Goal: Task Accomplishment & Management: Use online tool/utility

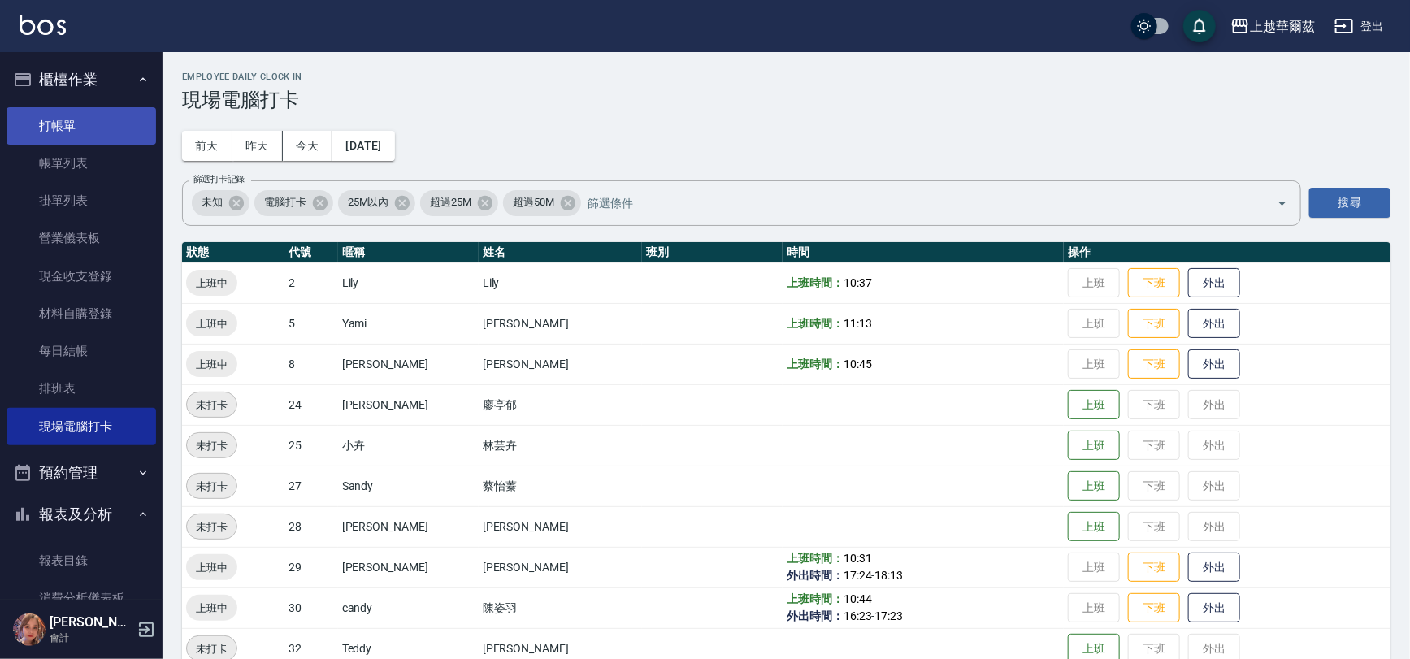
click at [83, 132] on link "打帳單" at bounding box center [82, 125] width 150 height 37
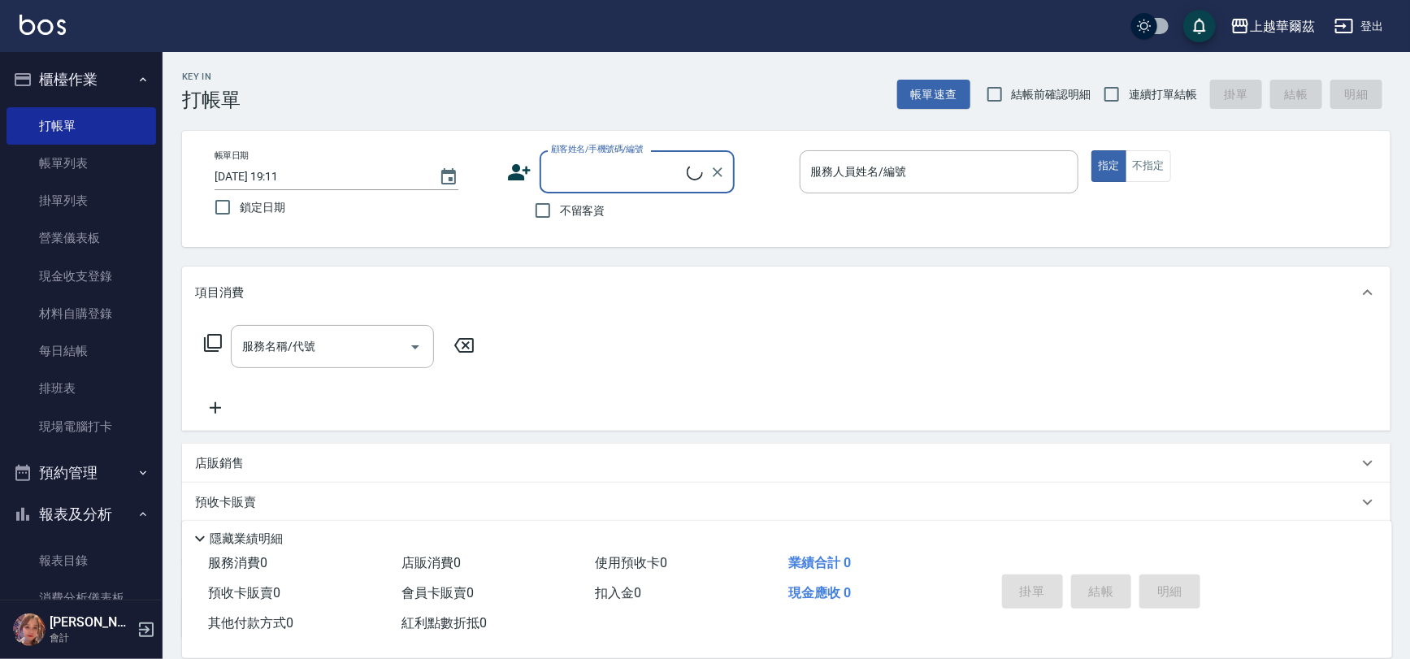
click at [519, 167] on icon at bounding box center [519, 172] width 23 height 16
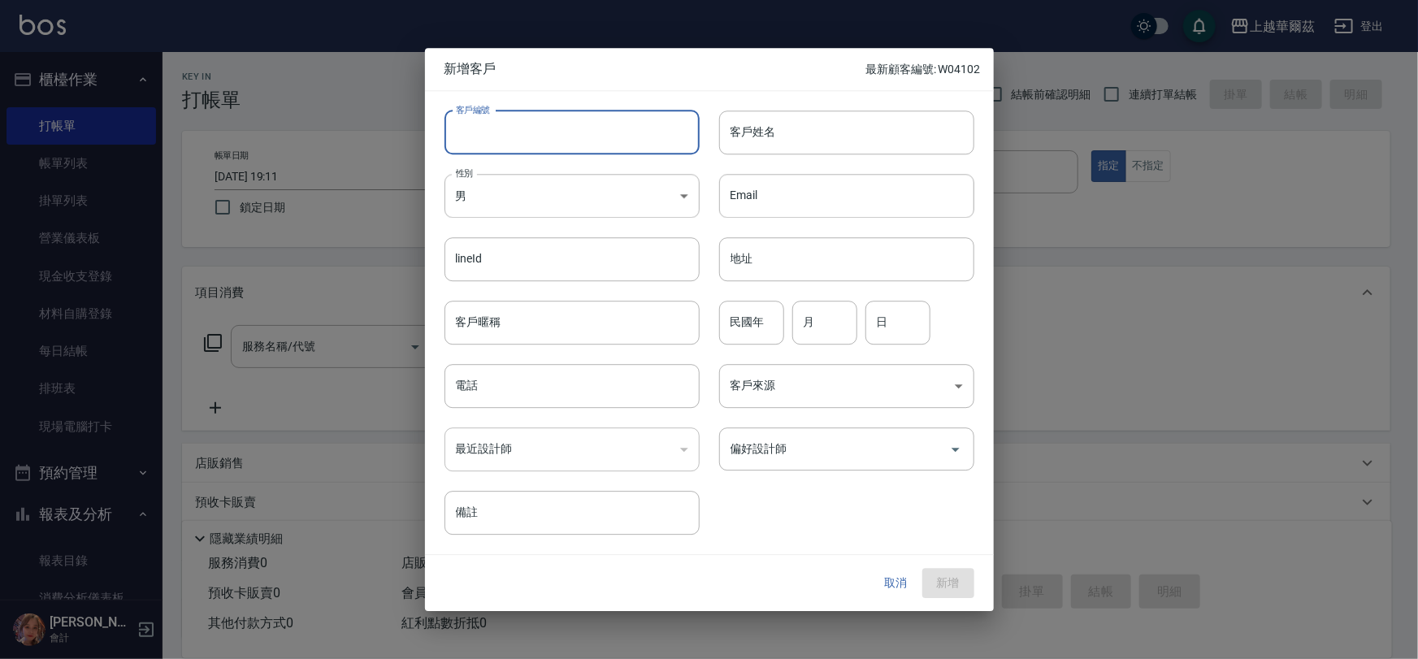
click at [506, 139] on input "客戶編號" at bounding box center [572, 133] width 255 height 44
type input "L121621"
click at [544, 199] on body "上越華爾茲 登出 櫃檯作業 打帳單 帳單列表 掛單列表 營業儀表板 現金收支登錄 材料自購登錄 每日結帳 排班表 現場電腦打卡 預約管理 預約管理 單日預約紀…" at bounding box center [709, 396] width 1418 height 792
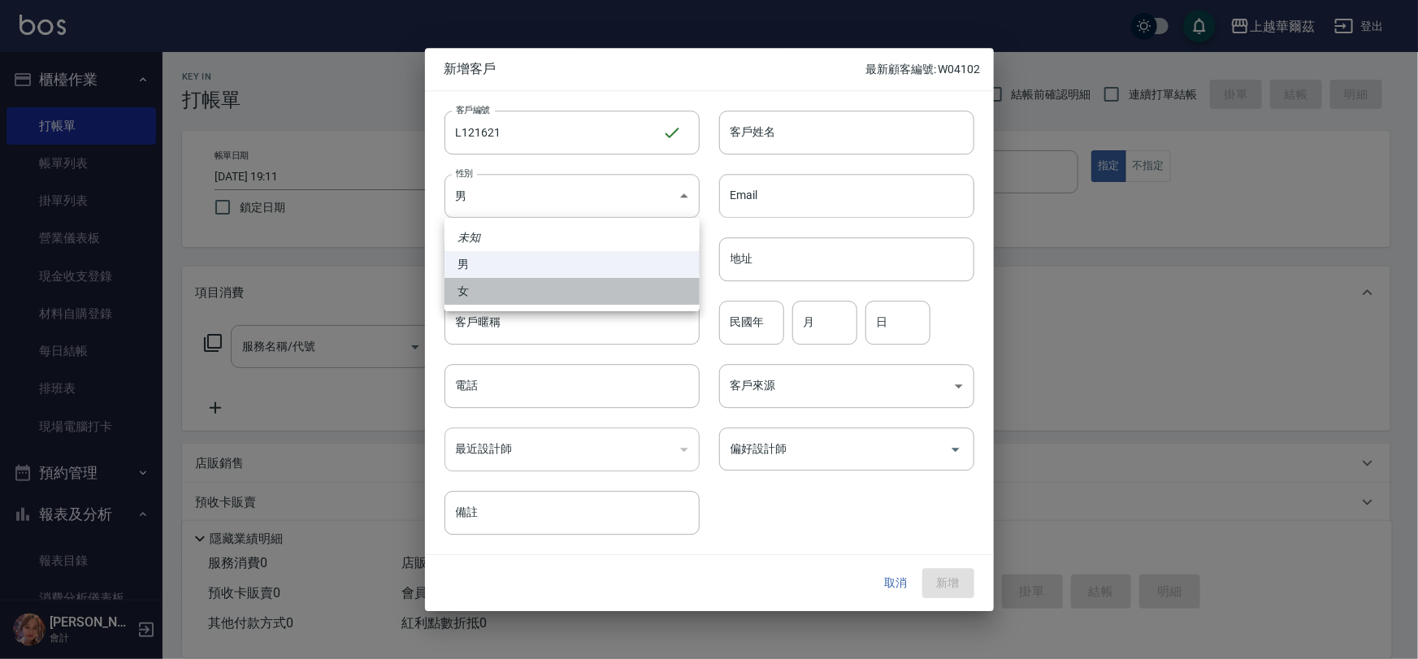
click at [491, 287] on li "女" at bounding box center [572, 291] width 255 height 27
type input "FEMALE"
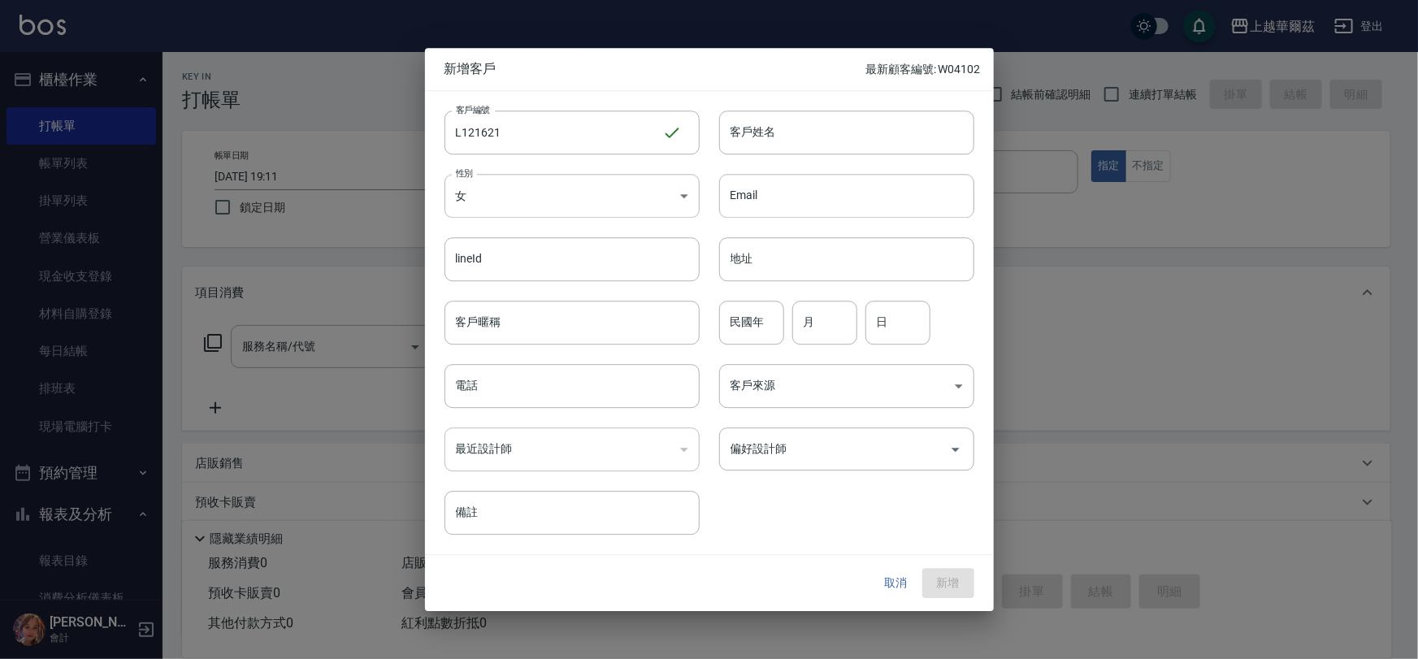
click at [797, 106] on div "客戶姓名 客戶姓名" at bounding box center [837, 122] width 275 height 63
click at [783, 135] on input "客戶姓名" at bounding box center [846, 133] width 255 height 44
type input "張楹希"
click at [755, 331] on input "民國年" at bounding box center [751, 323] width 65 height 44
type input "86"
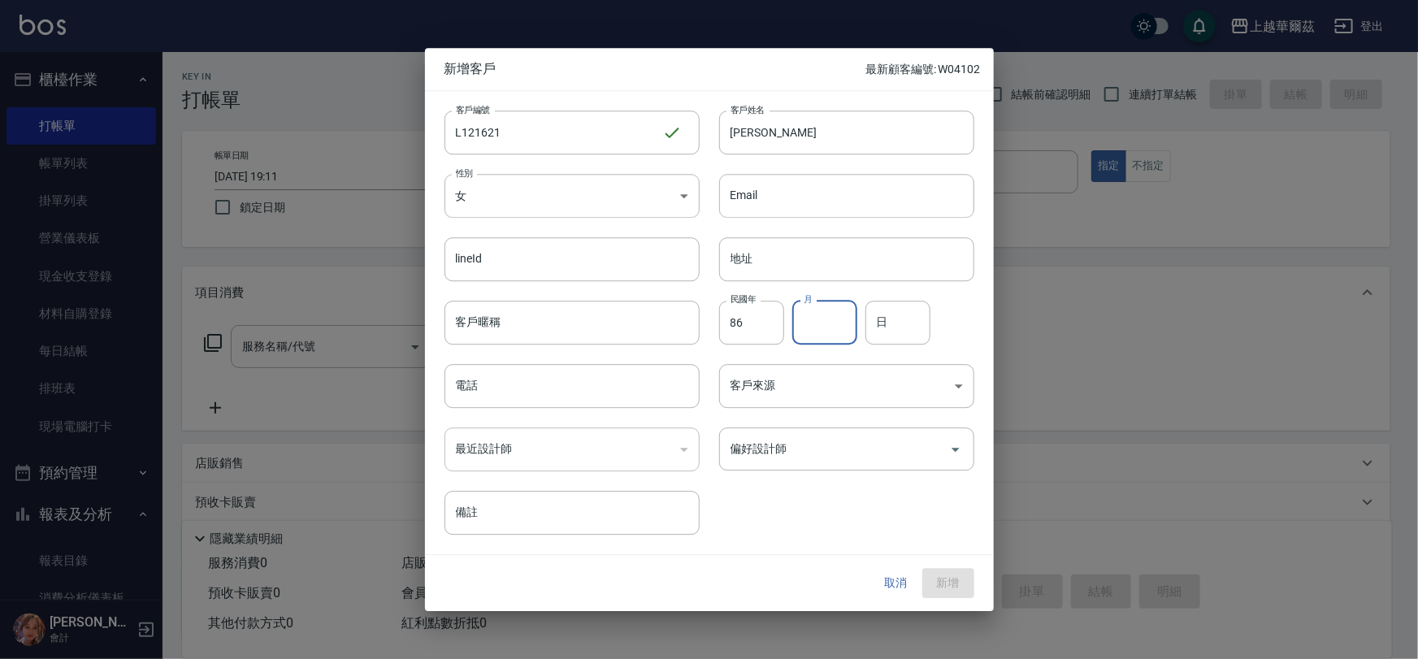
click at [811, 331] on input "月" at bounding box center [825, 323] width 65 height 44
type input "12"
click at [888, 311] on input "日" at bounding box center [898, 323] width 65 height 44
type input "16"
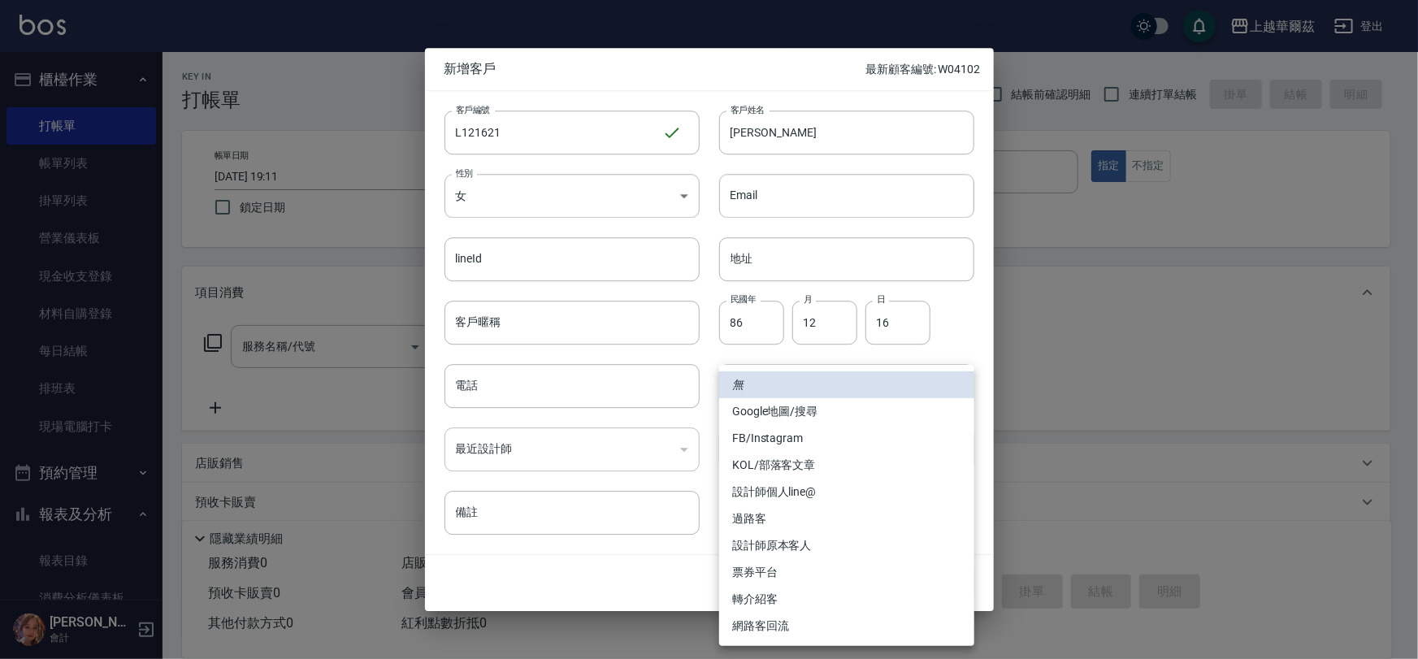
click at [788, 383] on body "上越華爾茲 登出 櫃檯作業 打帳單 帳單列表 掛單列表 營業儀表板 現金收支登錄 材料自購登錄 每日結帳 排班表 現場電腦打卡 預約管理 預約管理 單日預約紀…" at bounding box center [709, 396] width 1418 height 792
click at [675, 545] on div at bounding box center [709, 329] width 1418 height 659
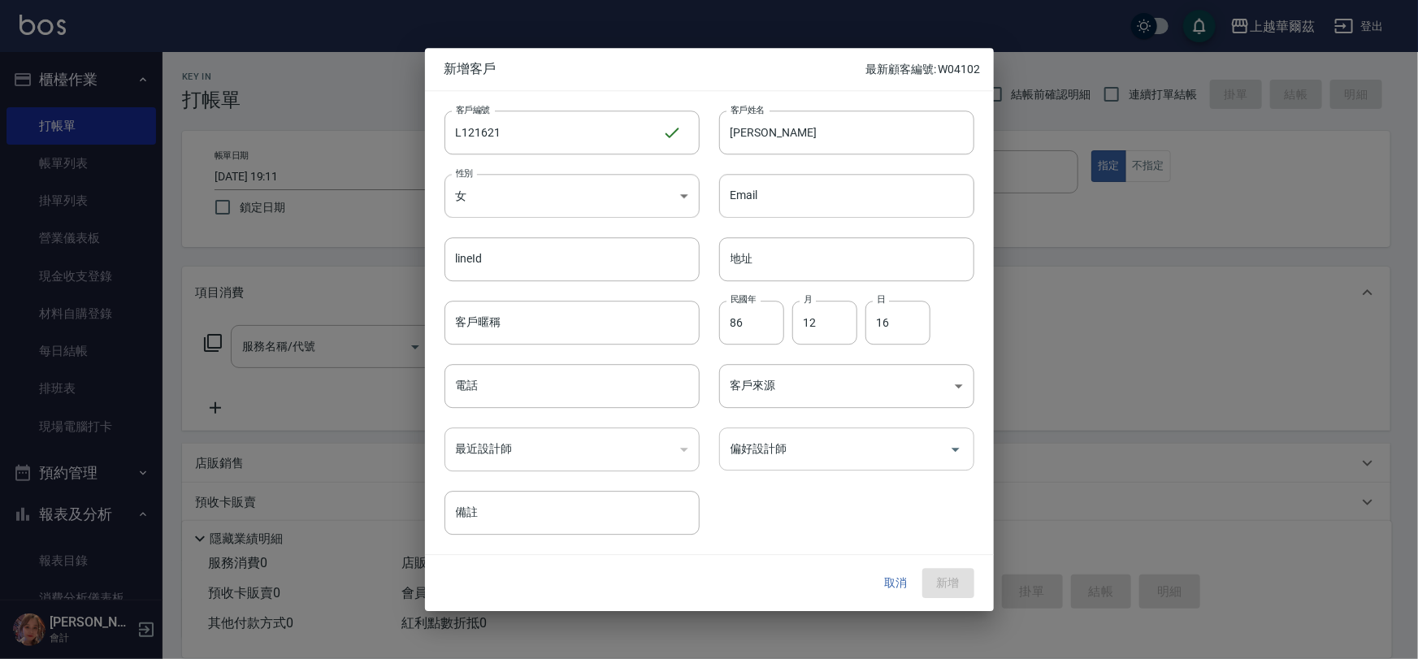
click at [777, 458] on input "偏好設計師" at bounding box center [835, 449] width 216 height 28
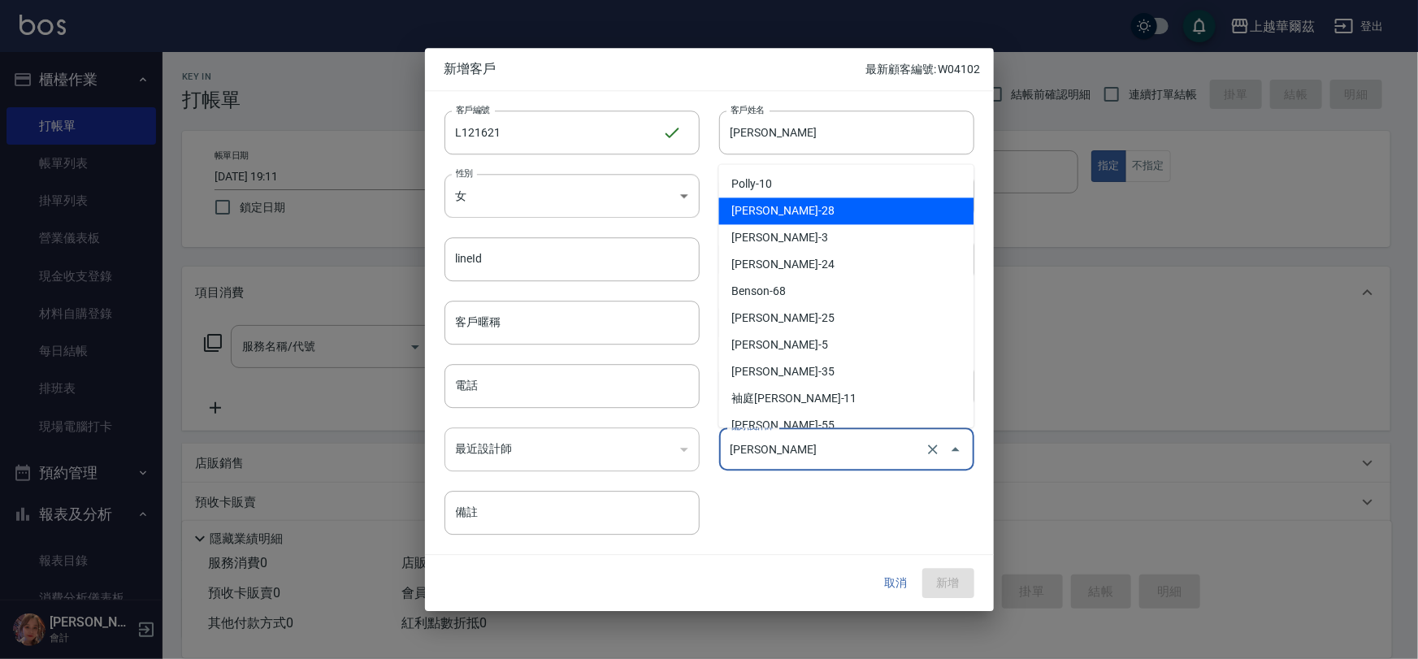
click at [805, 441] on input "呂嘉宜" at bounding box center [824, 449] width 195 height 28
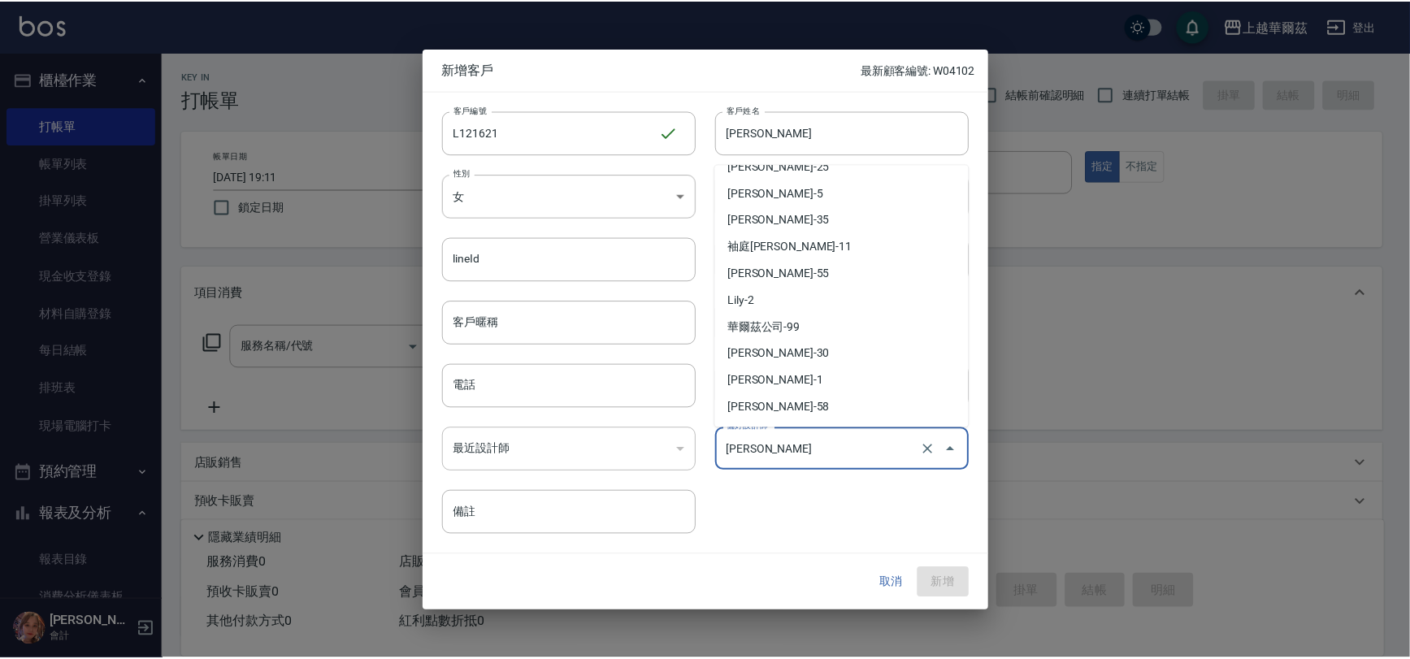
scroll to position [146, 0]
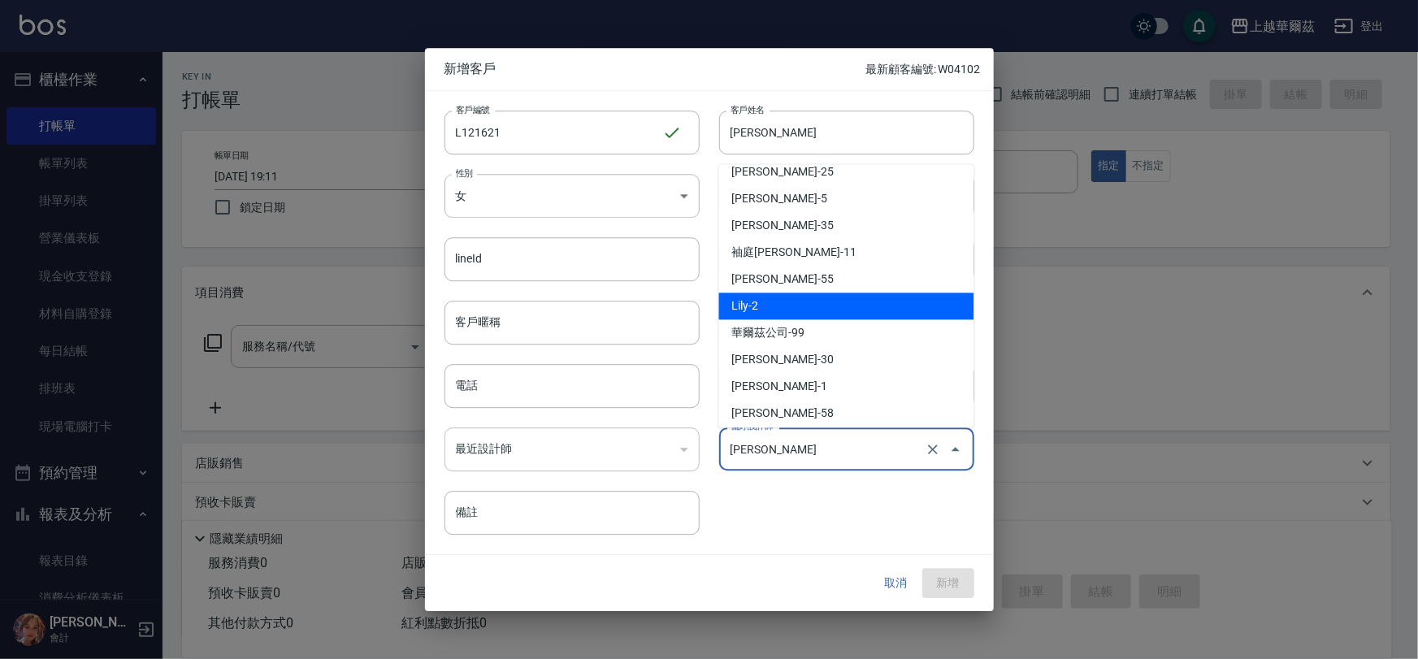
click at [780, 311] on li "Lily-2" at bounding box center [846, 306] width 255 height 27
type input "Lily"
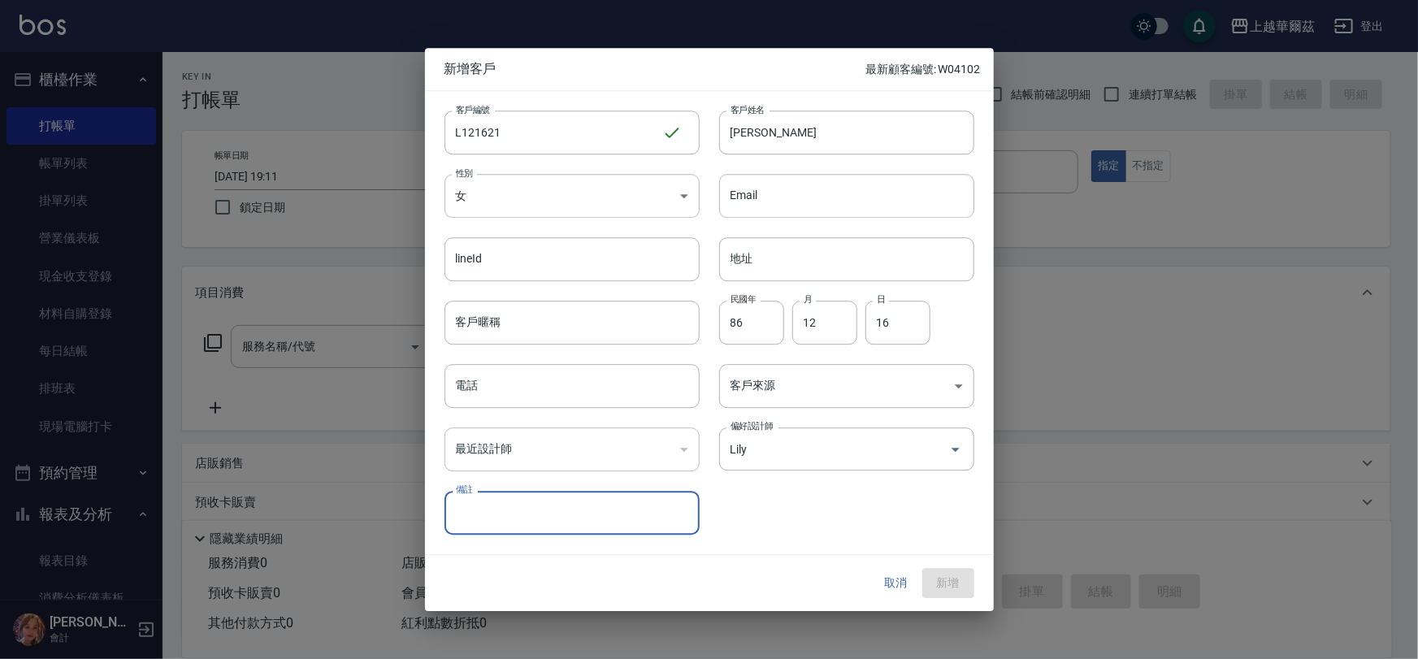
click at [522, 436] on div "​" at bounding box center [572, 450] width 255 height 44
click at [519, 465] on div "​" at bounding box center [572, 450] width 255 height 44
click at [529, 450] on div "​" at bounding box center [572, 450] width 255 height 44
click at [668, 445] on div "​" at bounding box center [572, 450] width 255 height 44
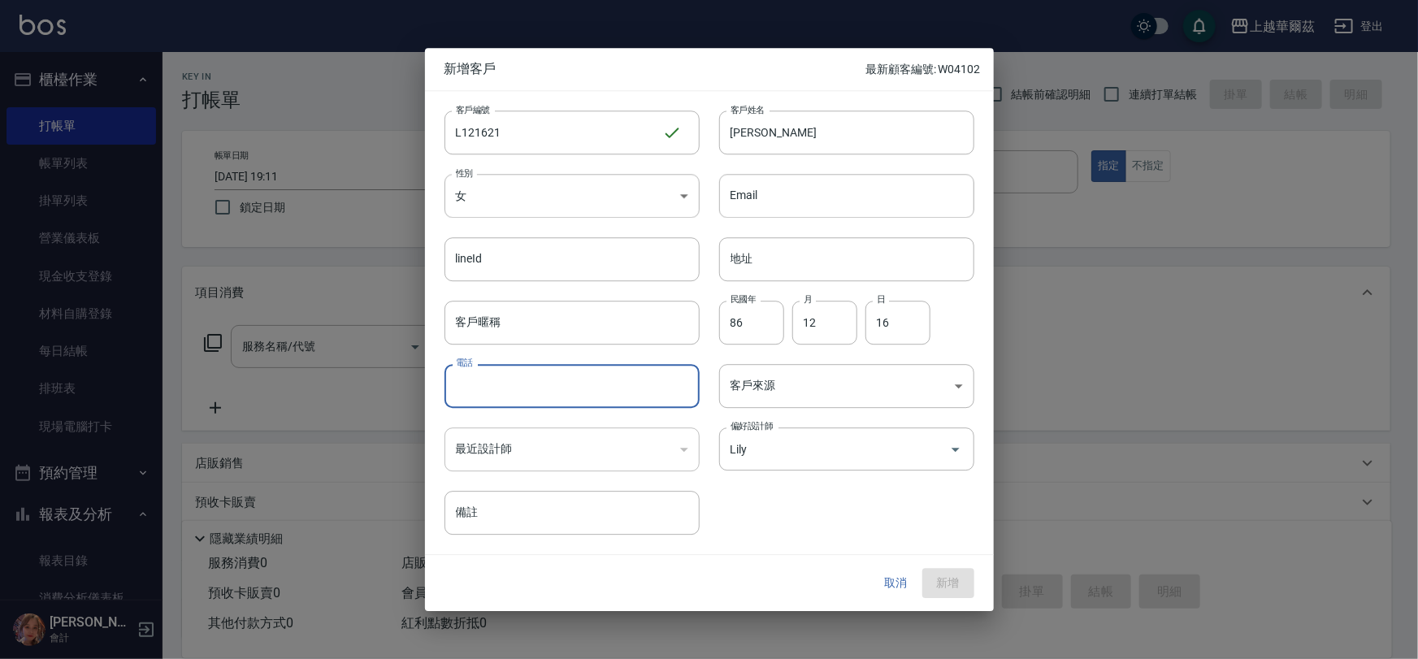
click at [538, 381] on input "電話" at bounding box center [572, 386] width 255 height 44
type input "0976173955"
click at [959, 580] on button "新增" at bounding box center [949, 584] width 52 height 30
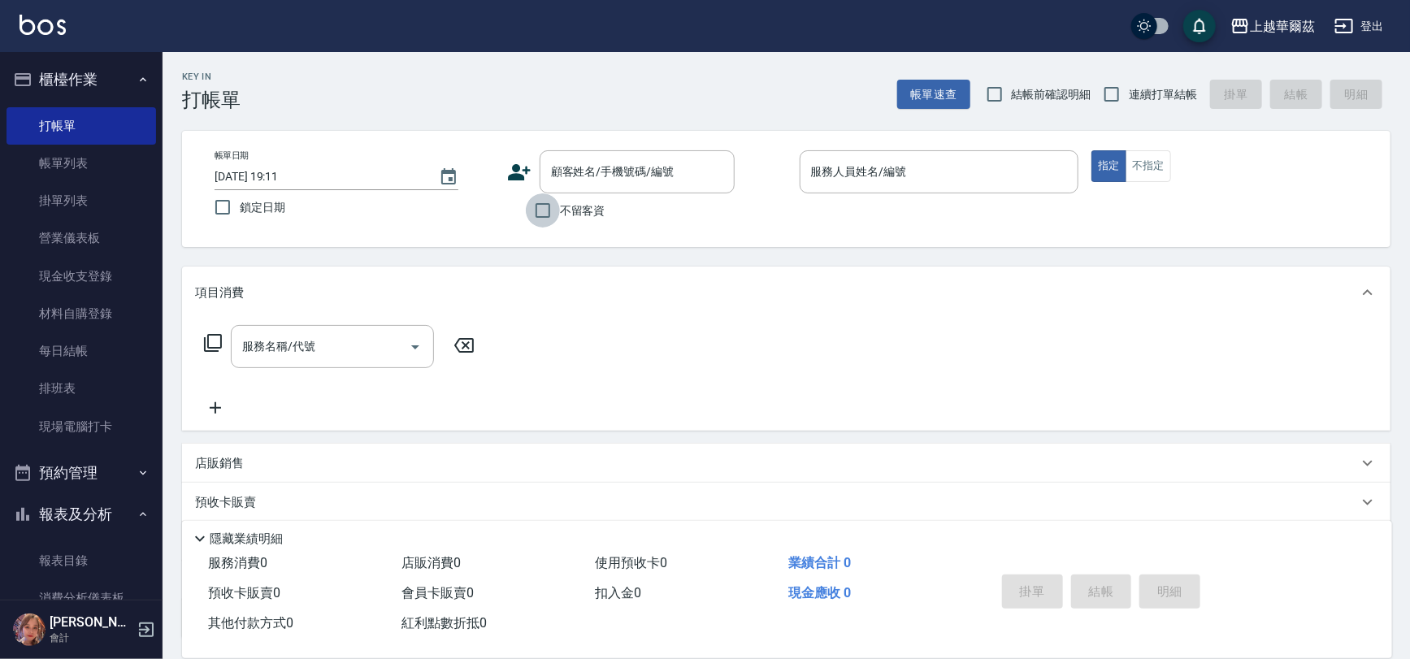
click at [549, 207] on input "不留客資" at bounding box center [543, 210] width 34 height 34
click at [539, 209] on input "不留客資" at bounding box center [543, 210] width 34 height 34
checkbox input "false"
click at [625, 160] on input "顧客姓名/手機號碼/編號" at bounding box center [625, 172] width 156 height 28
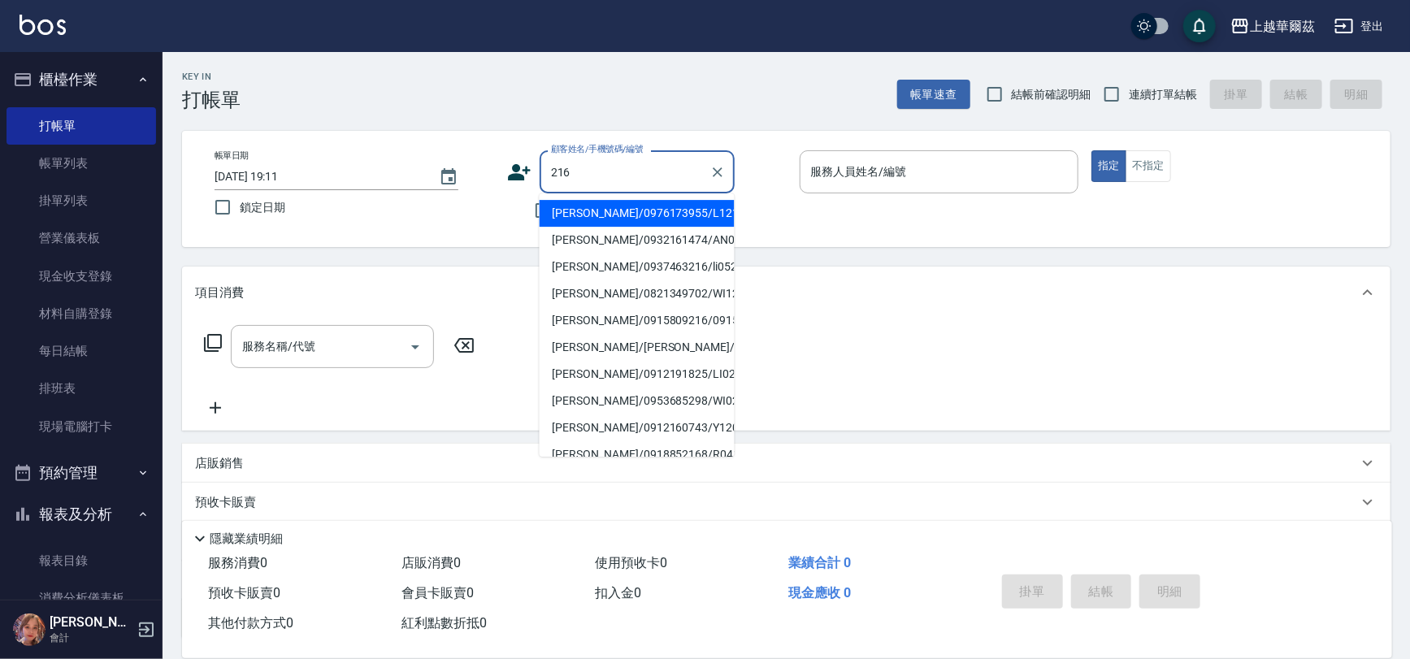
click at [601, 217] on li "張楹希/0976173955/L121621" at bounding box center [637, 213] width 195 height 27
type input "張楹希/0976173955/L121621"
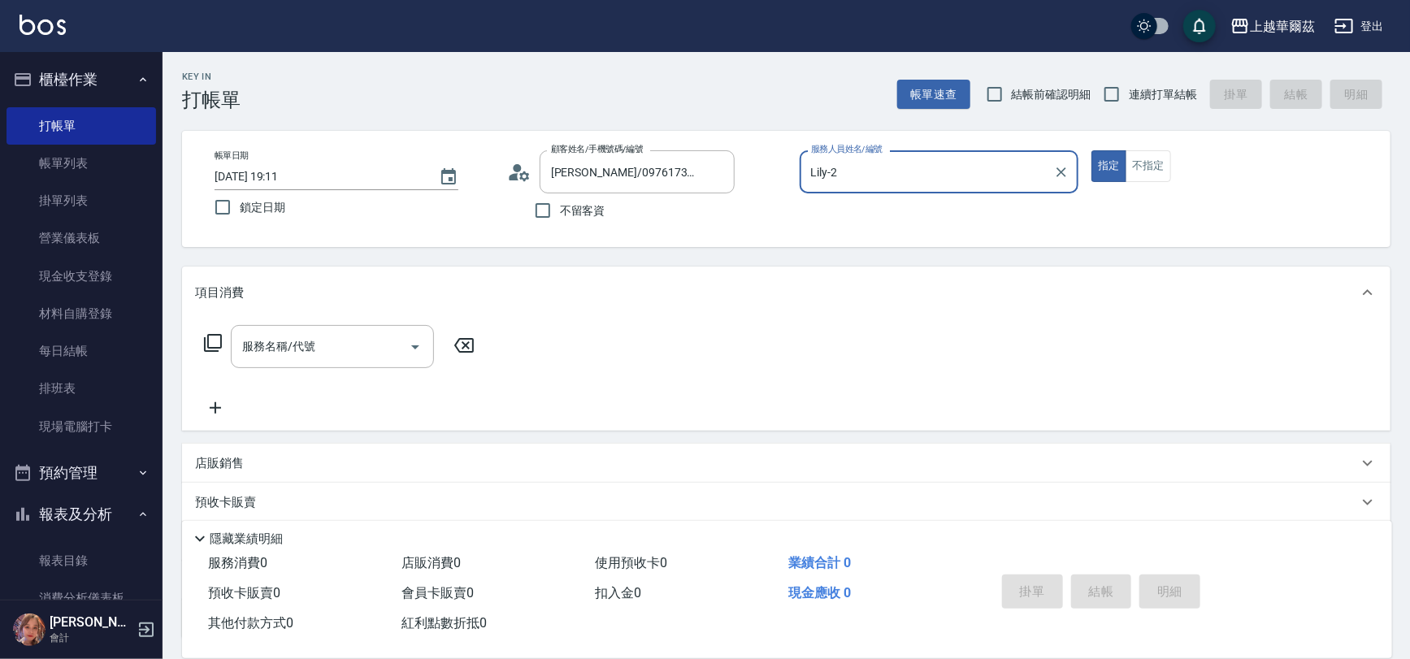
type input "Lily-2"
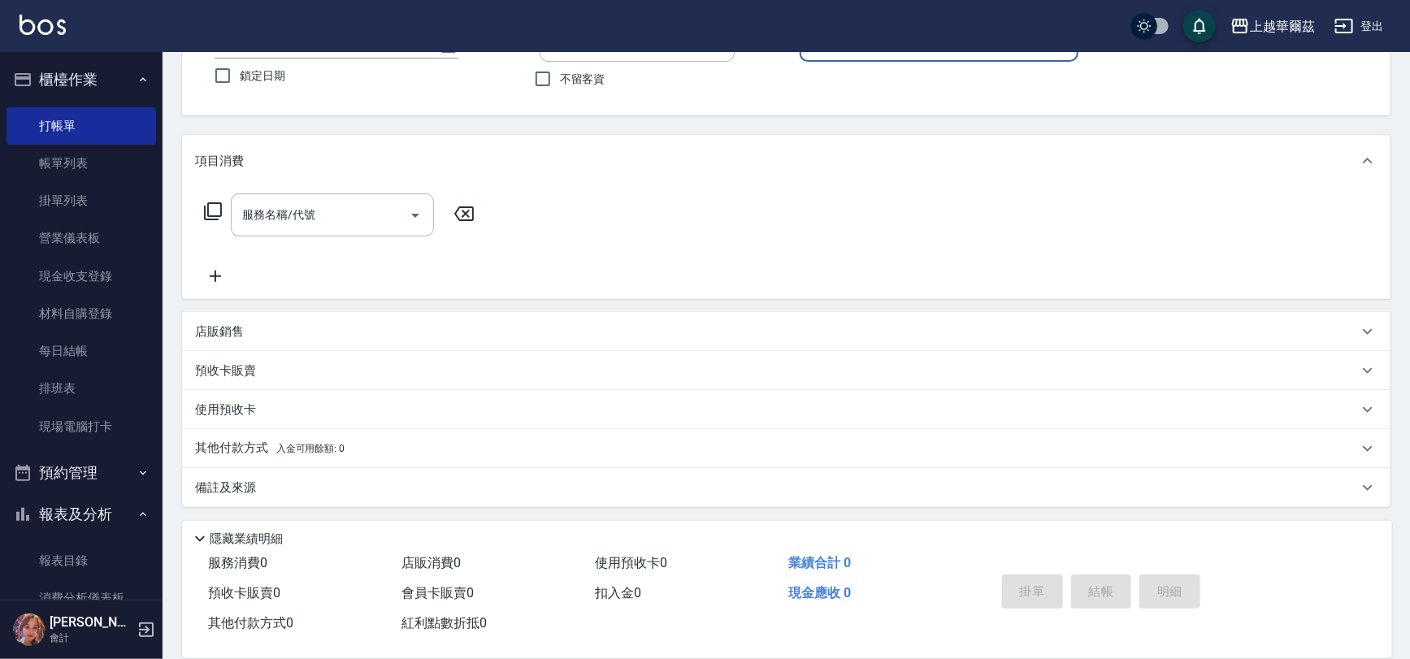
click at [325, 441] on p "其他付款方式 入金可用餘額: 0" at bounding box center [270, 449] width 150 height 18
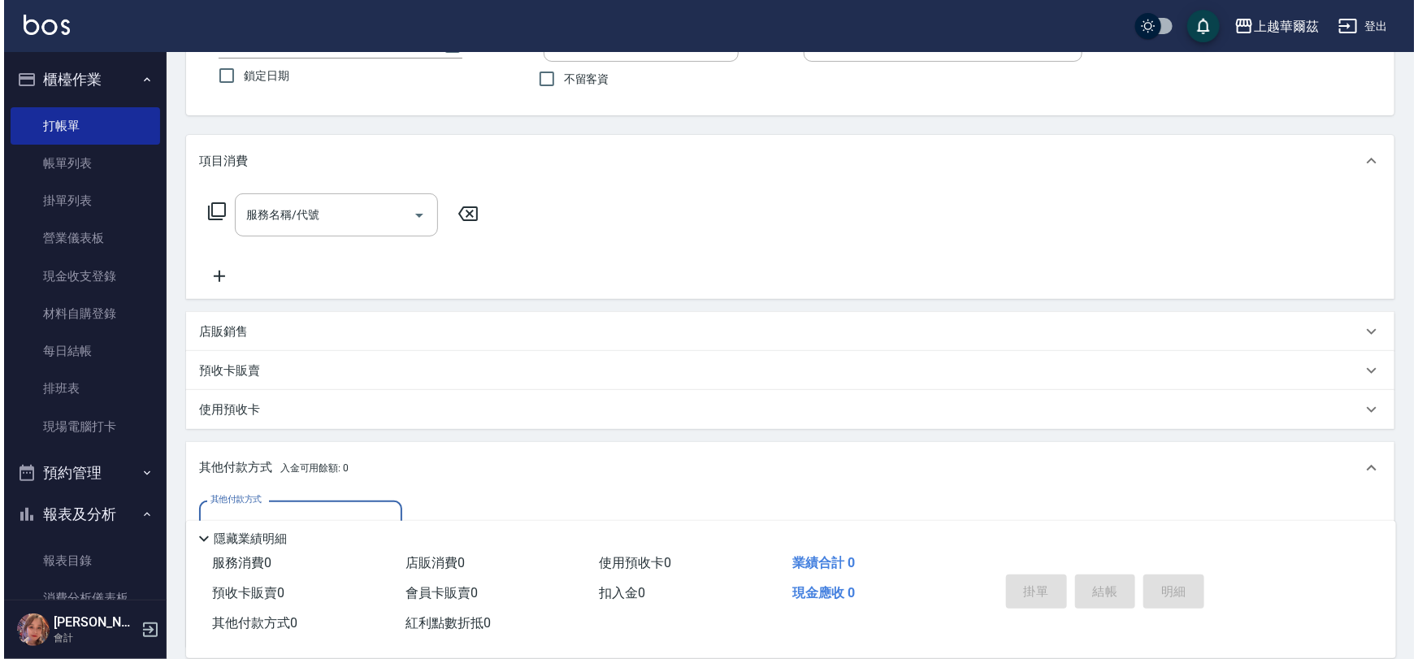
scroll to position [324, 0]
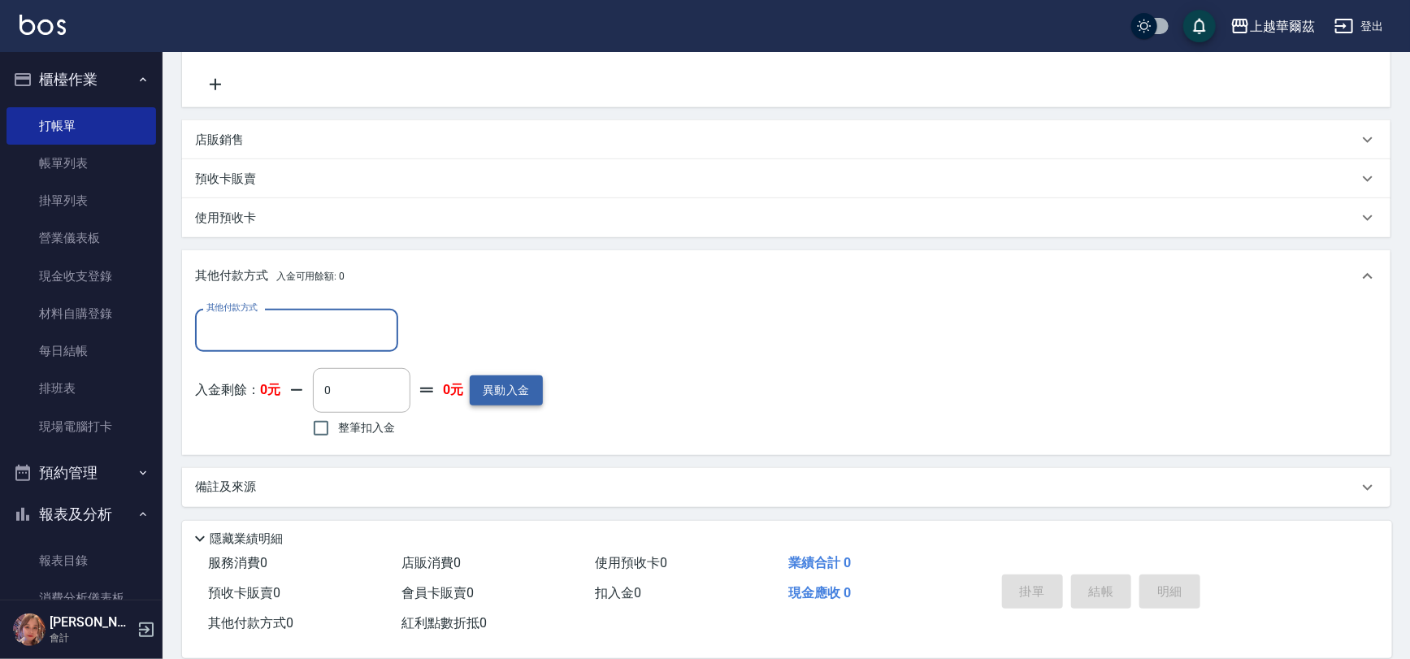
click at [512, 395] on button "異動入金" at bounding box center [506, 391] width 73 height 30
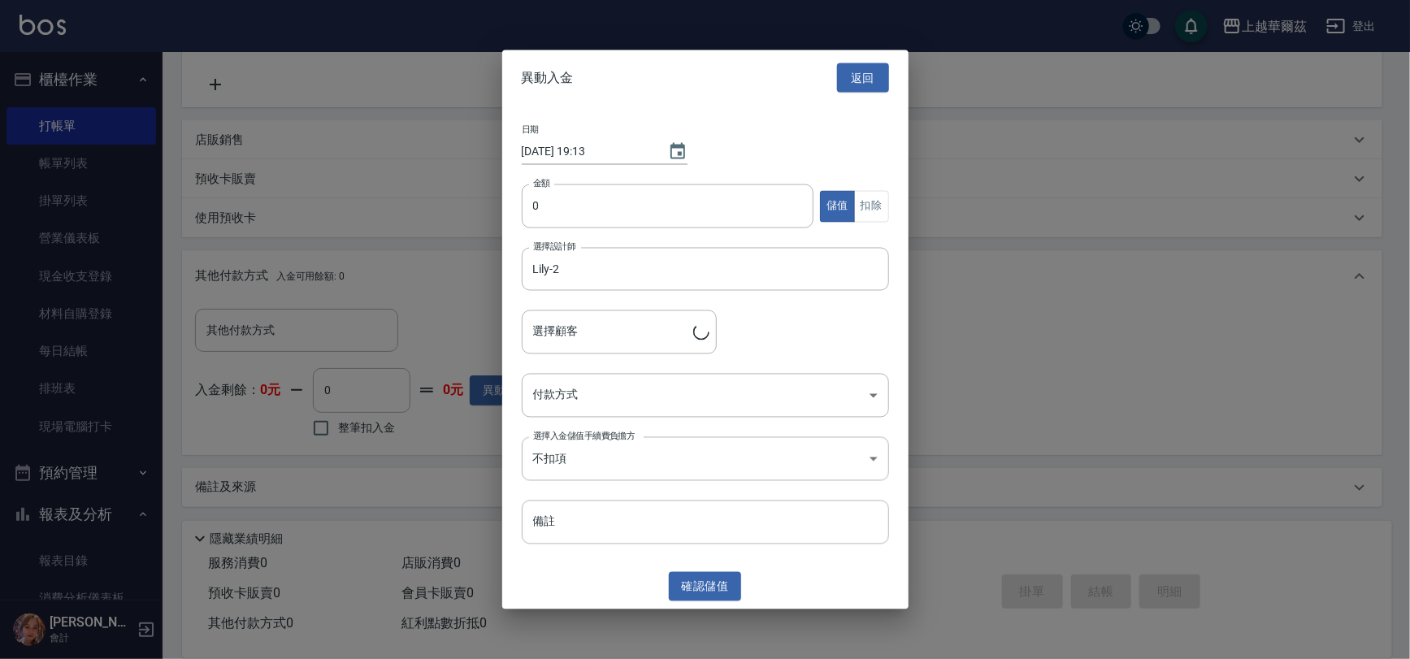
type input "張楹希/0976173955/L121621"
click at [548, 211] on input "0" at bounding box center [672, 207] width 293 height 44
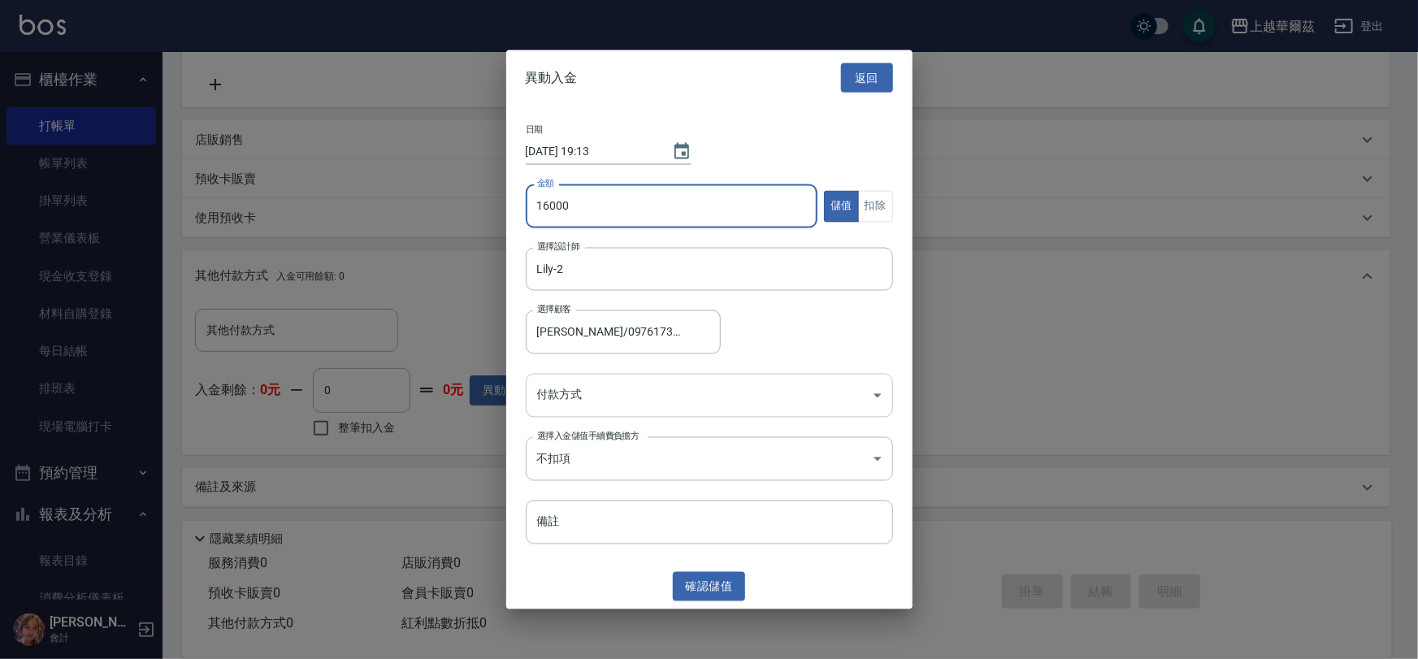
type input "16000"
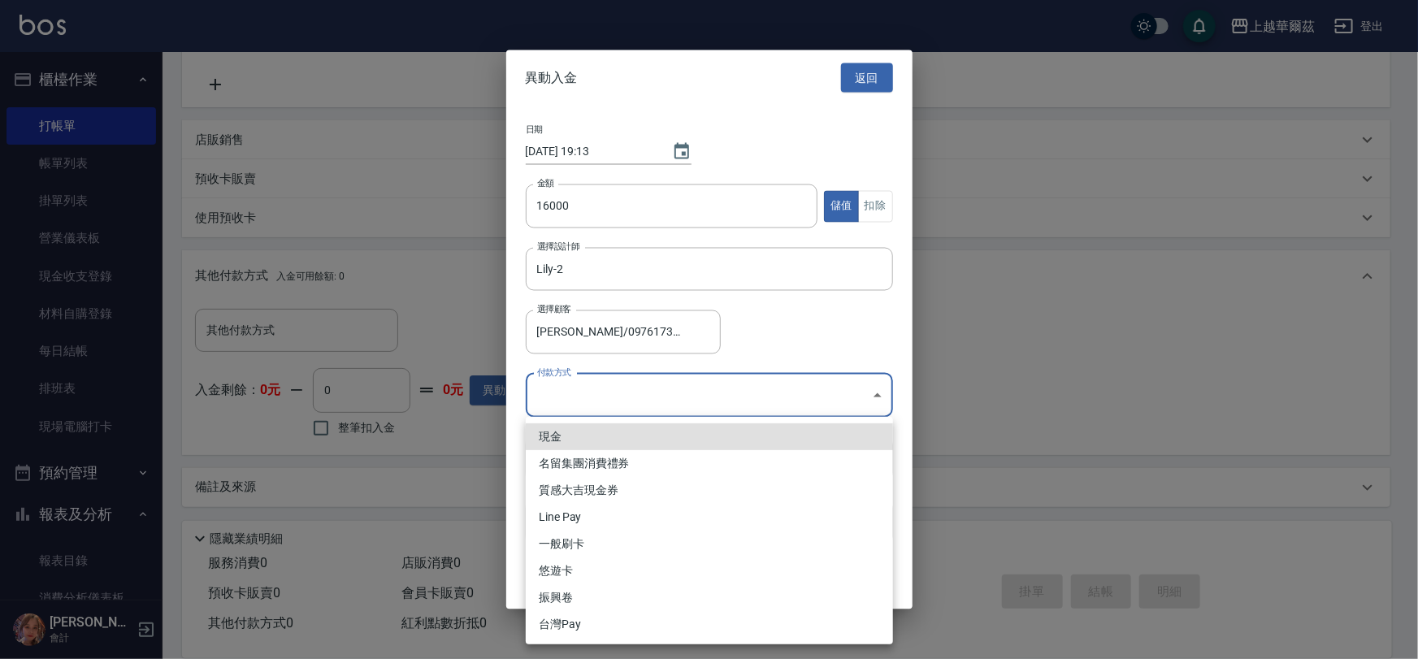
click at [631, 397] on body "上越華爾茲 登出 櫃檯作業 打帳單 帳單列表 掛單列表 營業儀表板 現金收支登錄 材料自購登錄 每日結帳 排班表 現場電腦打卡 預約管理 預約管理 單日預約紀…" at bounding box center [709, 168] width 1418 height 984
drag, startPoint x: 593, startPoint y: 450, endPoint x: 593, endPoint y: 434, distance: 16.3
click at [593, 434] on ul "現金 名留集團消費禮券 質感大吉現金券 Line Pay 一般刷卡 悠遊卡 振興卷 台灣Pay" at bounding box center [709, 531] width 367 height 228
click at [593, 434] on li "現金" at bounding box center [709, 436] width 367 height 27
type input "現金"
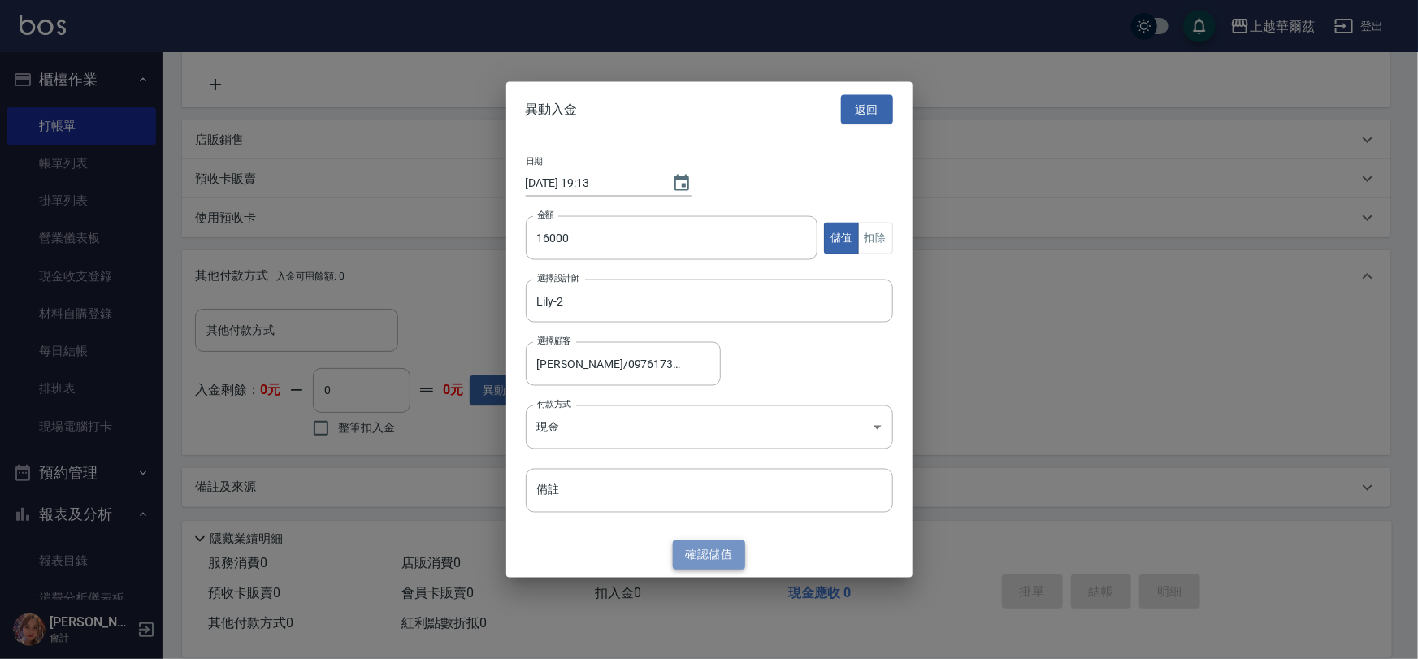
click at [703, 551] on button "確認 儲值" at bounding box center [709, 555] width 73 height 30
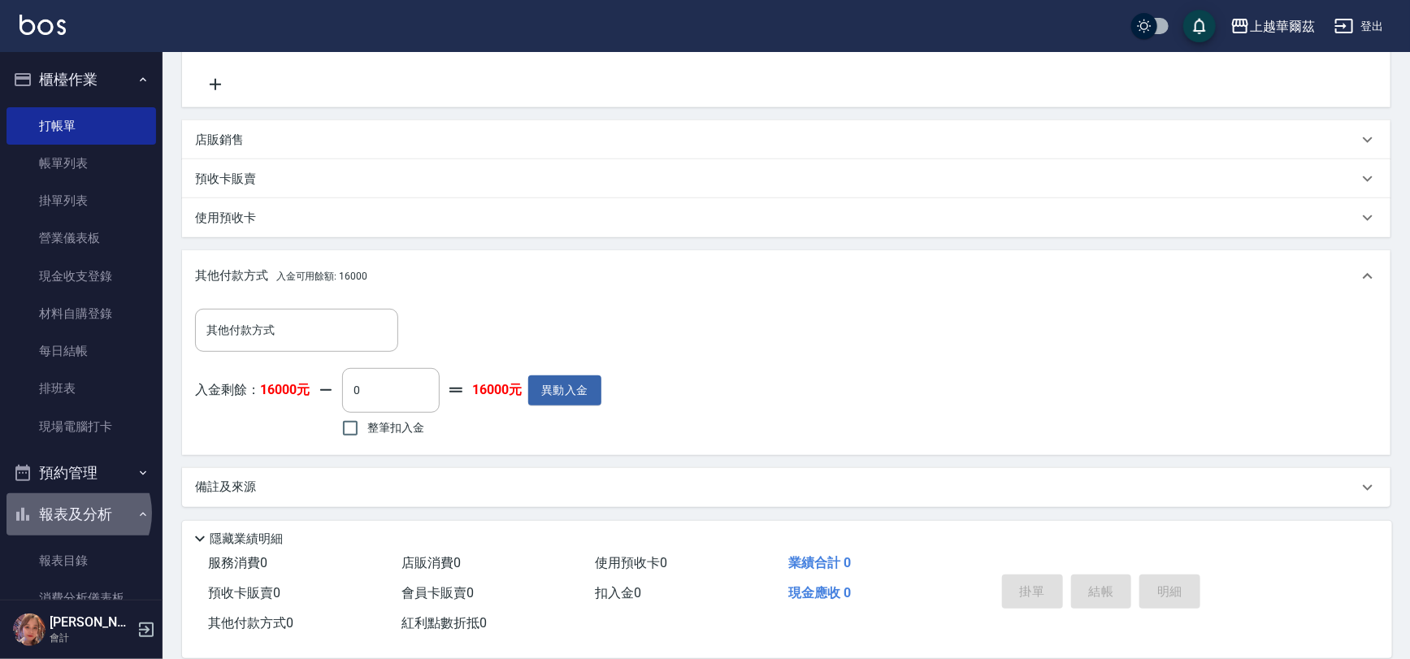
click at [76, 513] on button "報表及分析" at bounding box center [82, 514] width 150 height 42
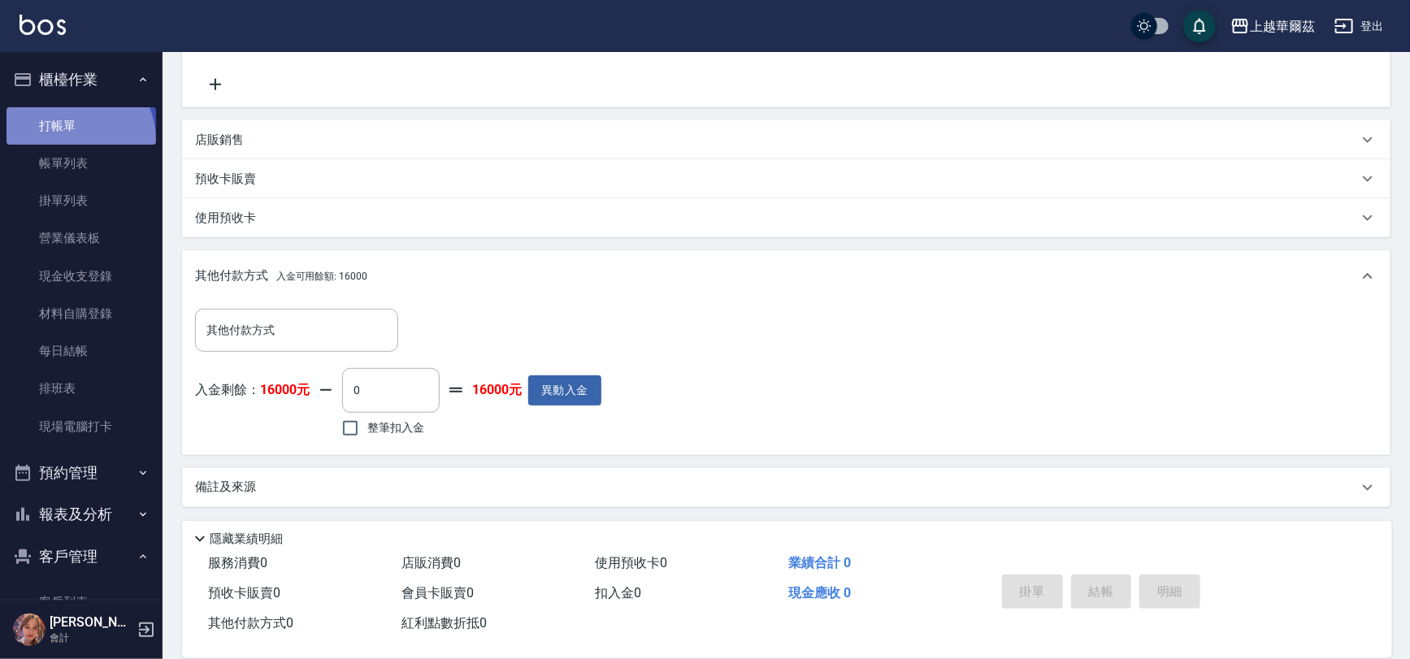
click at [69, 140] on link "打帳單" at bounding box center [82, 125] width 150 height 37
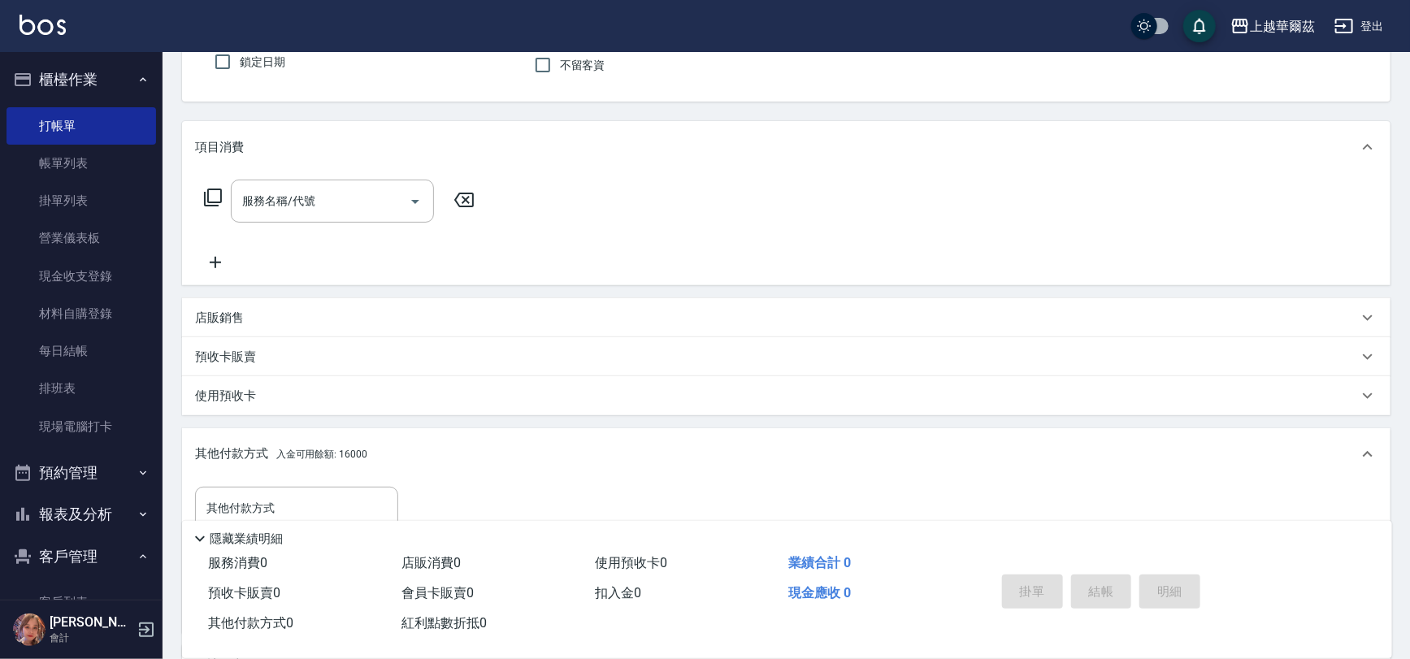
scroll to position [0, 0]
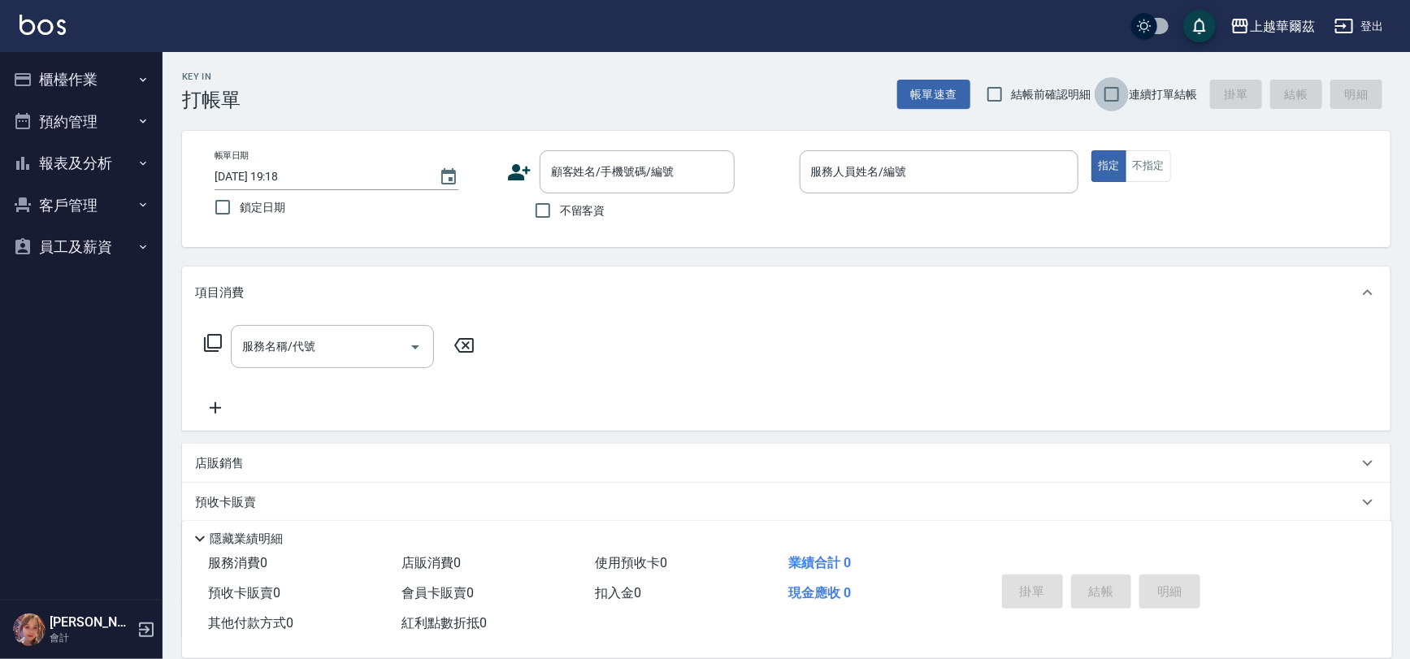
click at [1118, 96] on input "連續打單結帳" at bounding box center [1112, 94] width 34 height 34
checkbox input "true"
click at [541, 213] on input "不留客資" at bounding box center [543, 210] width 34 height 34
checkbox input "true"
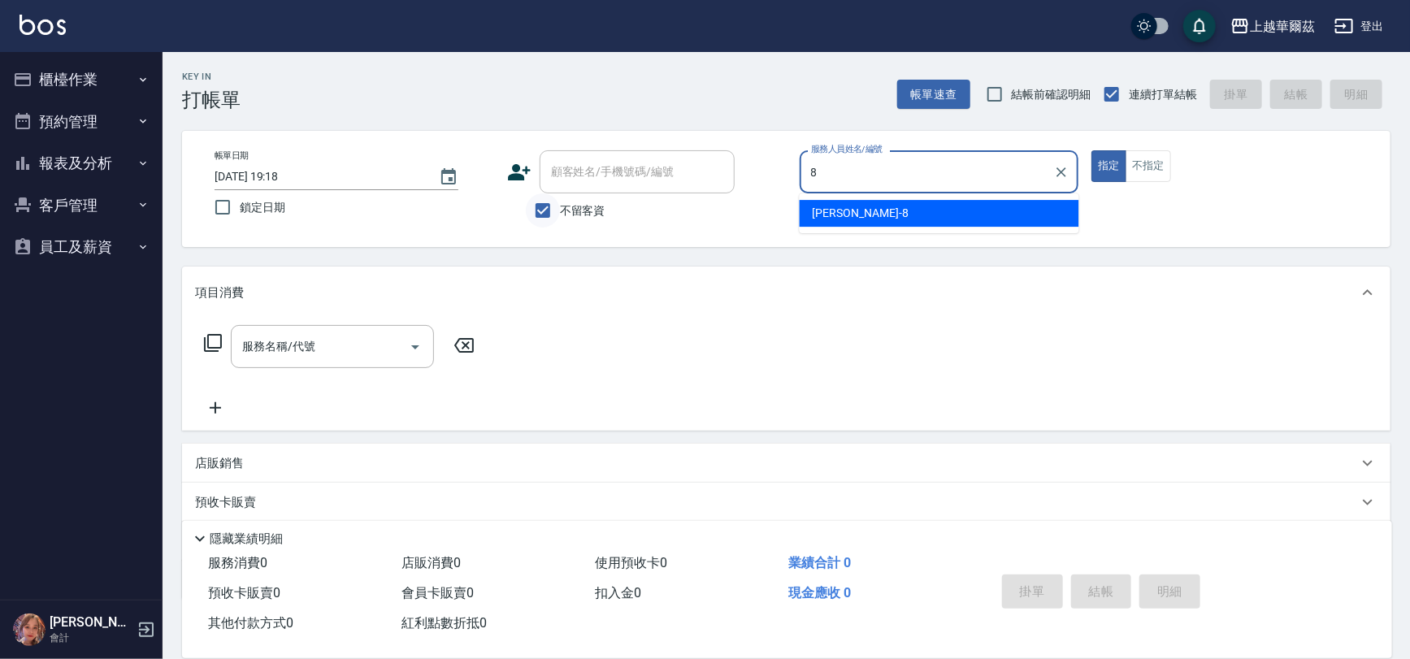
type input "8"
type button "true"
type input "Tina-8"
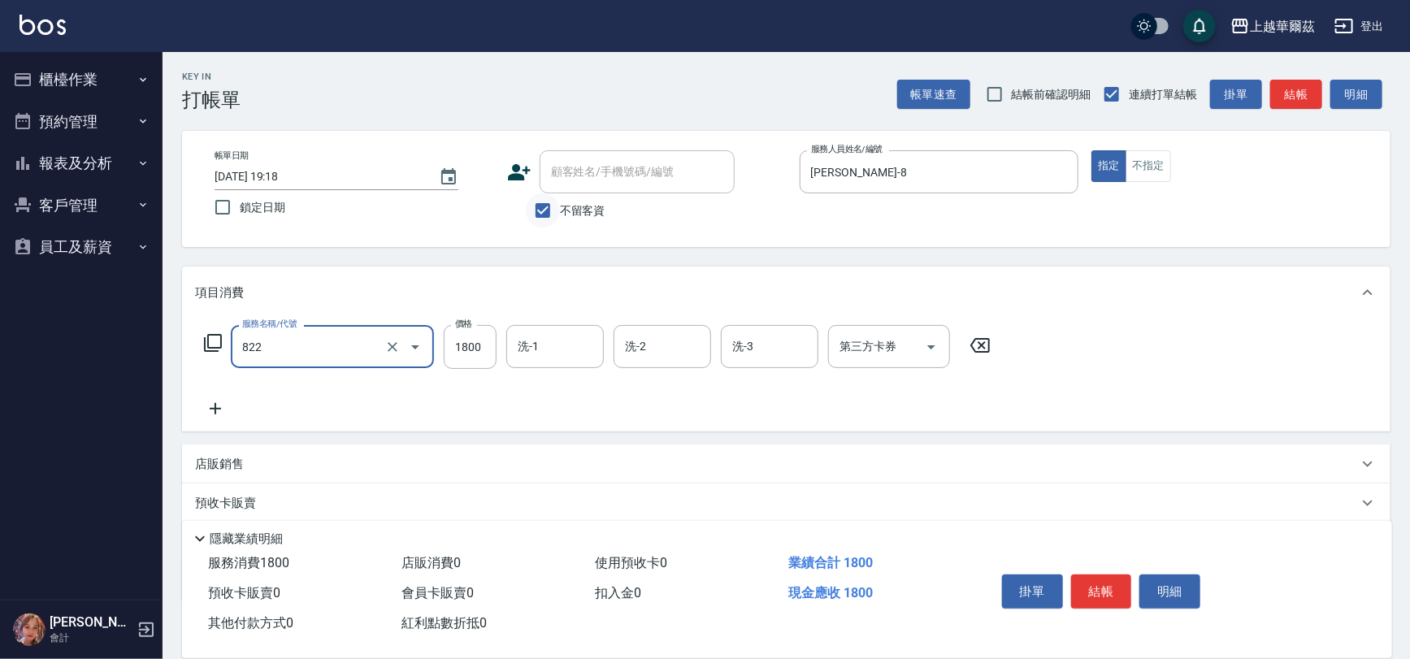
type input "中草藥1800(822)"
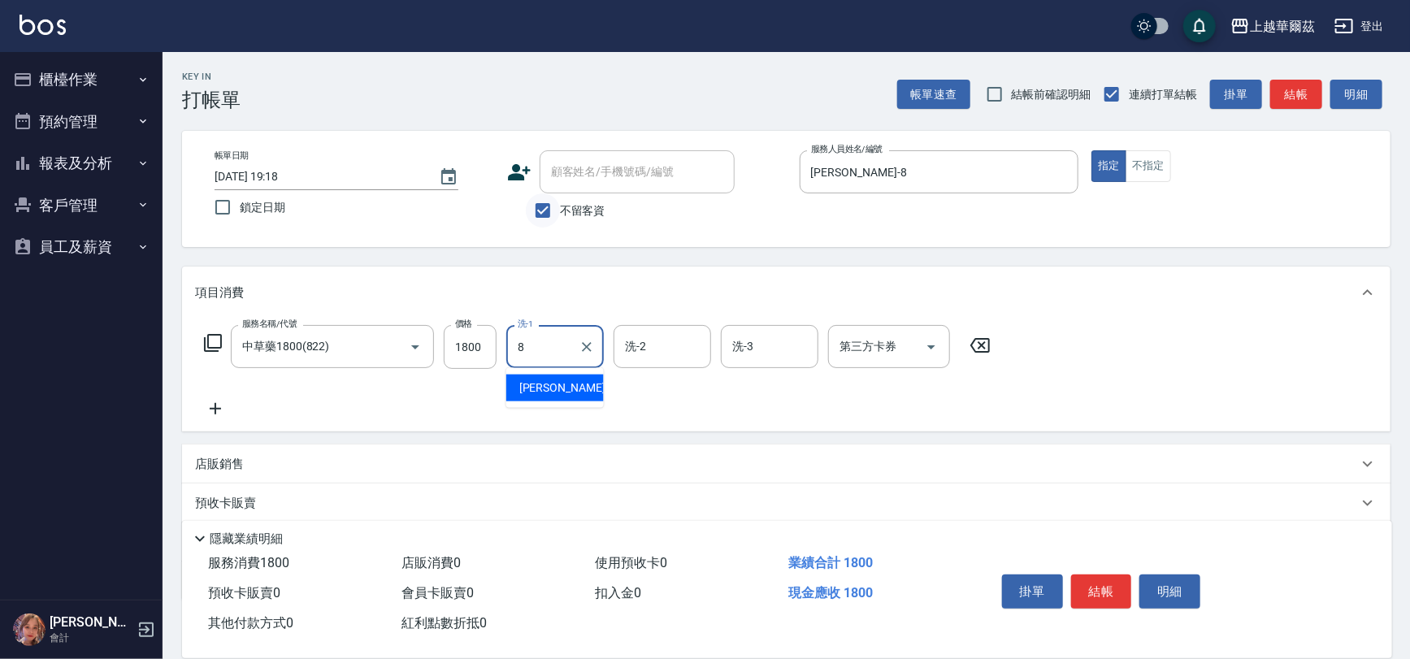
type input "Tina-8"
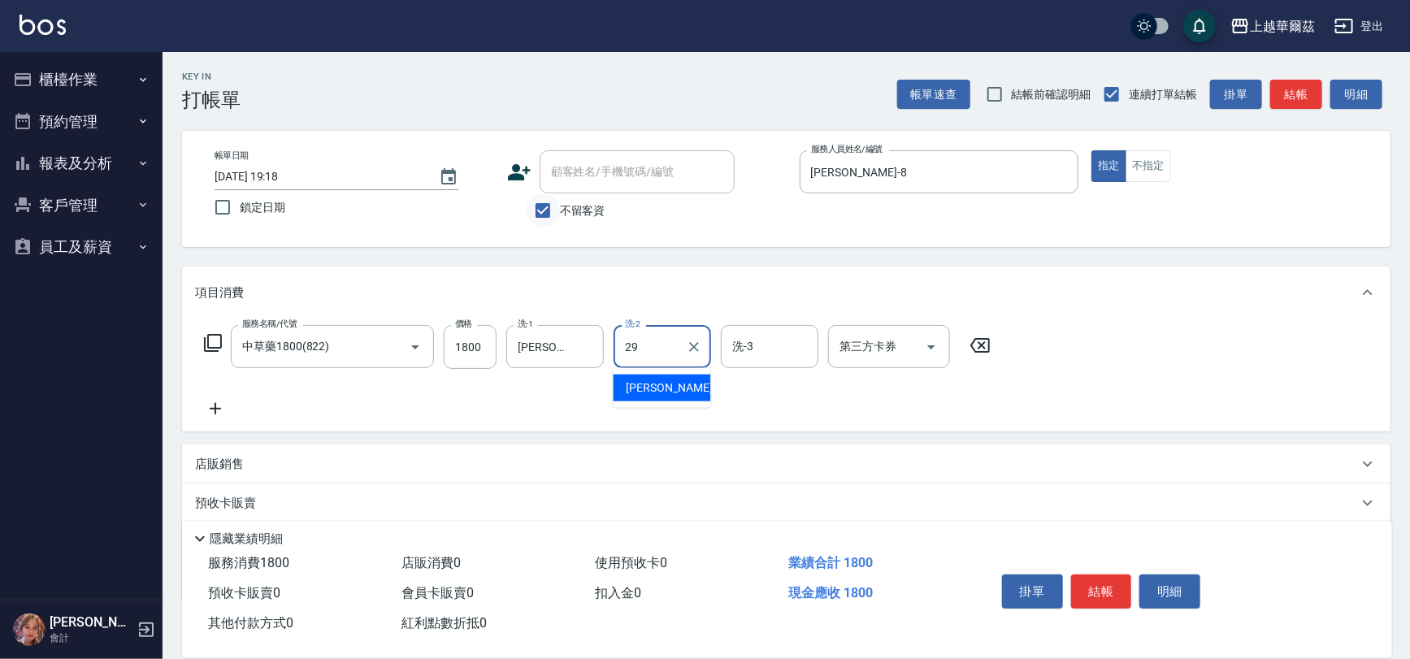
type input "Annie-29"
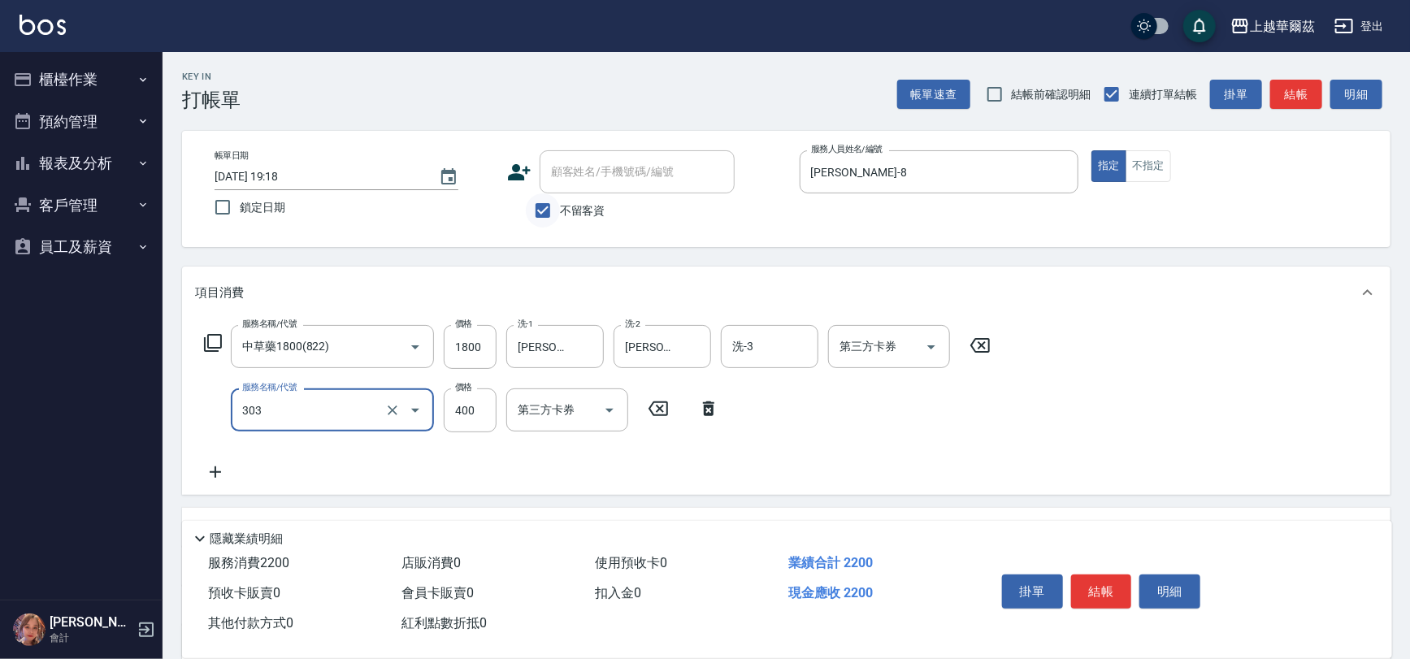
type input "剪髮400(303)"
type input "450"
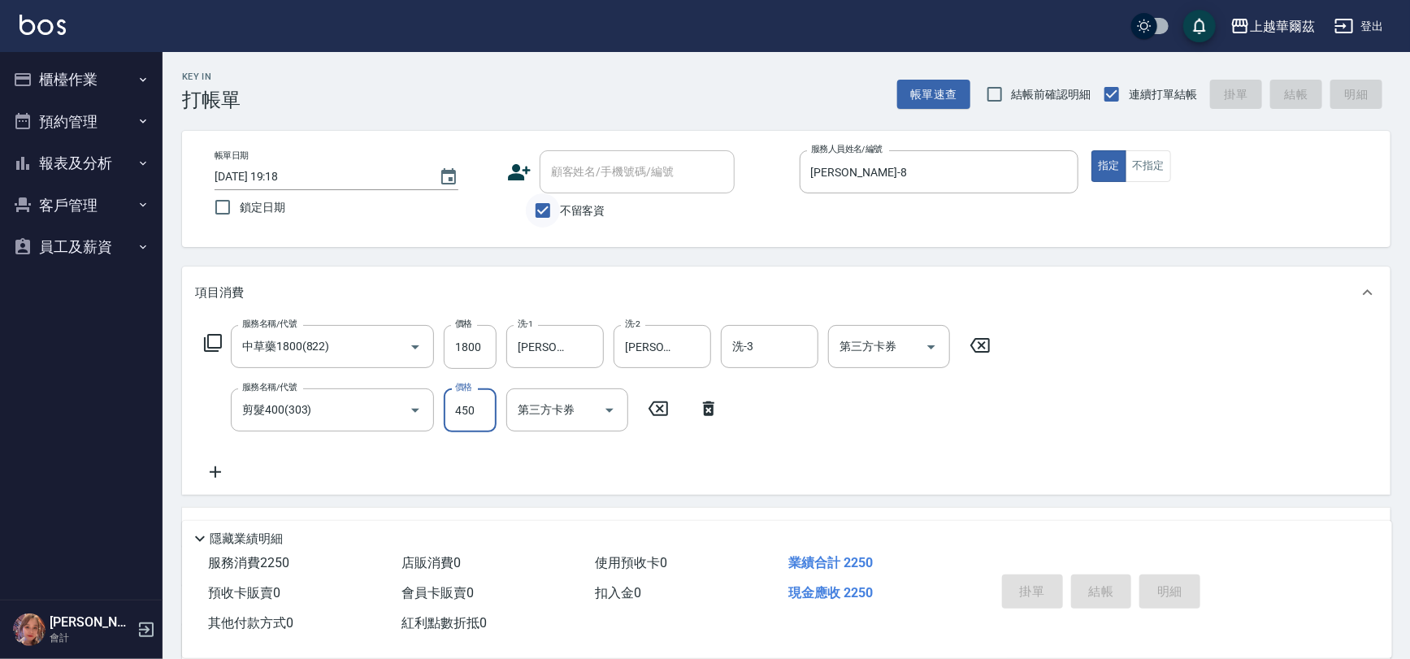
type input "2025/10/13 19:19"
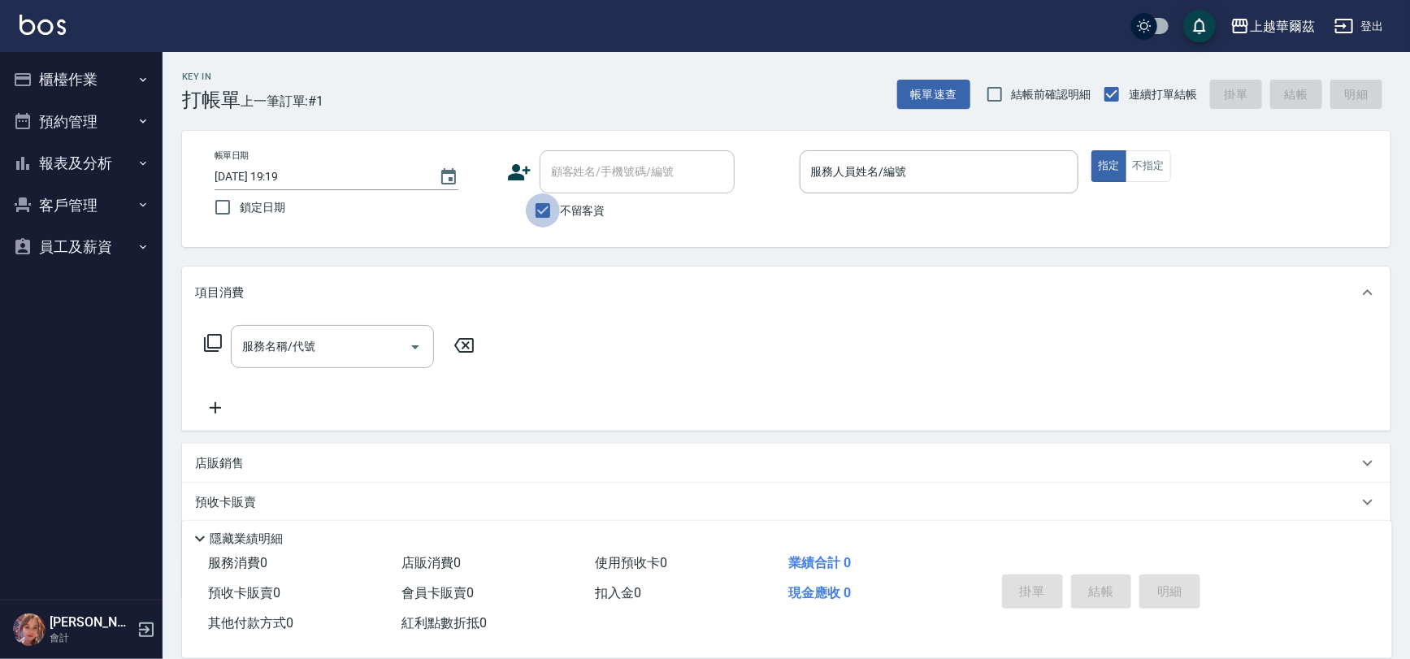
click at [553, 209] on input "不留客資" at bounding box center [543, 210] width 34 height 34
checkbox input "false"
click at [564, 171] on div "顧客姓名/手機號碼/編號 顧客姓名/手機號碼/編號" at bounding box center [637, 171] width 195 height 43
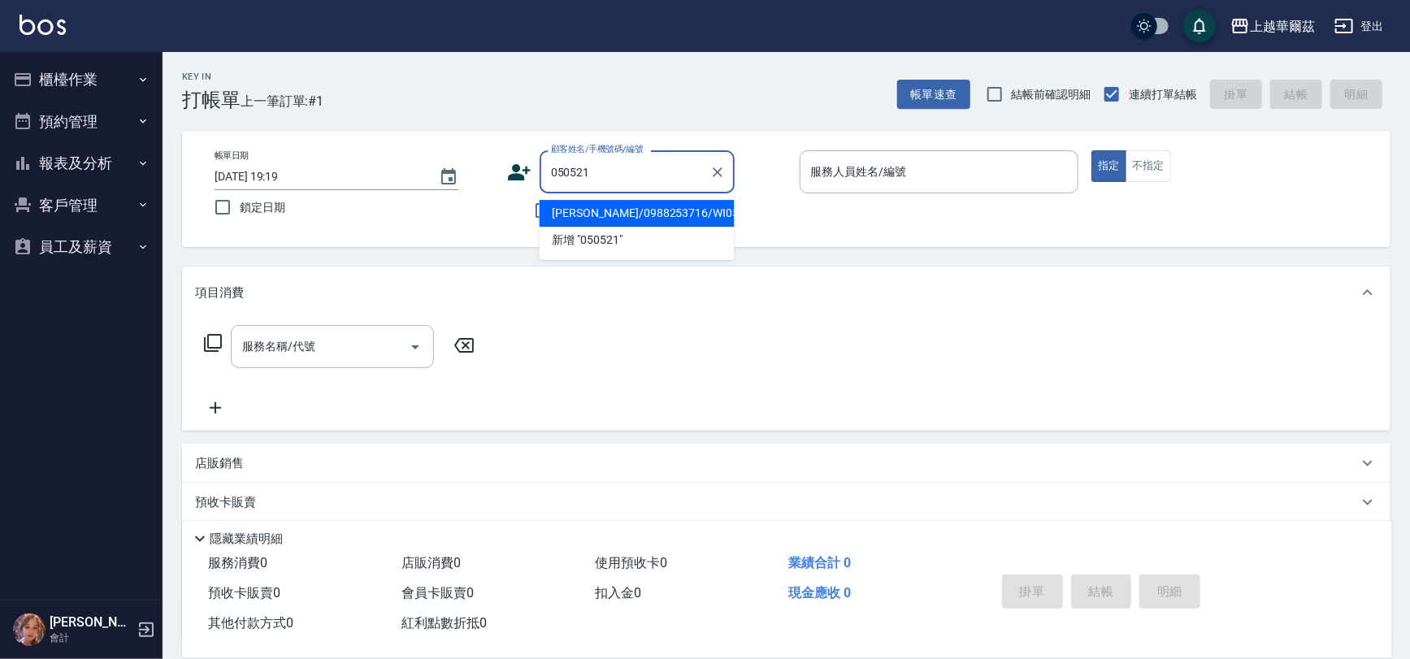
type input "蘇裕庭/0988253716/WI050521"
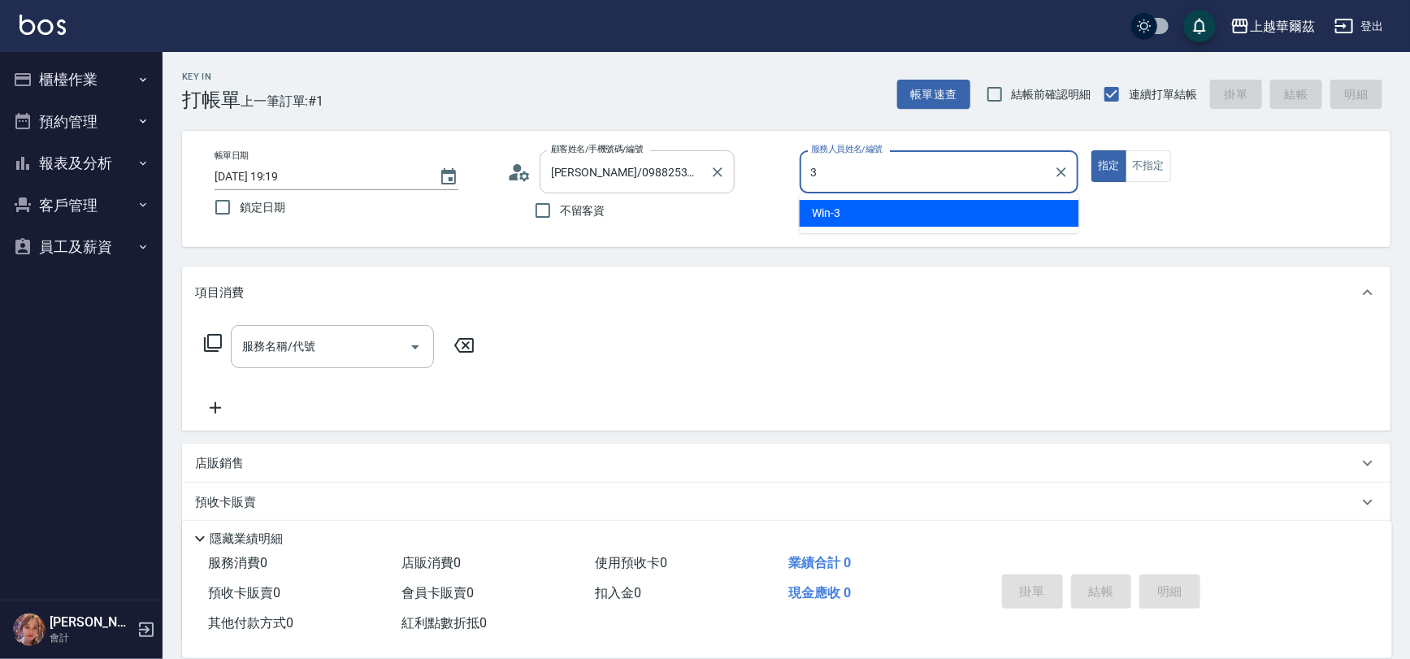
type input "Win-3"
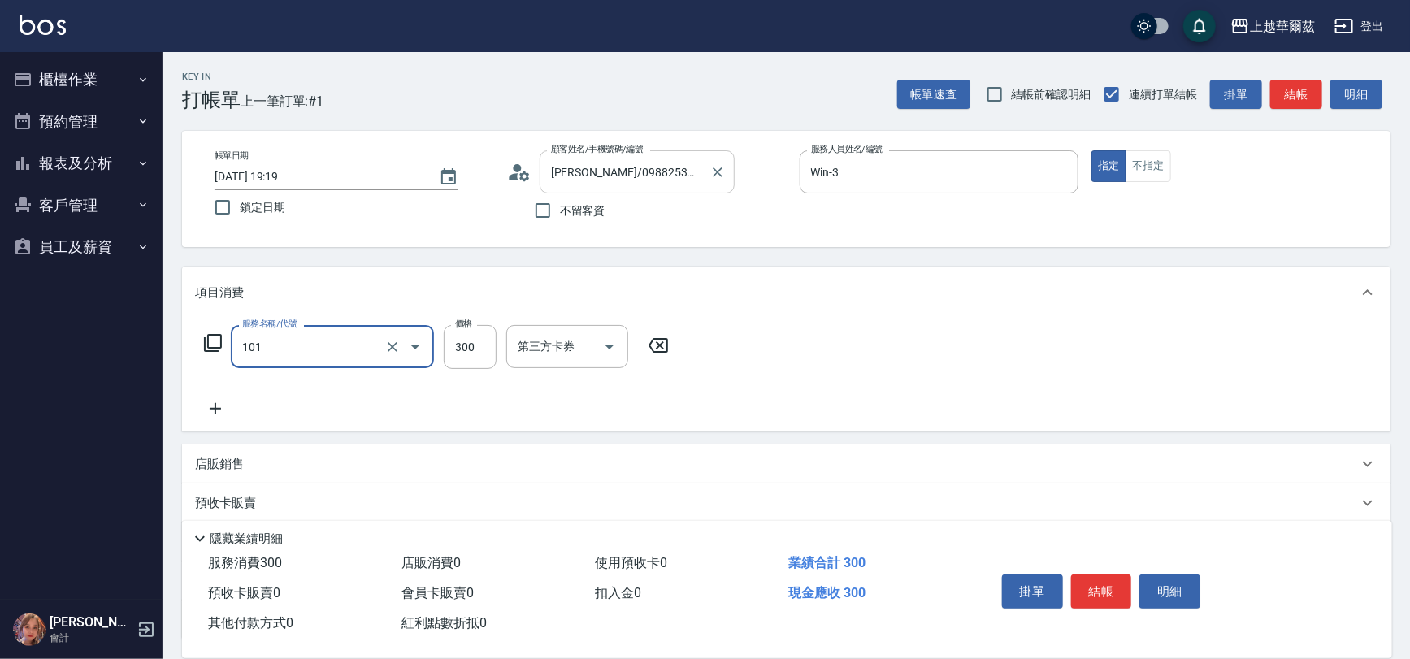
type input "洗髮300(101)"
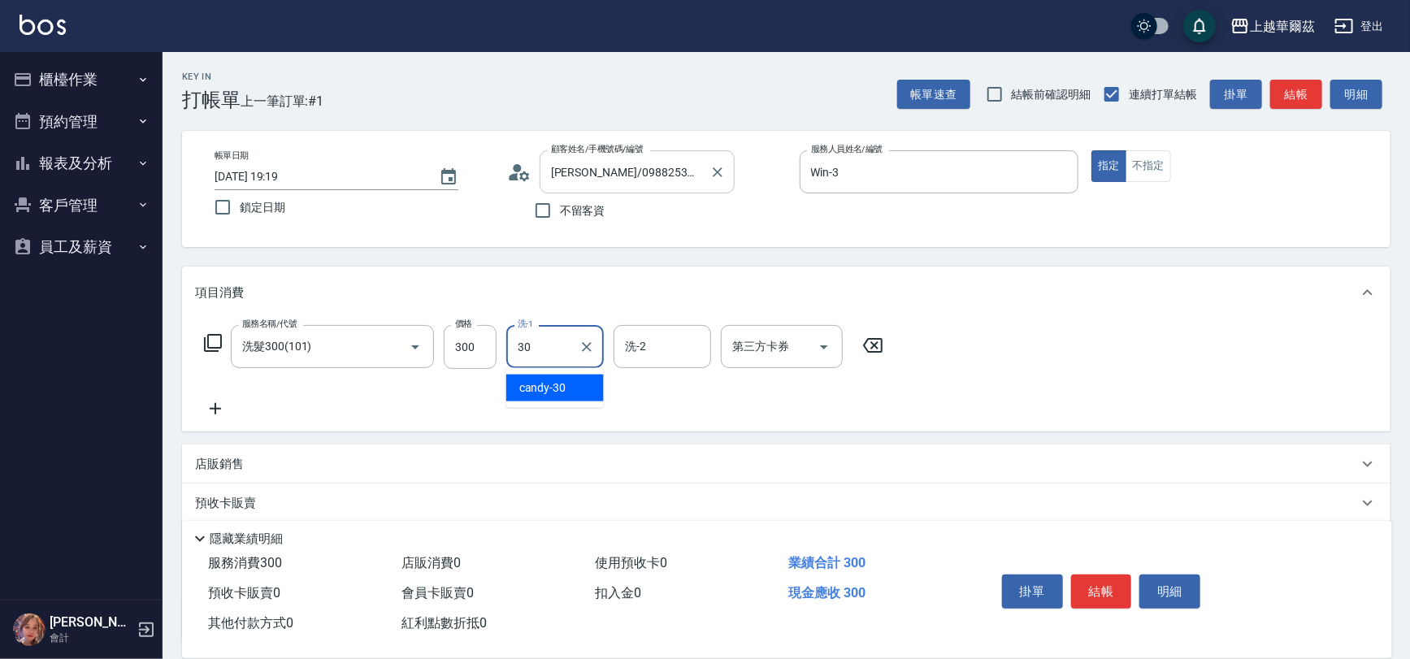
type input "candy-30"
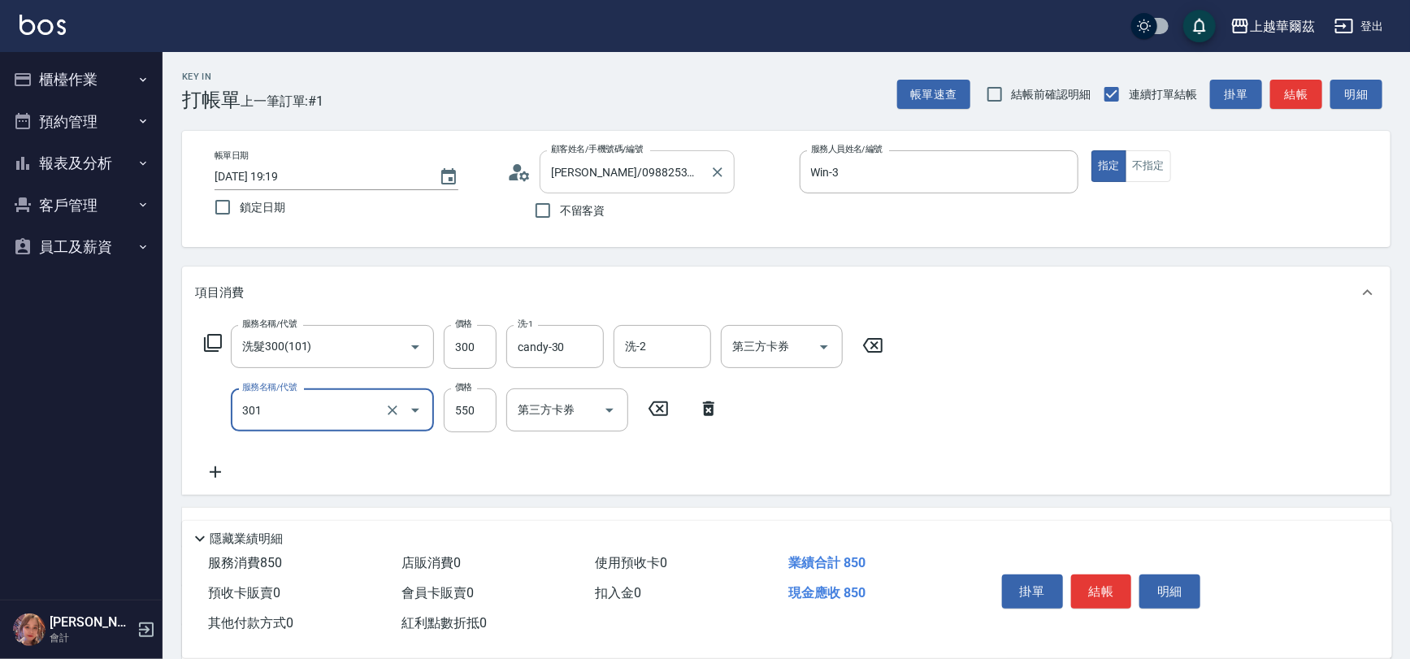
type input "剪髮550(301)"
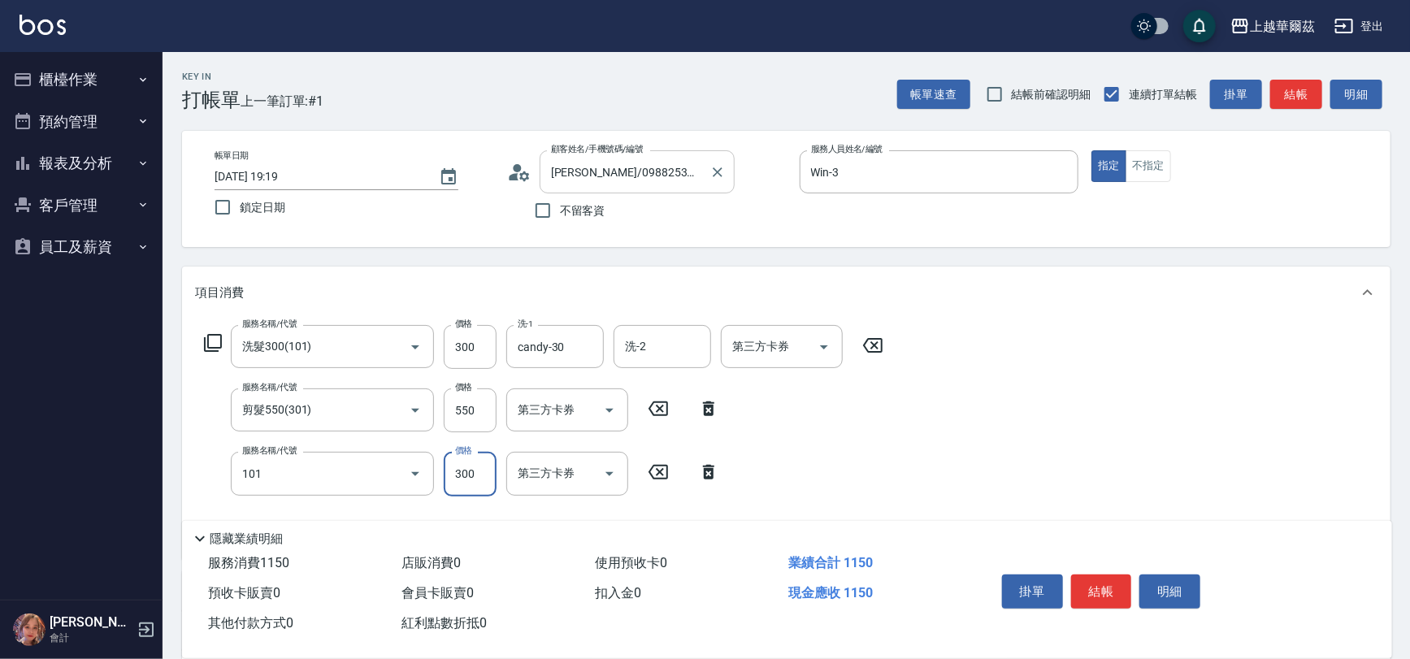
type input "洗髮300(101)"
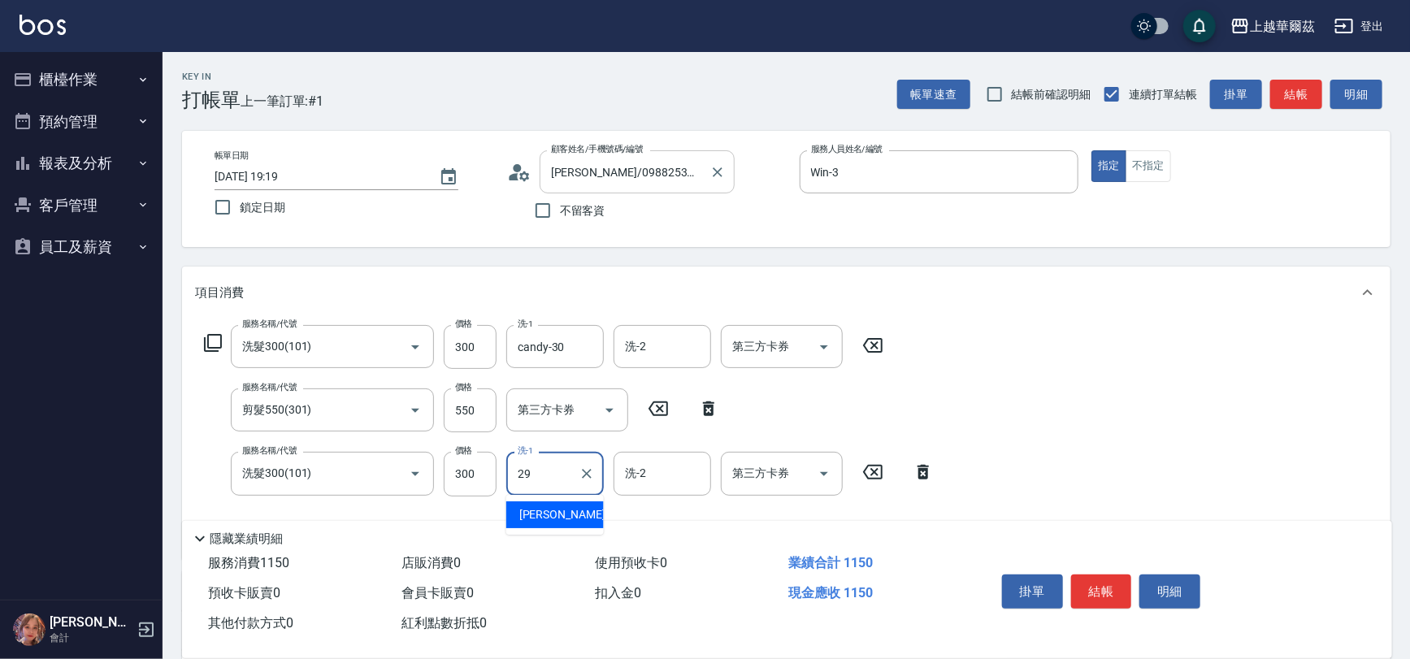
type input "Annie-29"
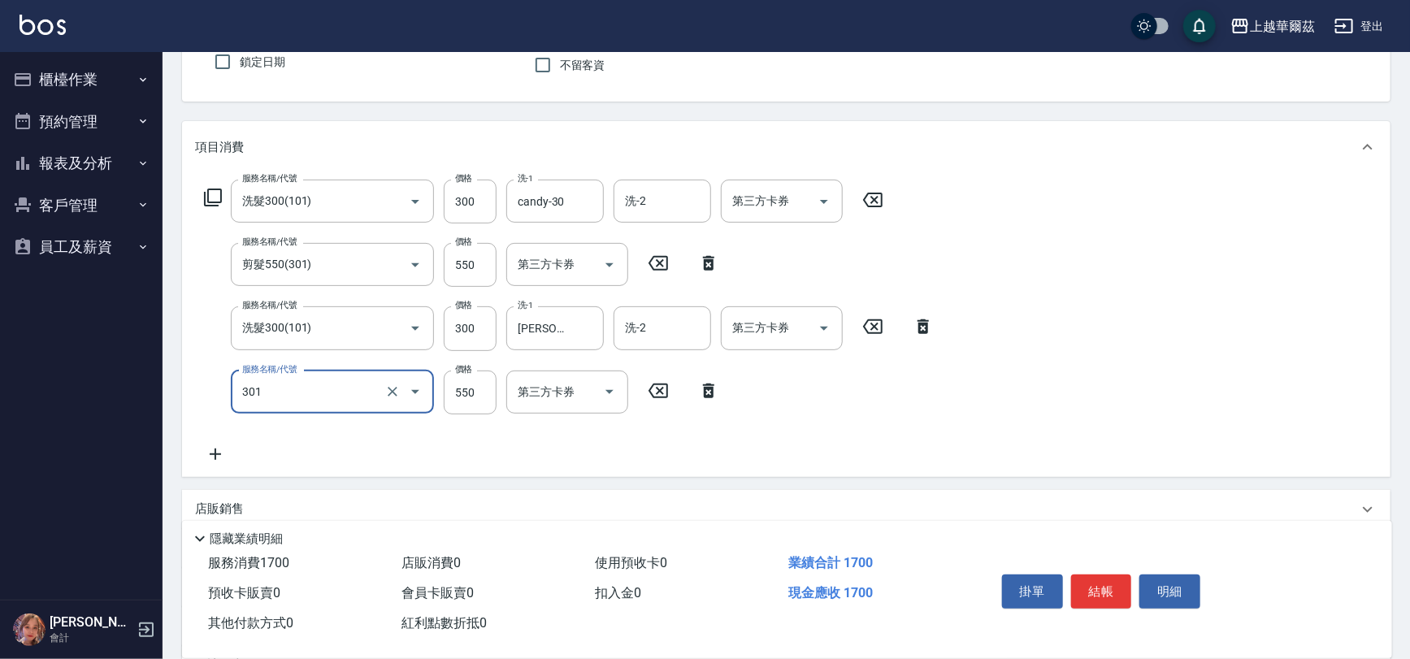
scroll to position [159, 0]
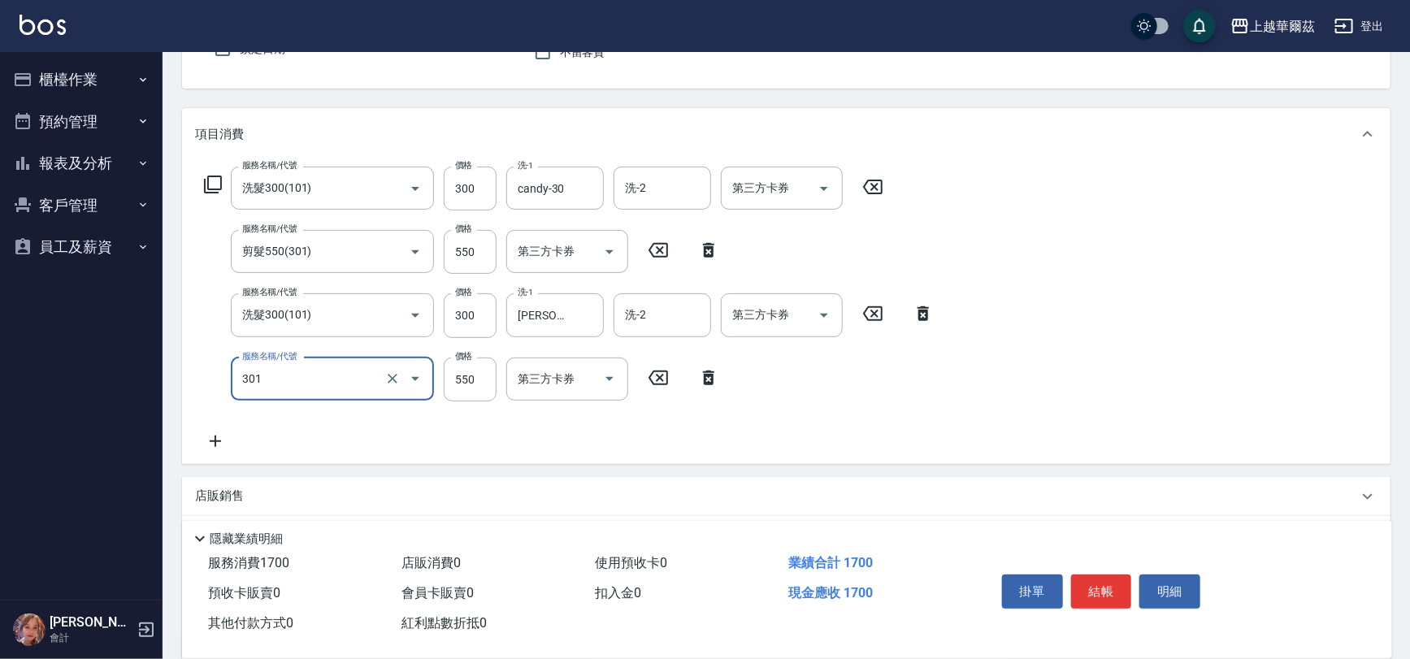
type input "剪髮550(301)"
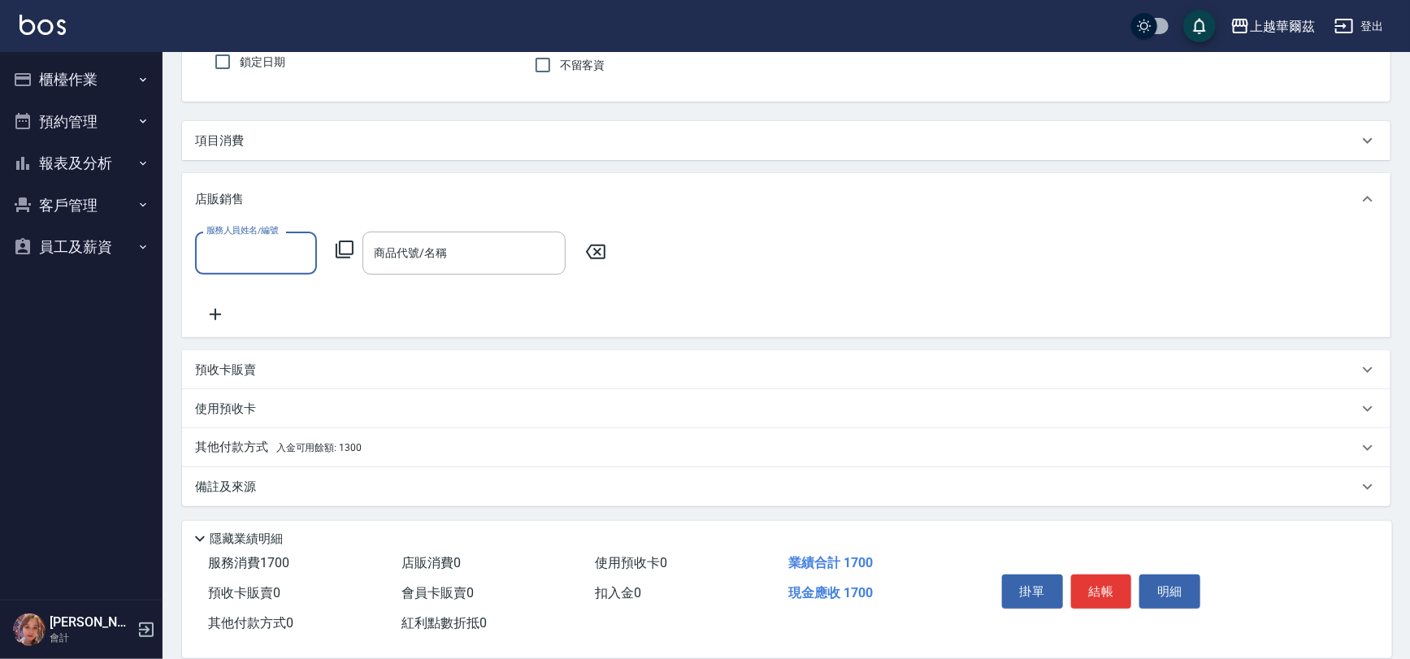
scroll to position [145, 0]
type input "Annie-29"
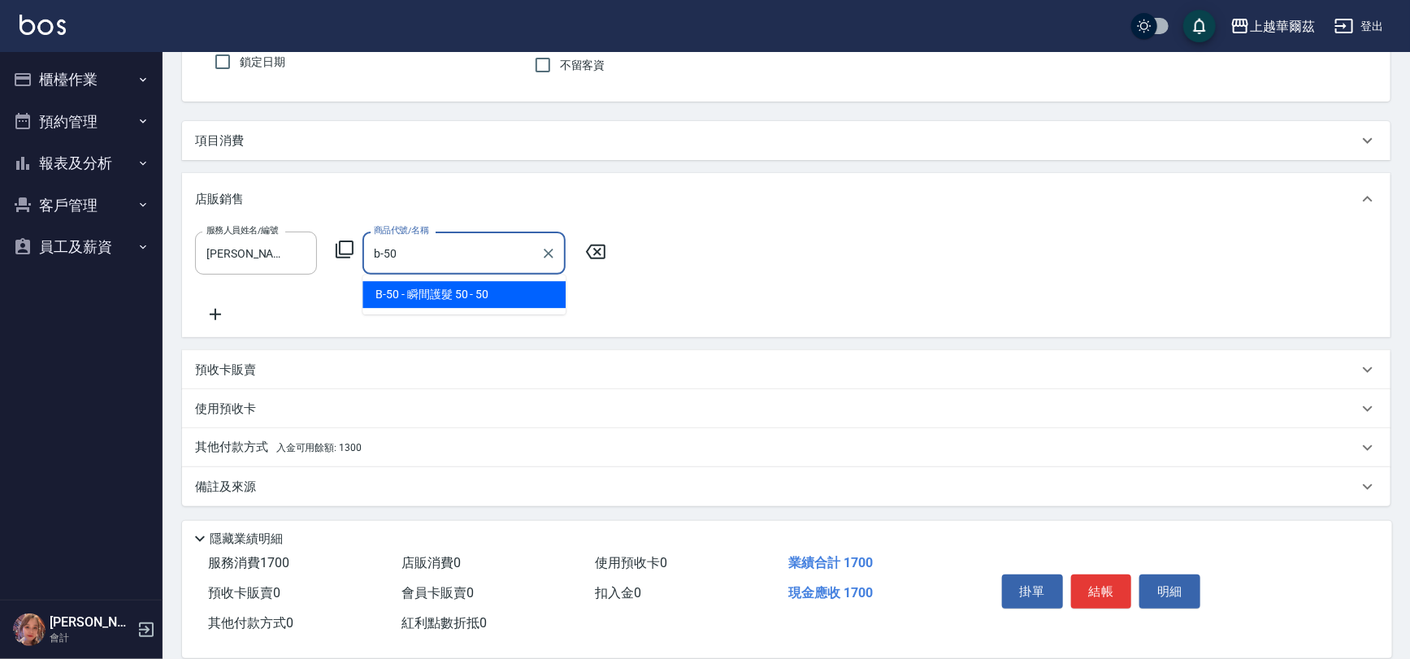
type input "瞬間護髮 50"
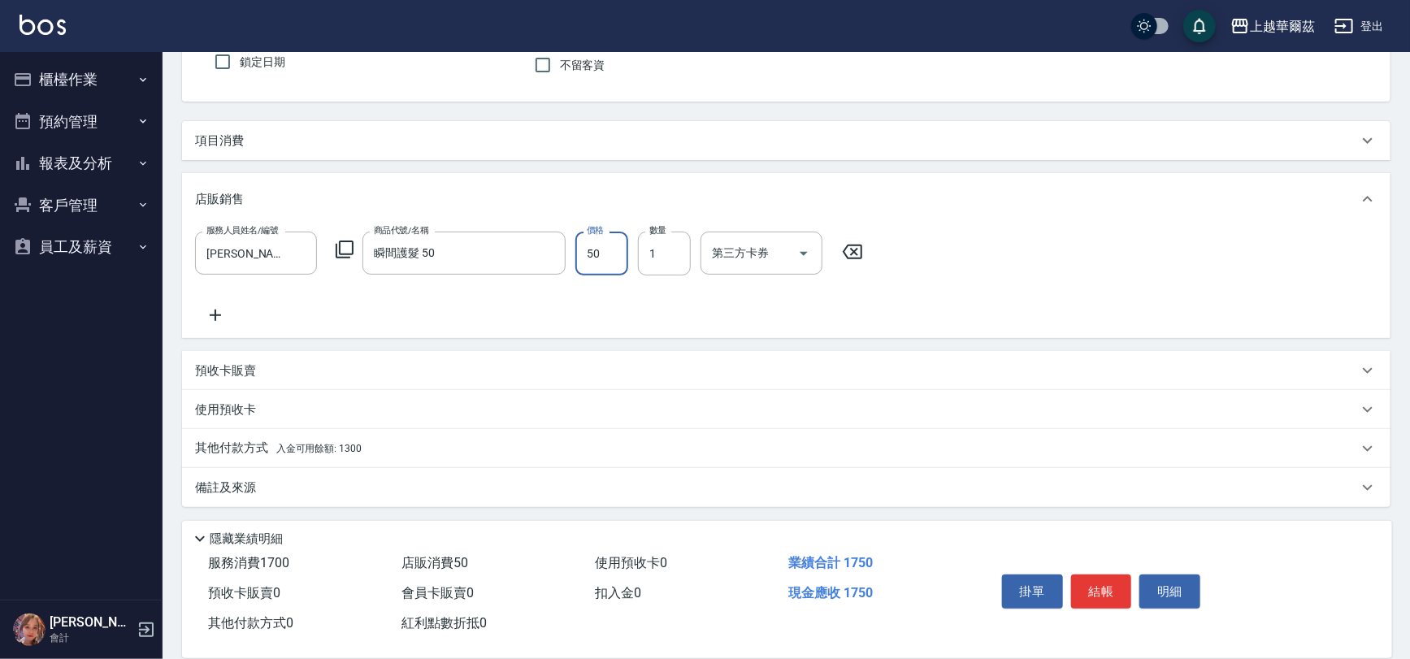
scroll to position [146, 0]
drag, startPoint x: 389, startPoint y: 433, endPoint x: 533, endPoint y: 455, distance: 145.5
click at [390, 433] on div "其他付款方式 入金可用餘額: 1300" at bounding box center [786, 447] width 1209 height 39
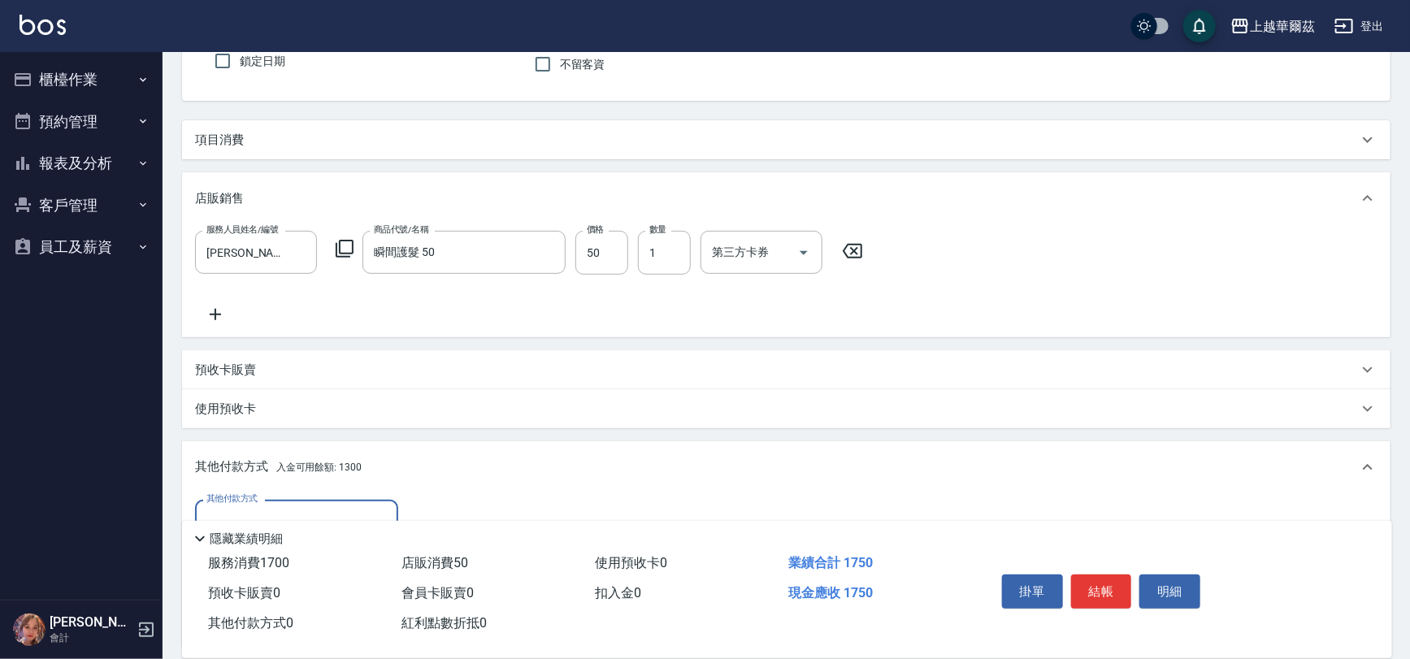
scroll to position [337, 0]
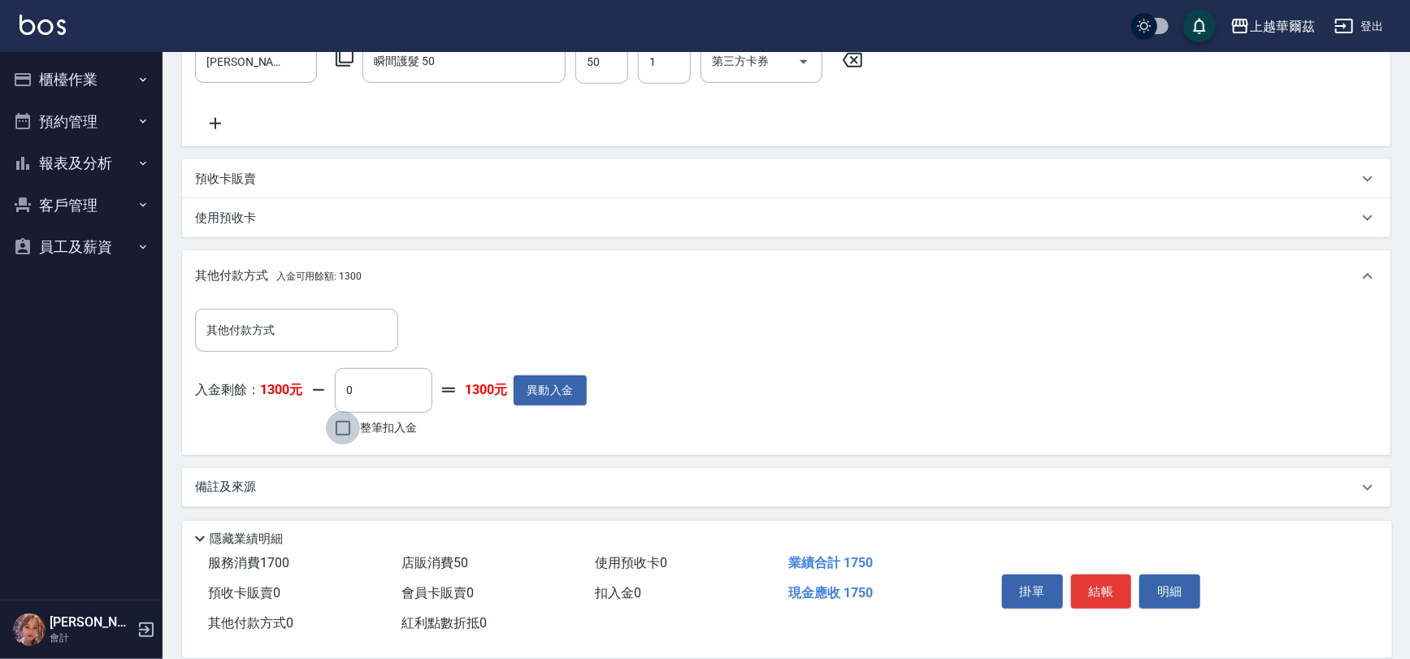
click at [342, 428] on input "整筆扣入金" at bounding box center [343, 428] width 34 height 34
checkbox input "true"
type input "1300"
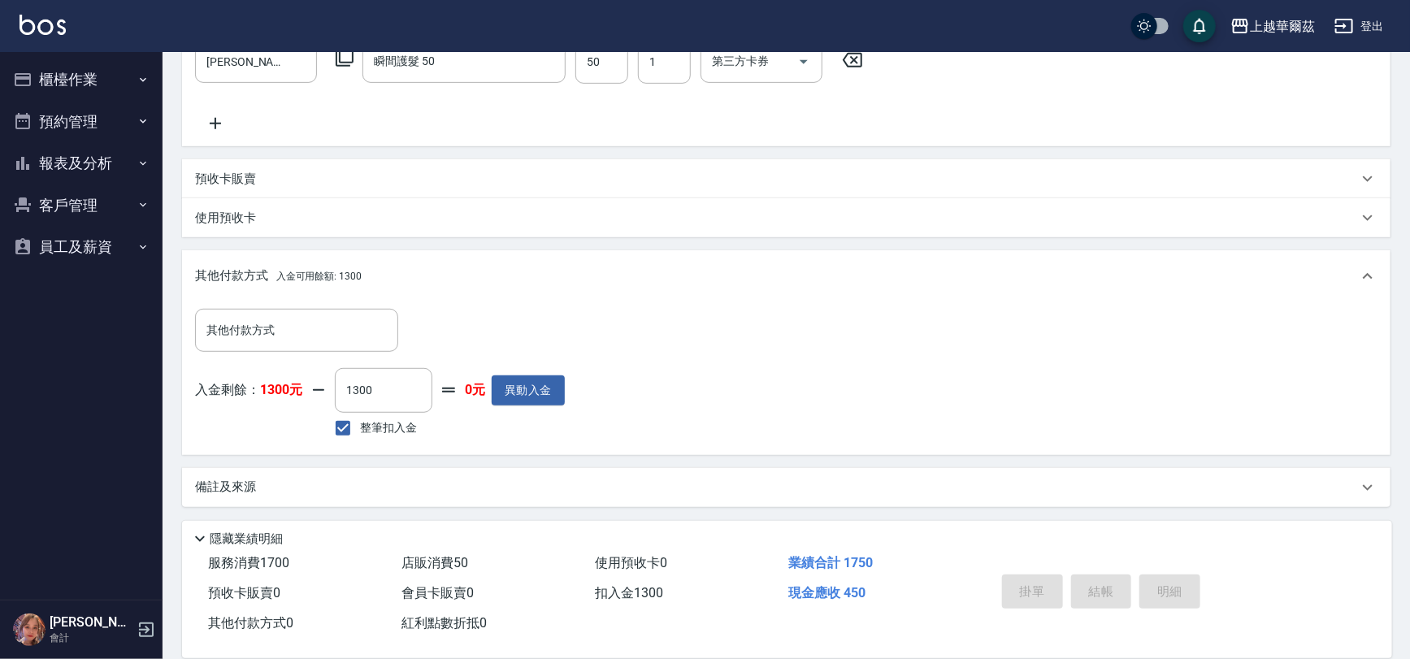
type input "2025/10/13 19:20"
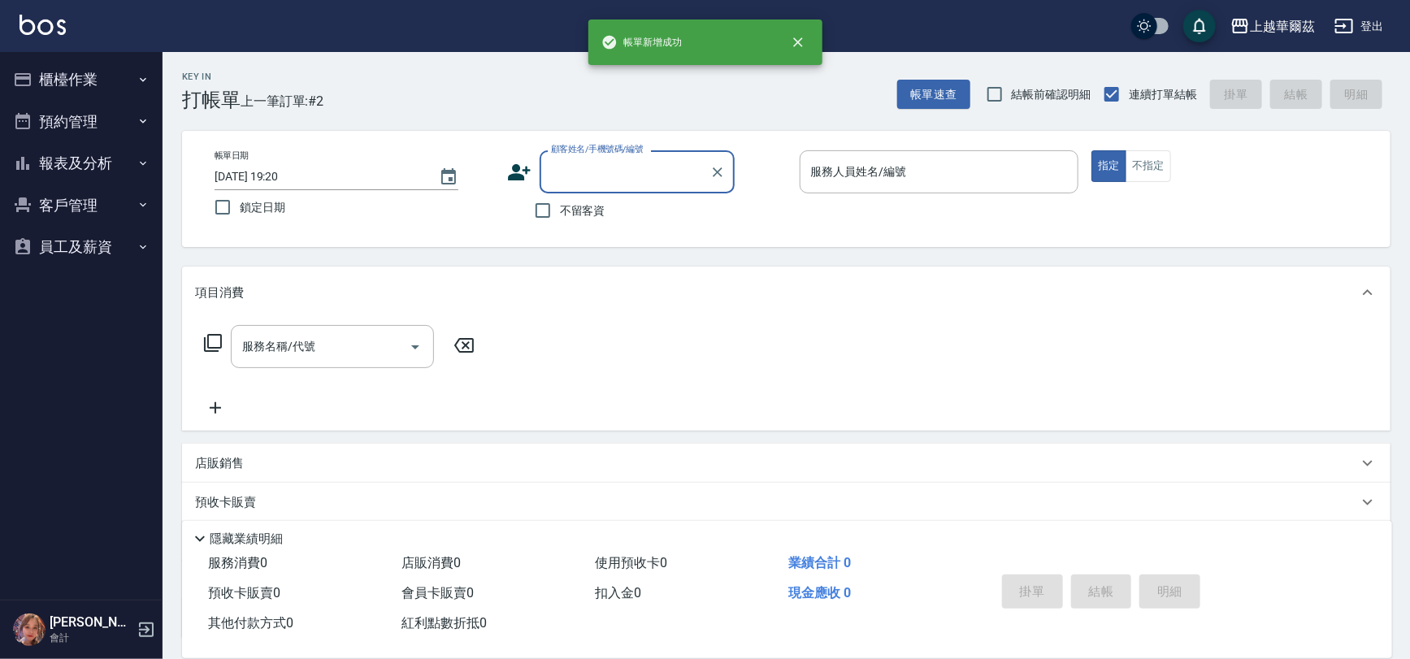
scroll to position [0, 0]
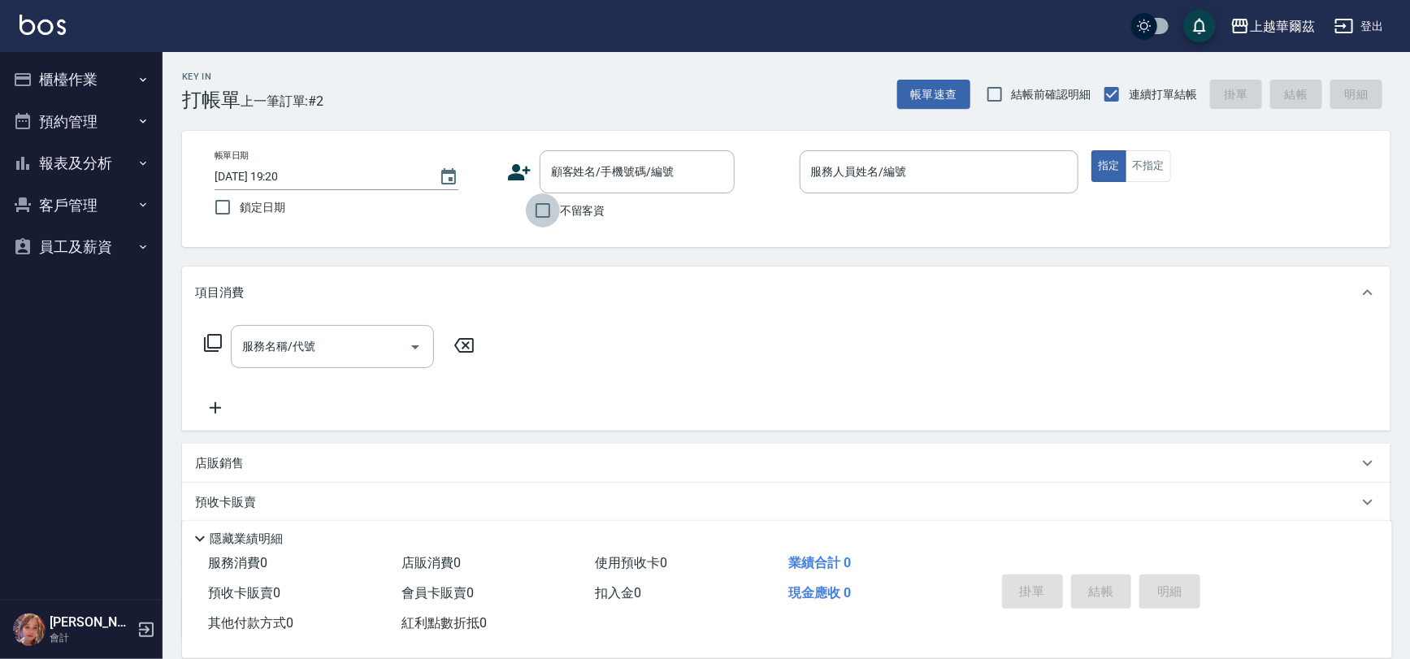
click at [537, 212] on input "不留客資" at bounding box center [543, 210] width 34 height 34
checkbox input "true"
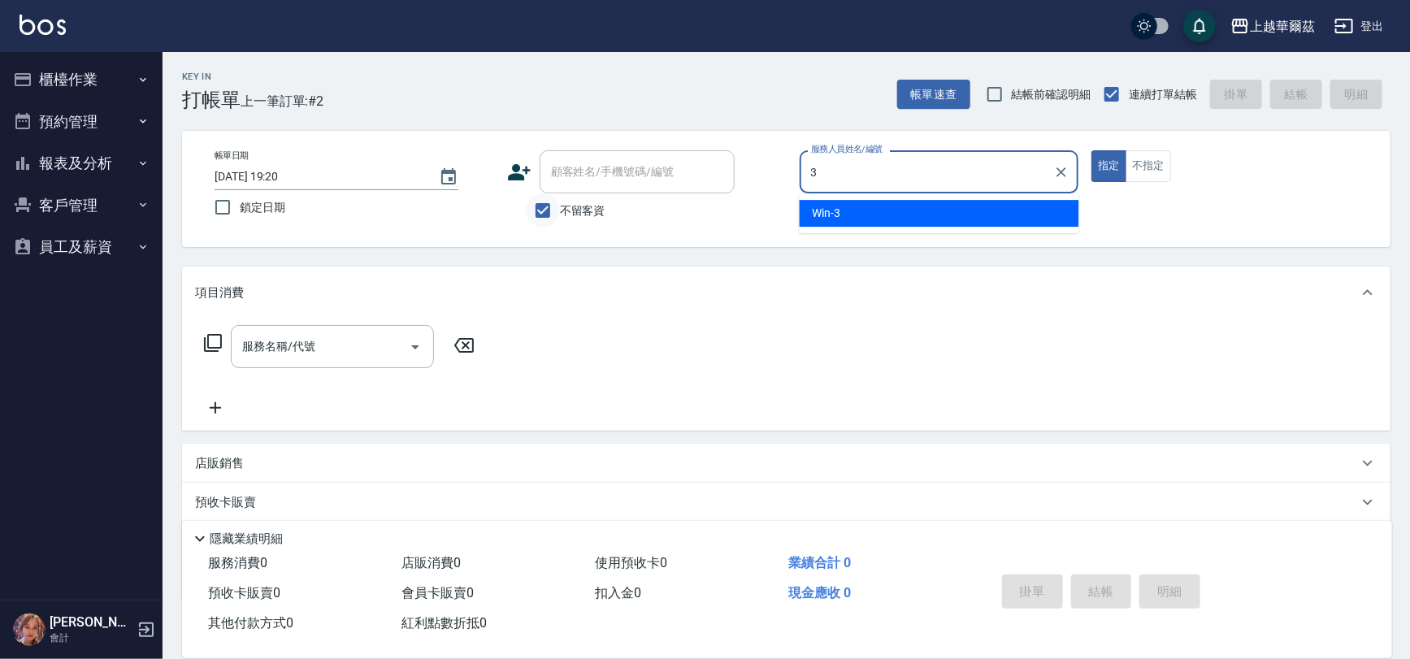
type input "Win-3"
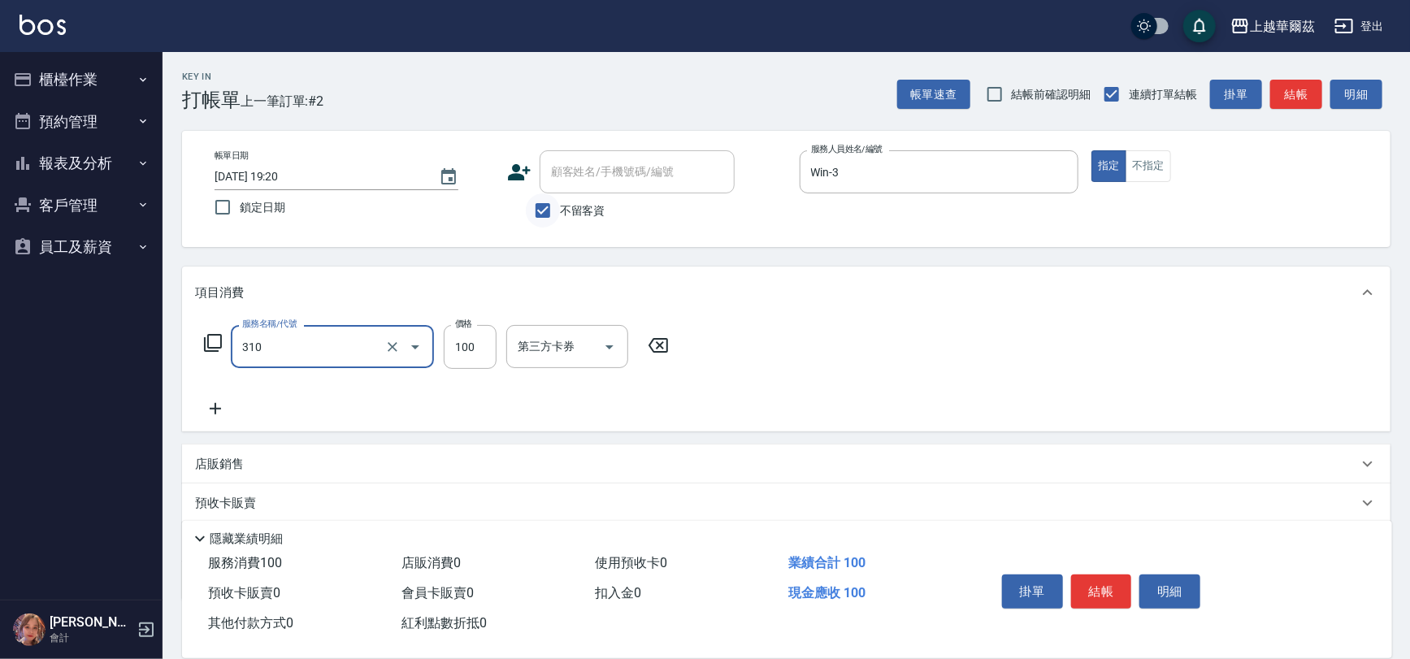
type input "瀏海100(310)"
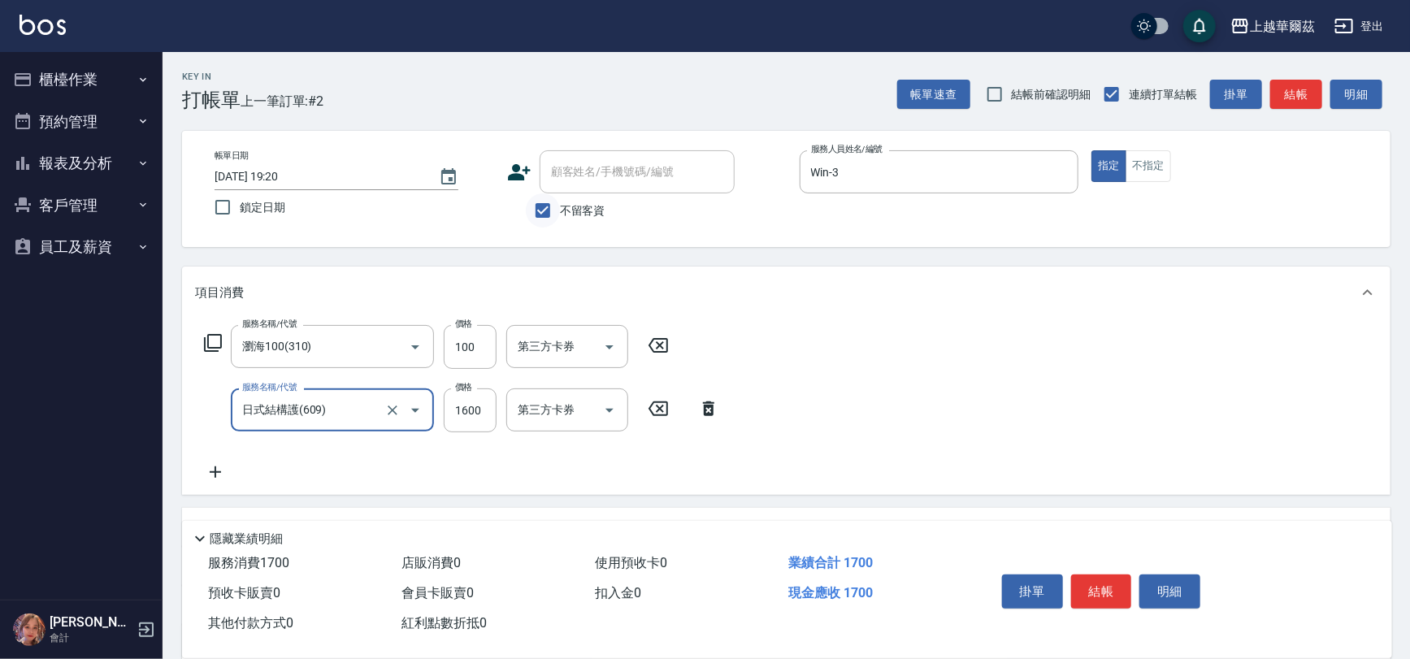
type input "日式結構護(609)"
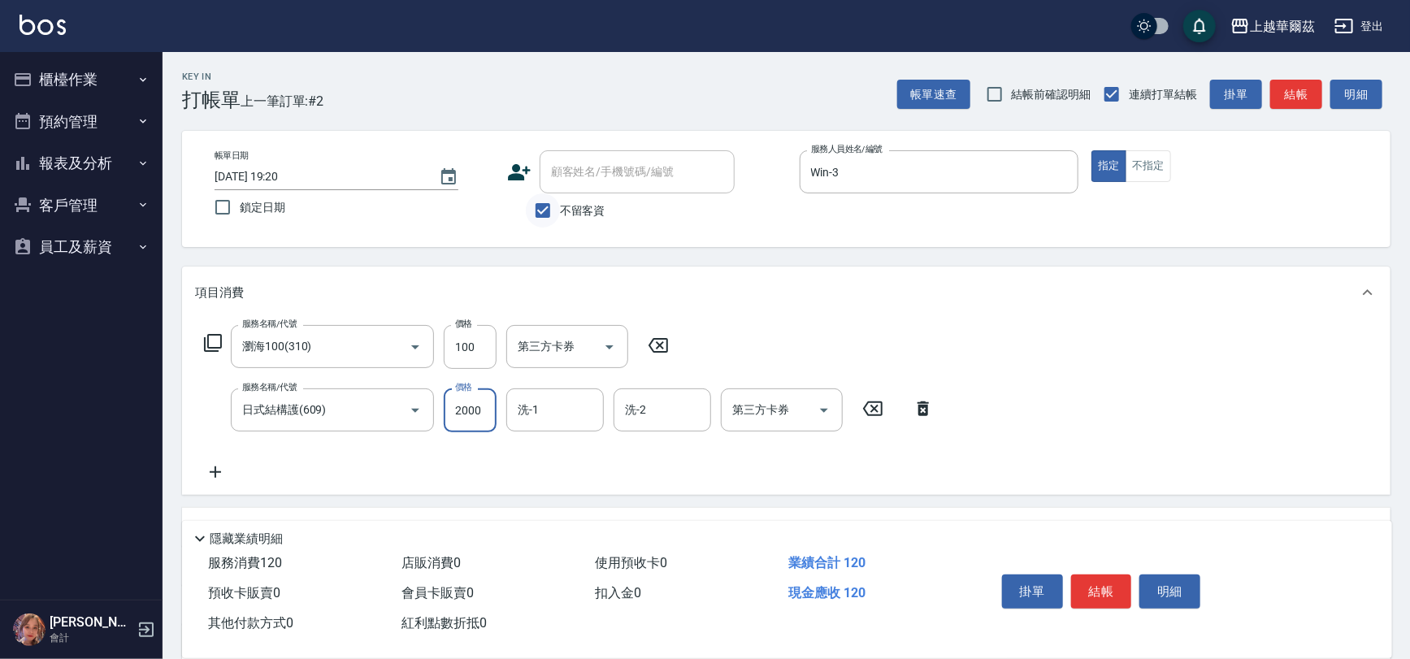
type input "2000"
type input "Annie-29"
type input "candy-30"
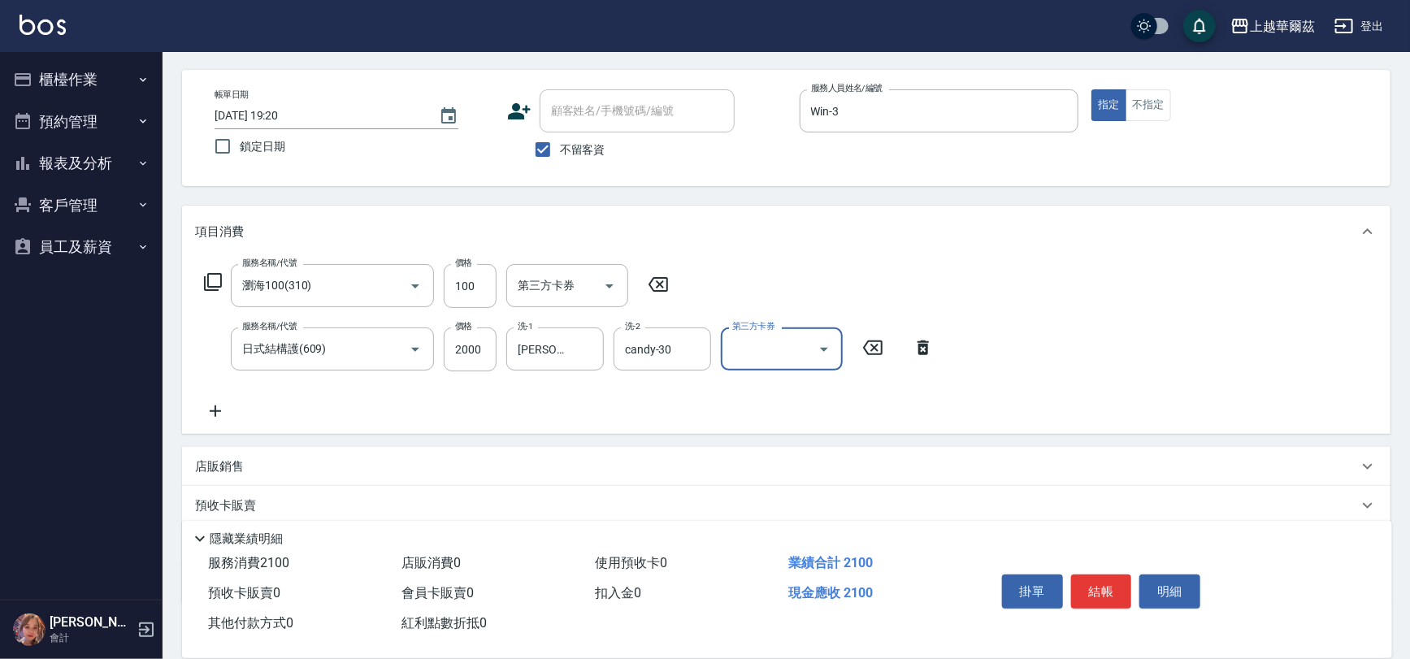
scroll to position [158, 0]
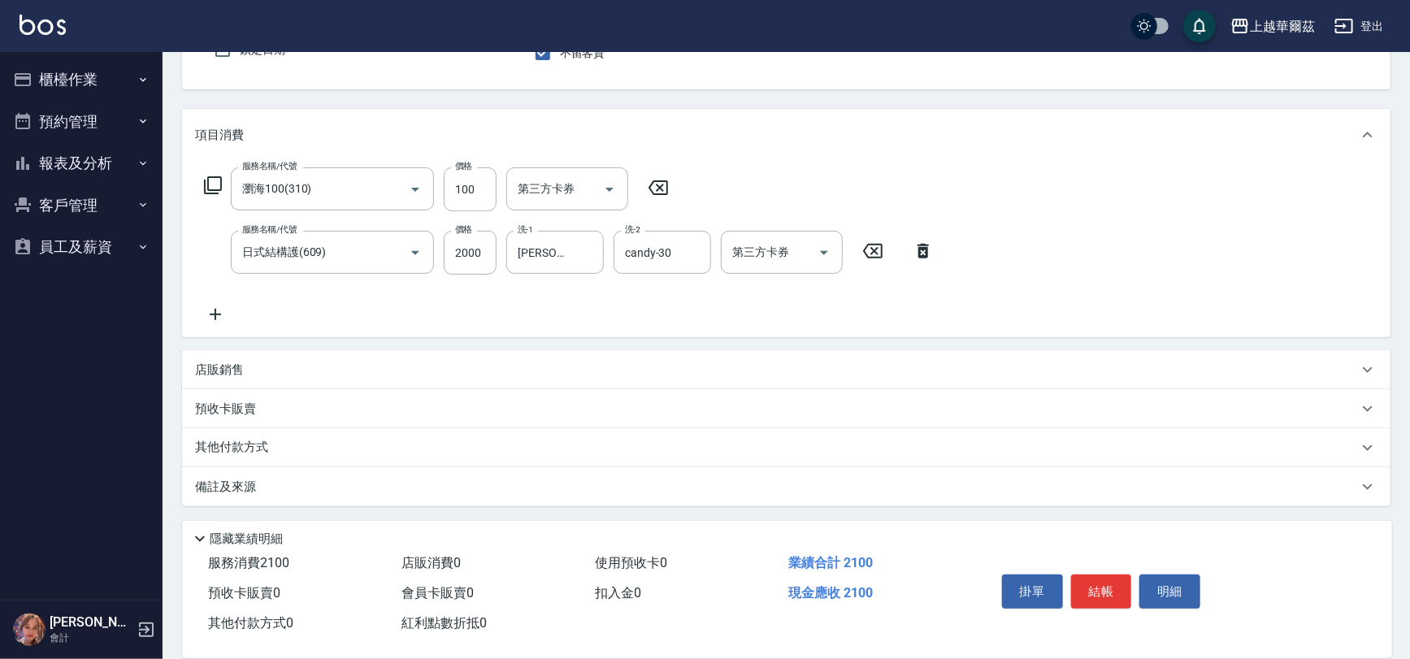
click at [332, 453] on div "其他付款方式" at bounding box center [776, 448] width 1163 height 18
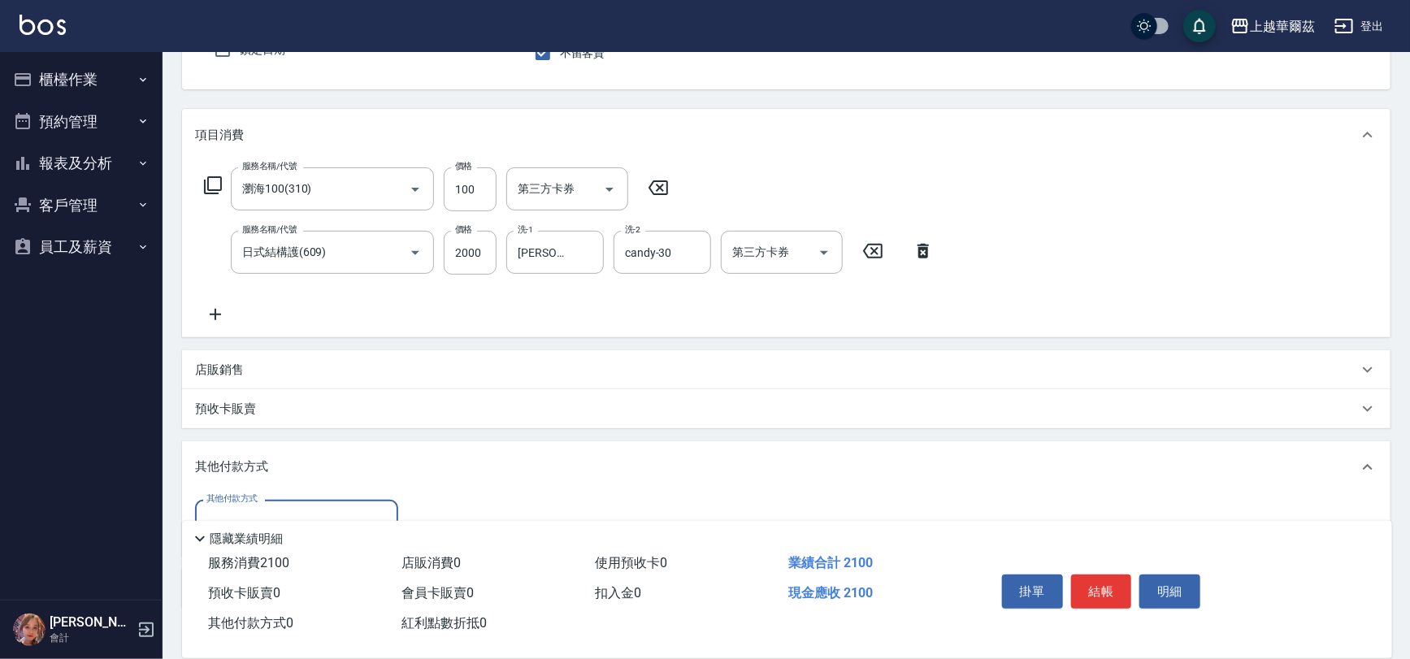
scroll to position [259, 0]
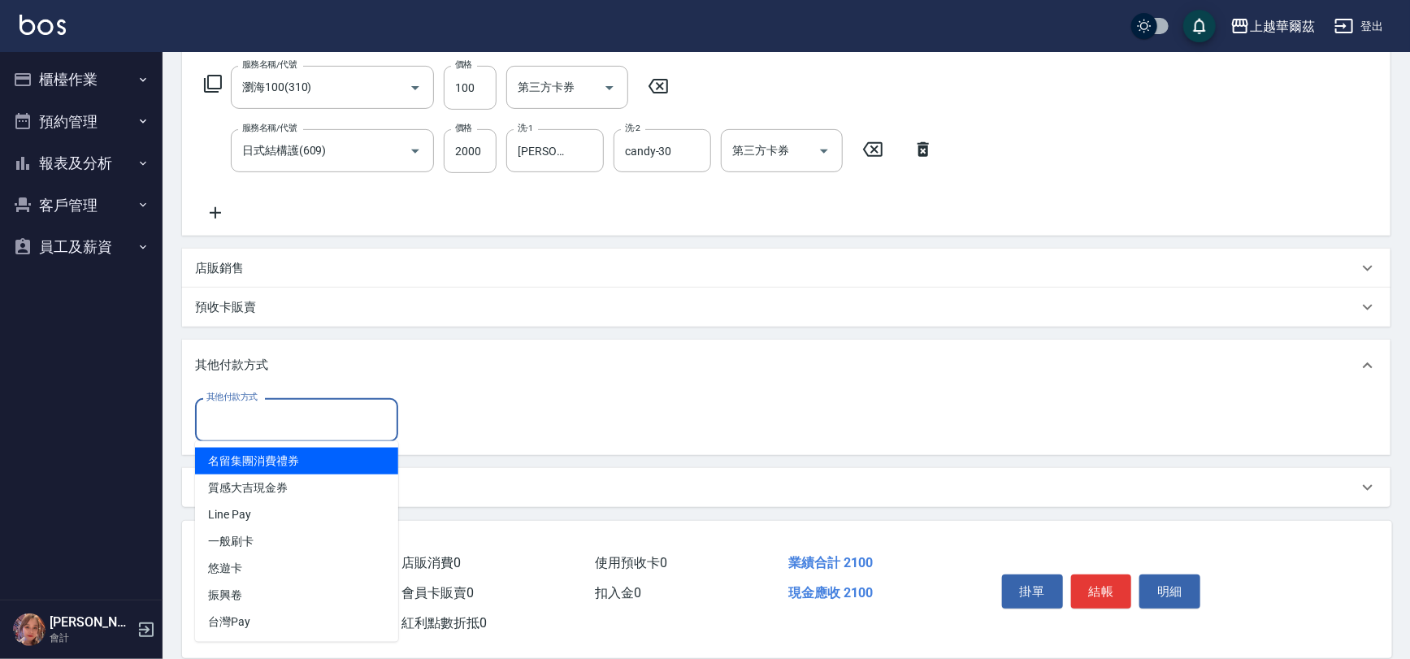
click at [341, 406] on input "其他付款方式" at bounding box center [296, 420] width 189 height 28
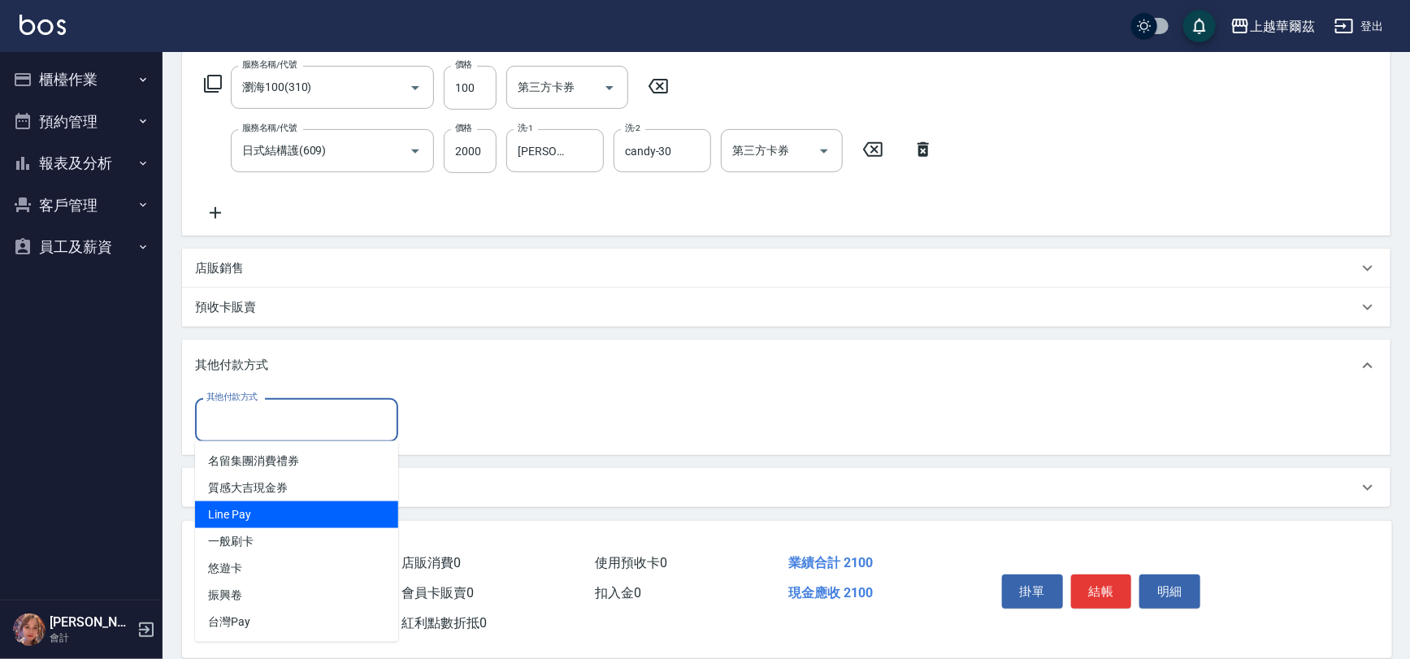
click at [301, 507] on span "Line Pay" at bounding box center [296, 515] width 203 height 27
type input "Line Pay"
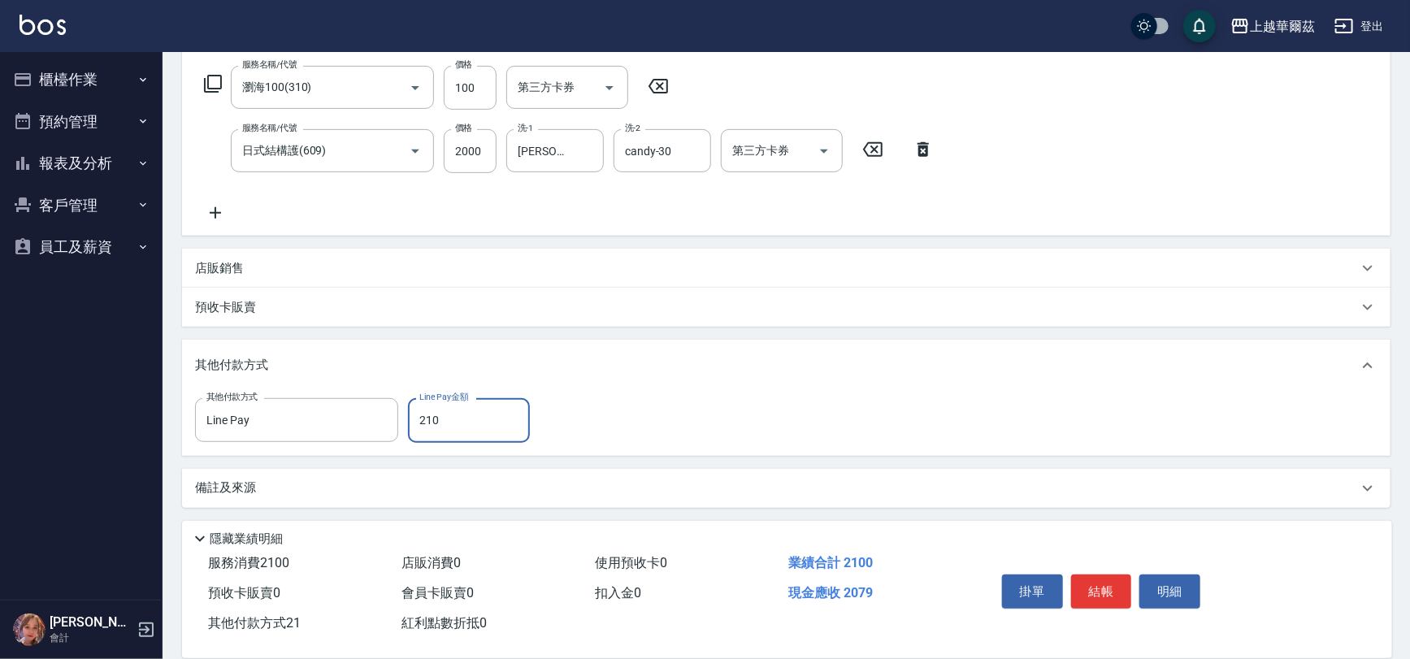
type input "2100"
type input "2025/10/13 19:21"
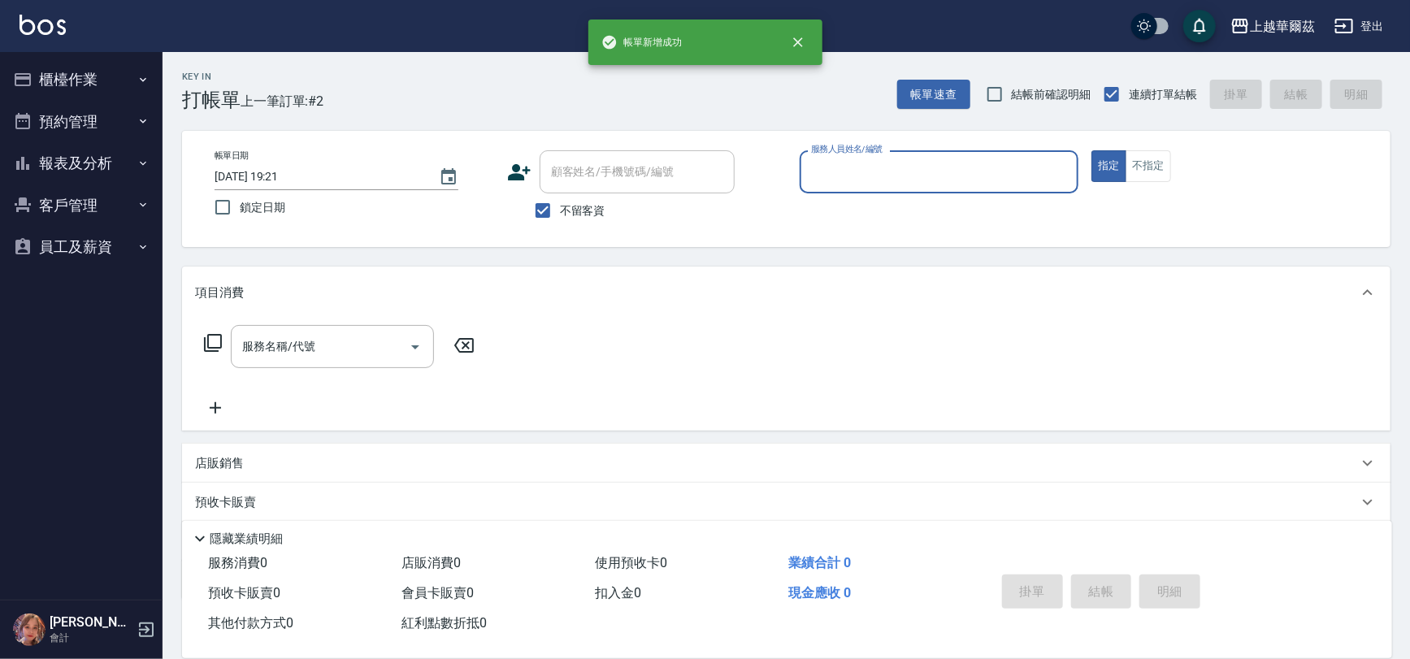
scroll to position [0, 0]
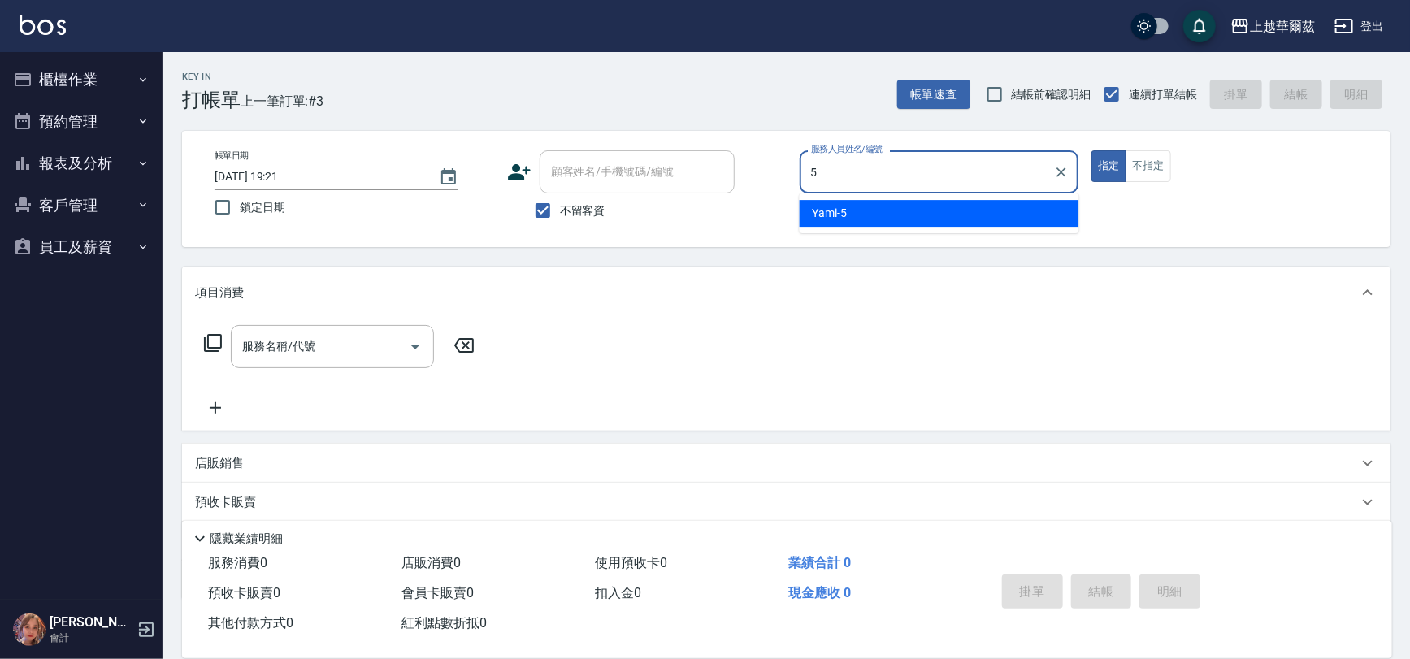
type input "Yami-5"
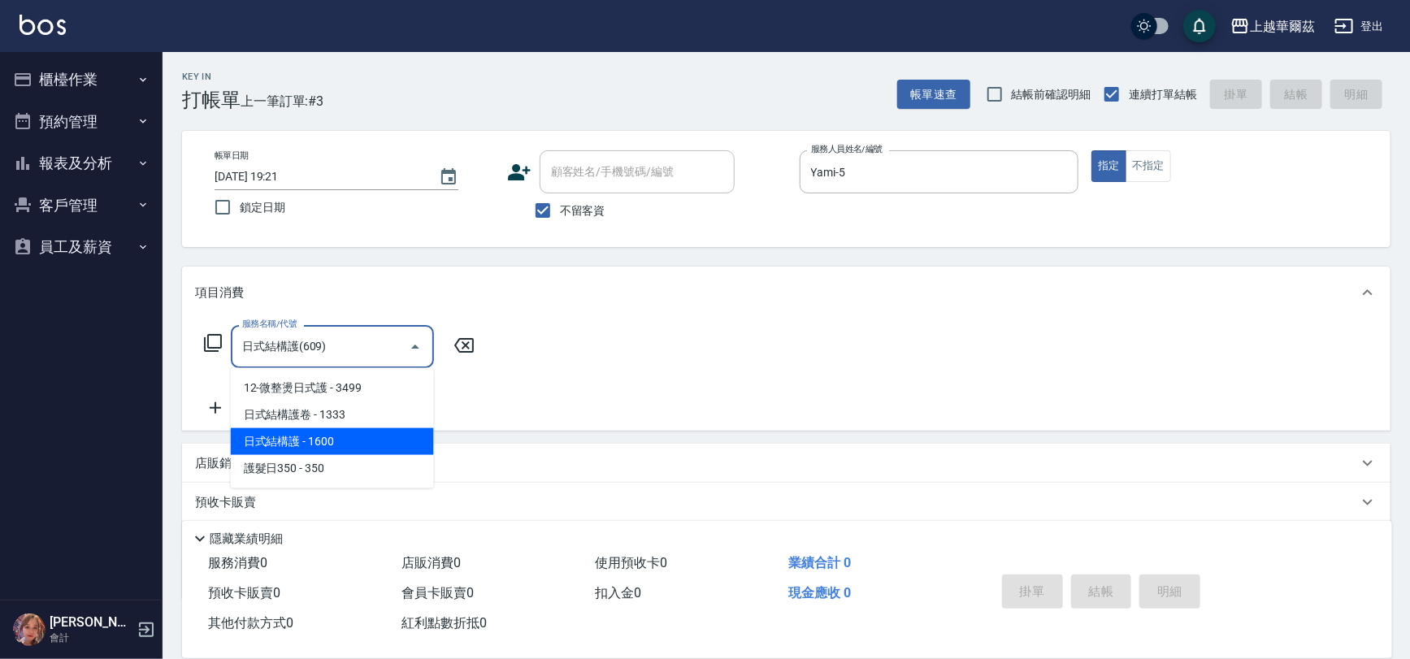
type input "日式結構護(609)"
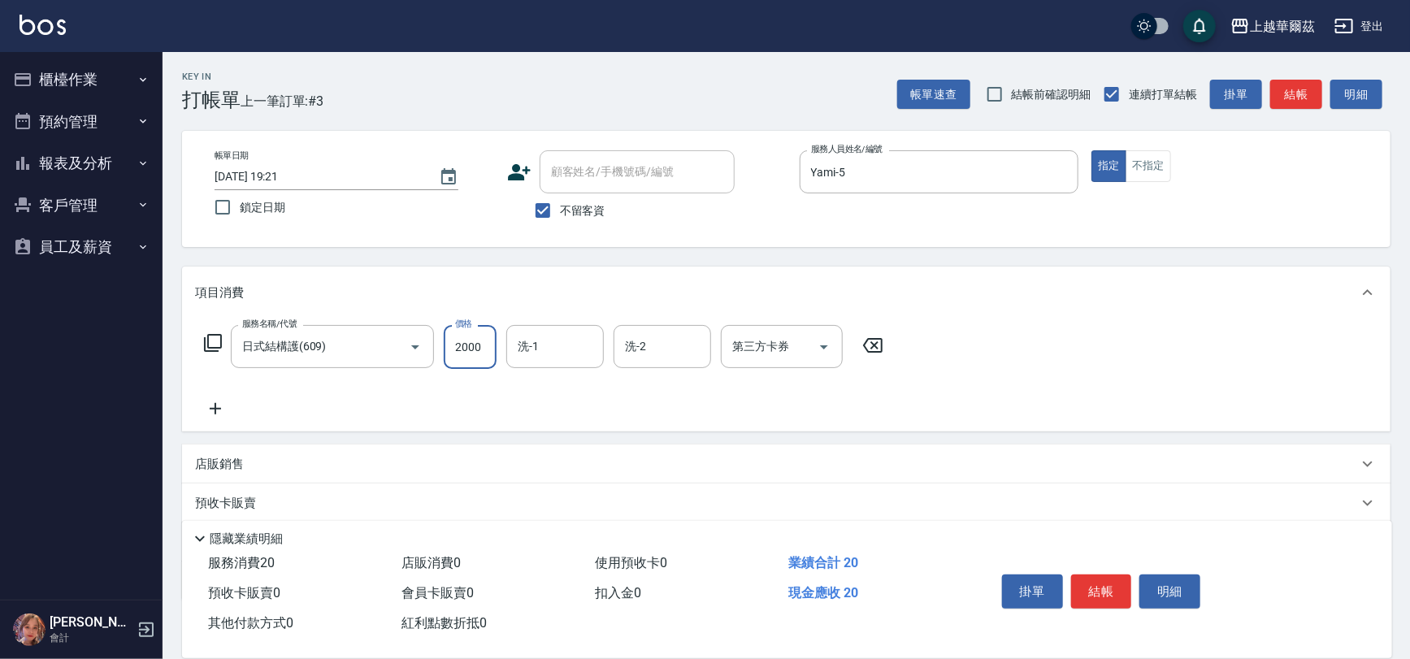
type input "2000"
type input "Yami-5"
click at [590, 349] on icon "Clear" at bounding box center [587, 347] width 16 height 16
type input "Annie-29"
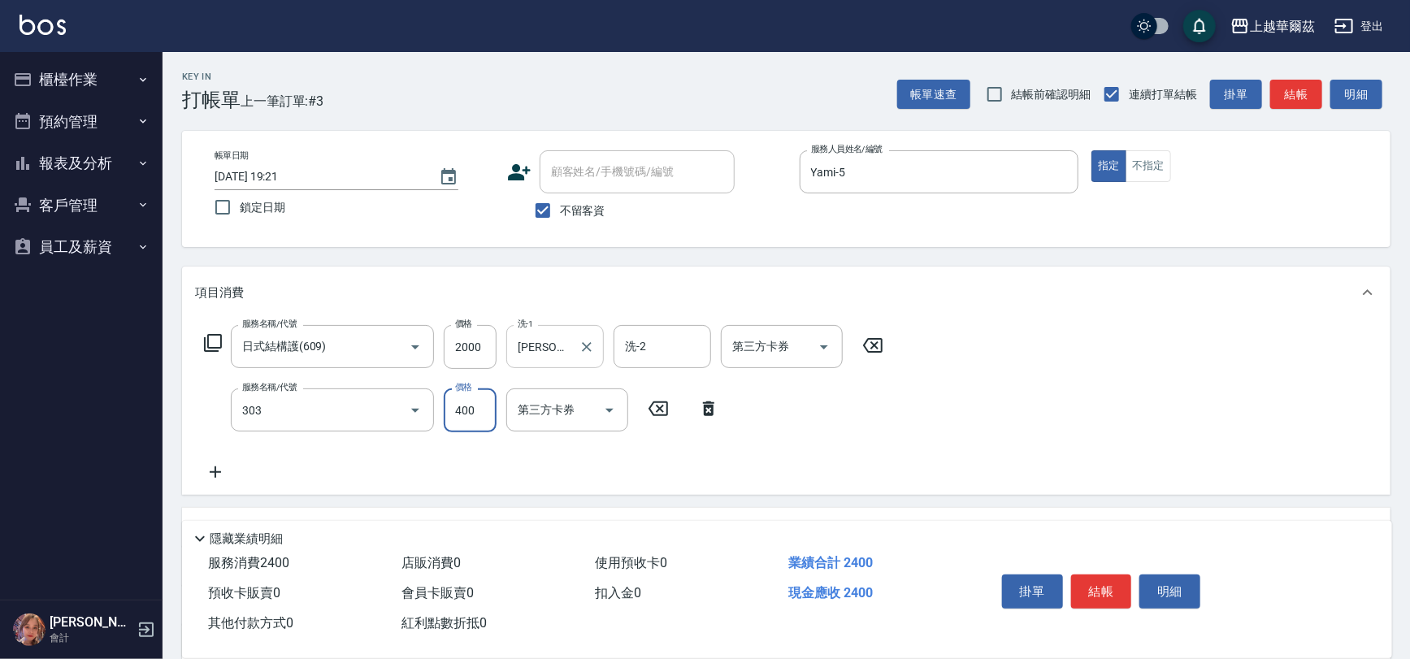
type input "剪髮400(303)"
type input "450"
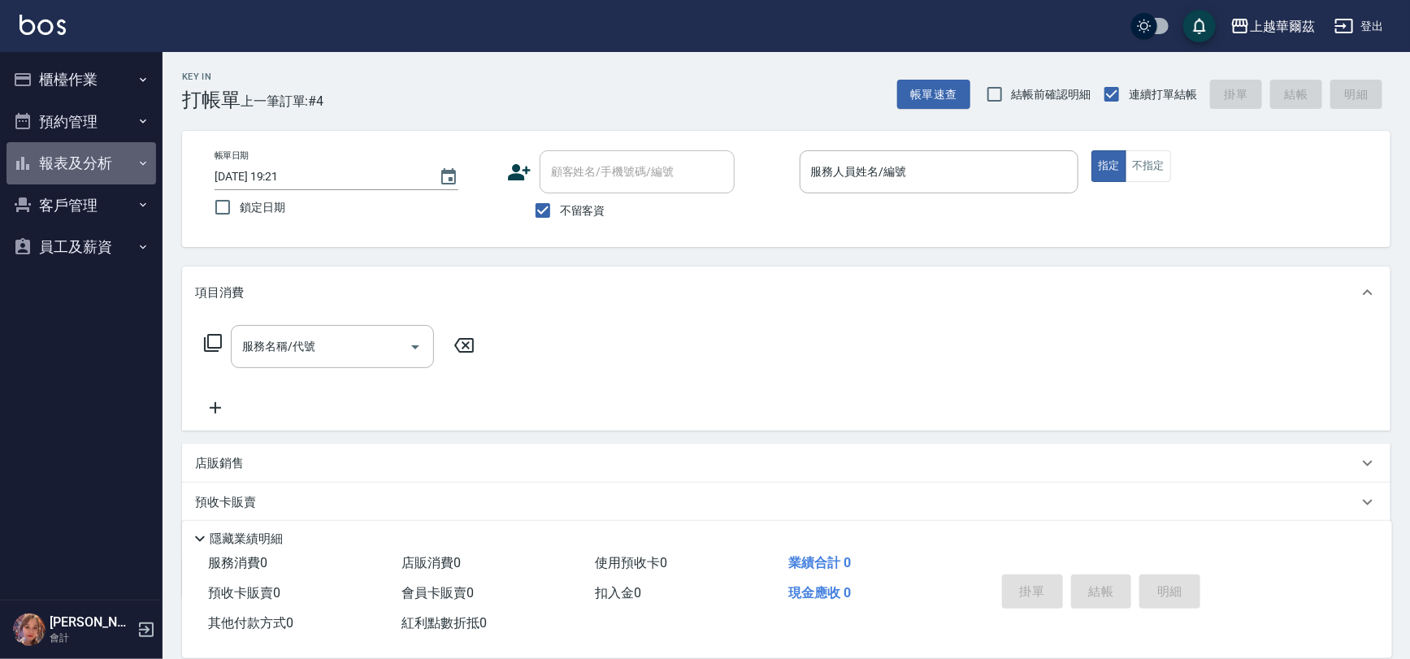
click at [93, 168] on button "報表及分析" at bounding box center [82, 163] width 150 height 42
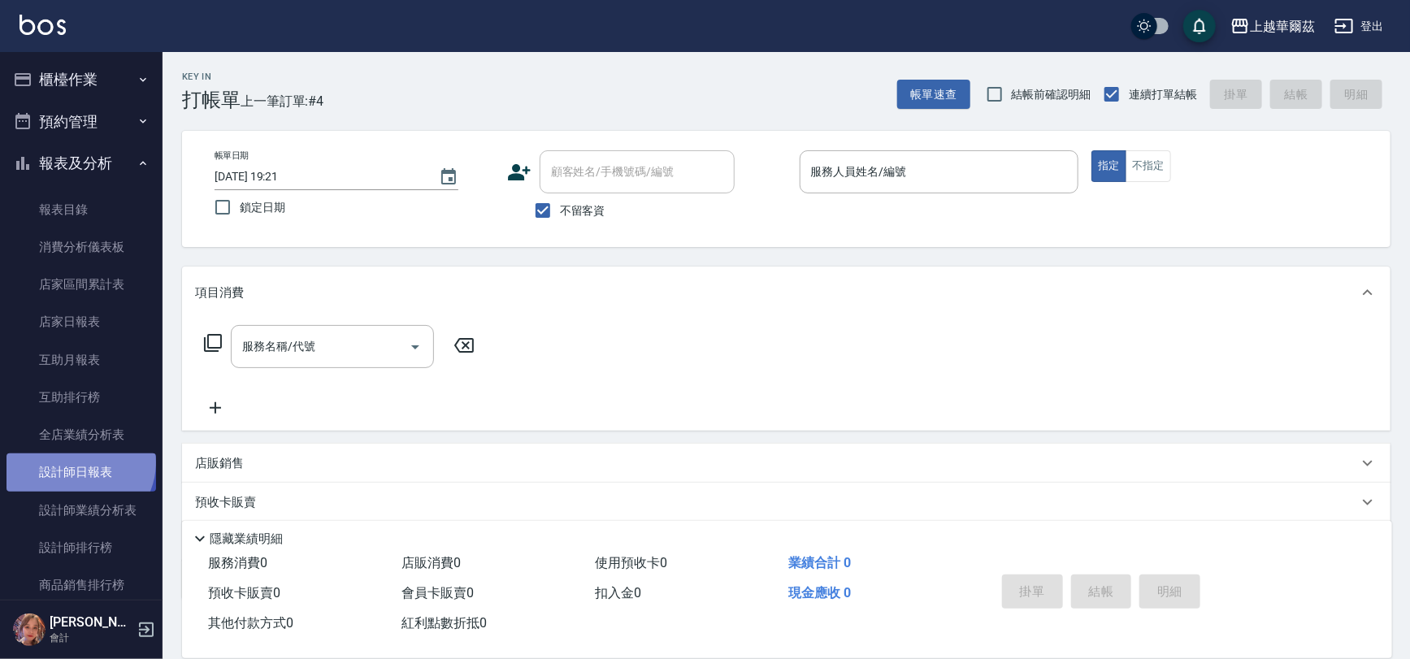
click at [78, 463] on link "設計師日報表" at bounding box center [82, 472] width 150 height 37
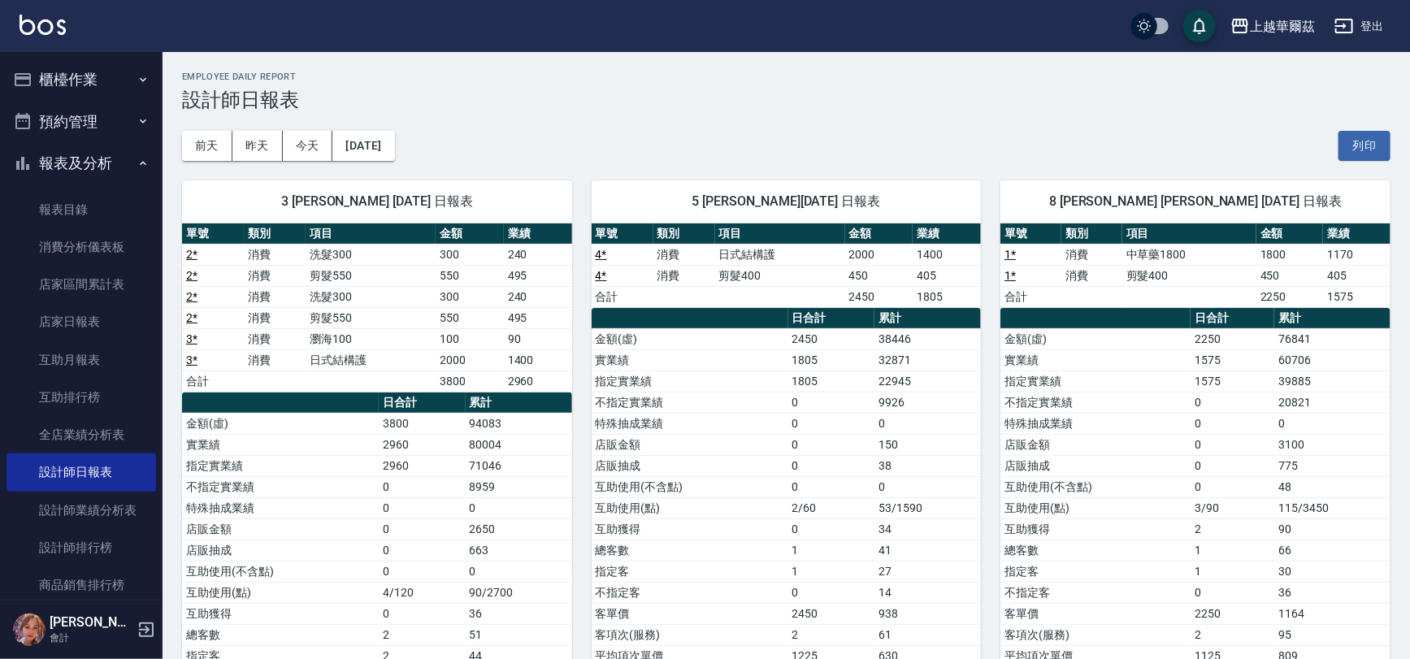
click at [76, 76] on button "櫃檯作業" at bounding box center [82, 80] width 150 height 42
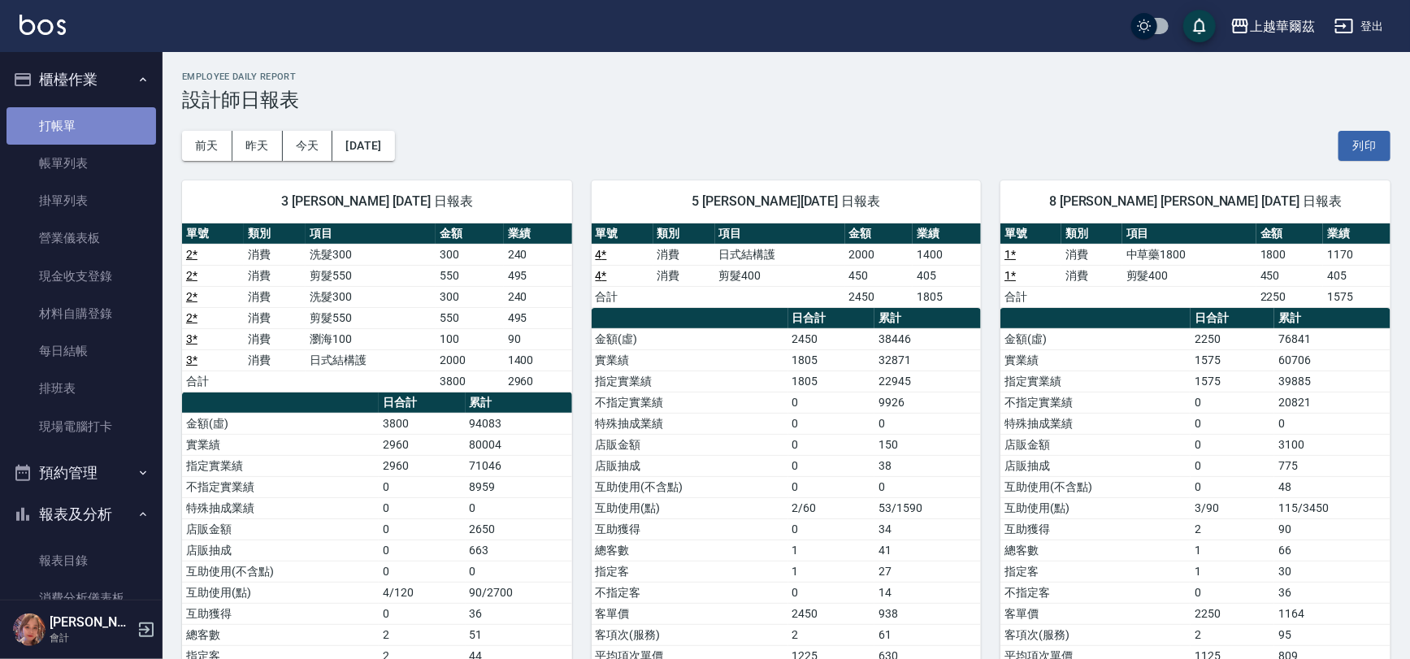
click at [89, 121] on link "打帳單" at bounding box center [82, 125] width 150 height 37
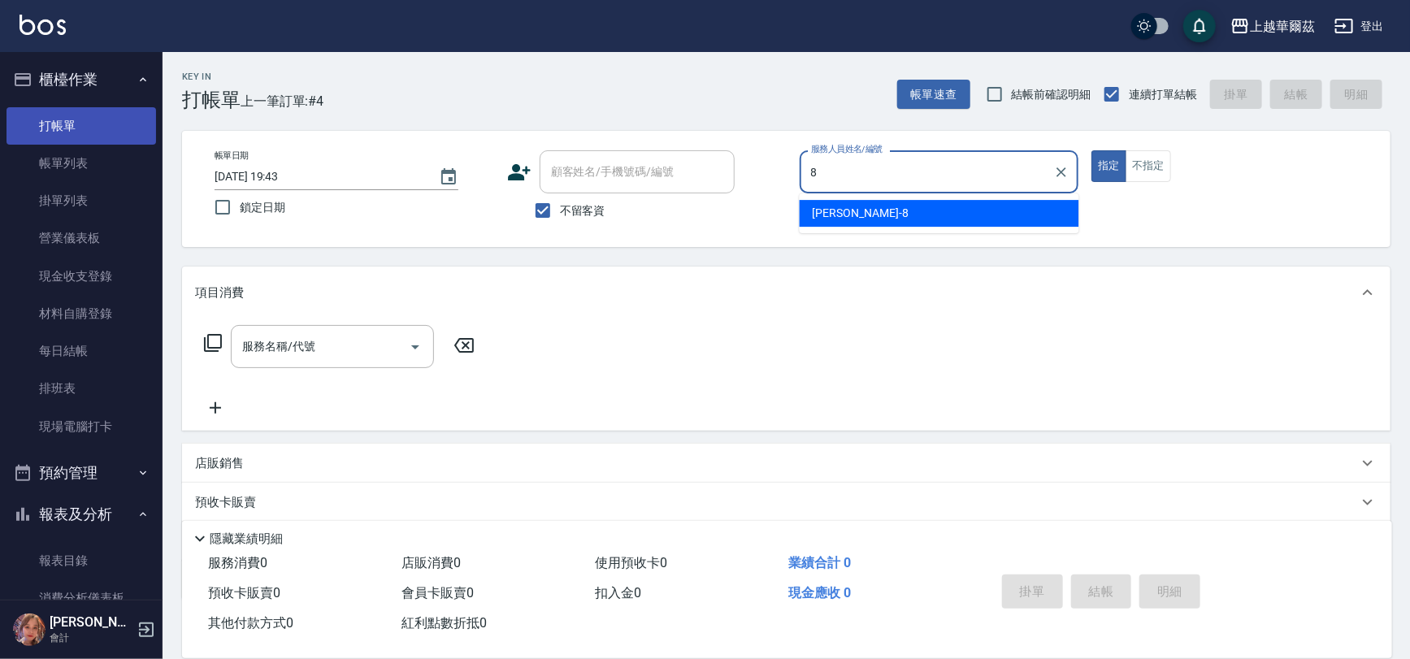
type input "8"
type button "true"
type input "Tina-8"
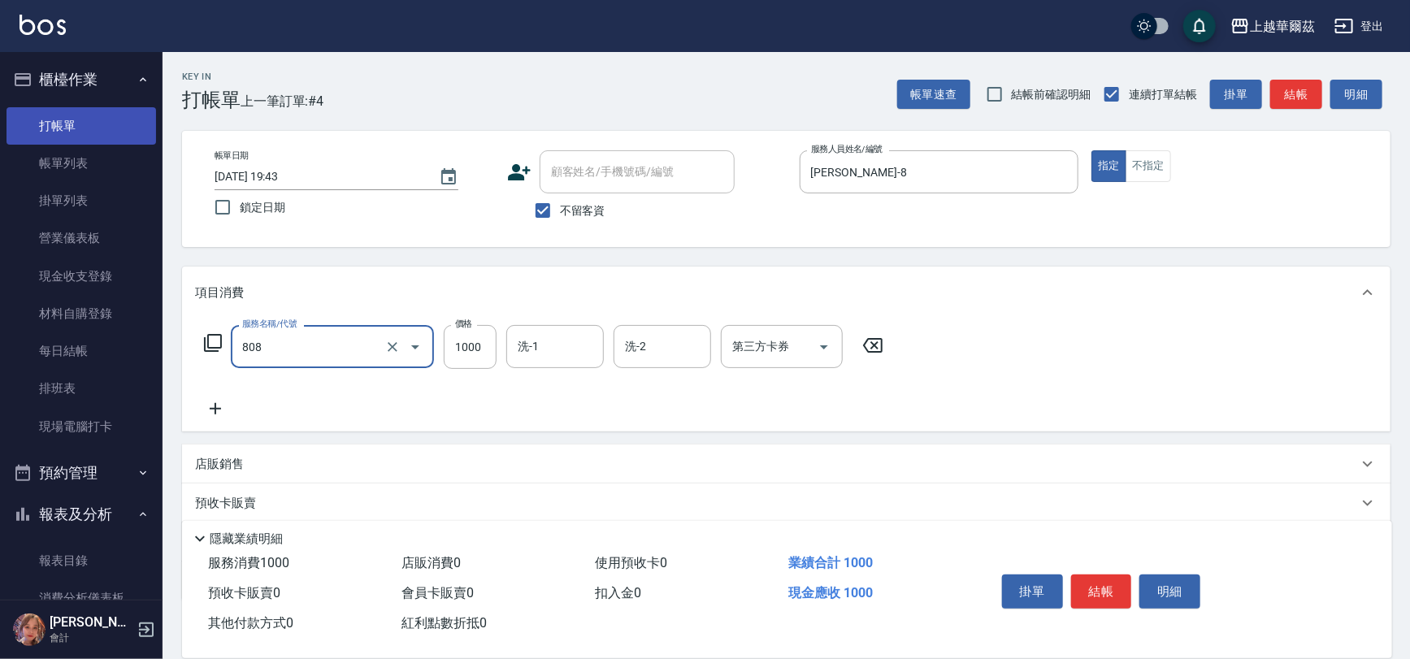
type input "髮原素頭皮1000(808)"
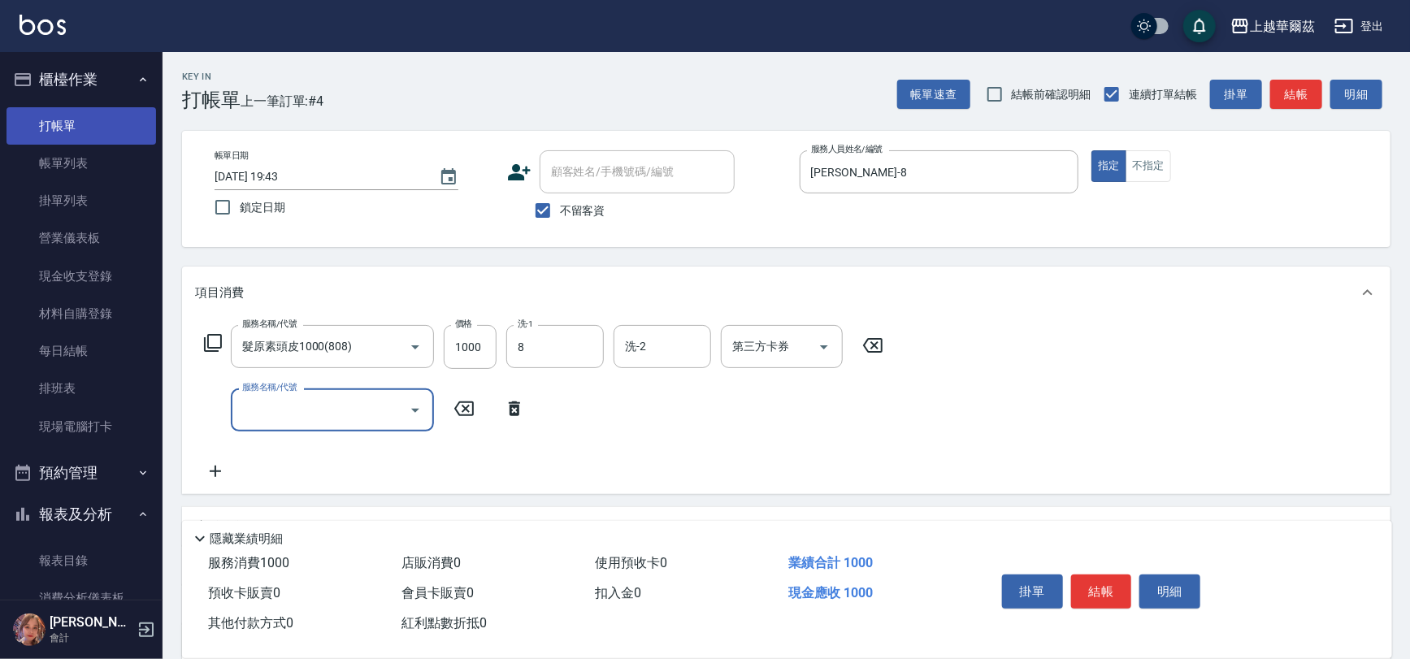
type input "Tina-8"
type input "剪髮400(303)"
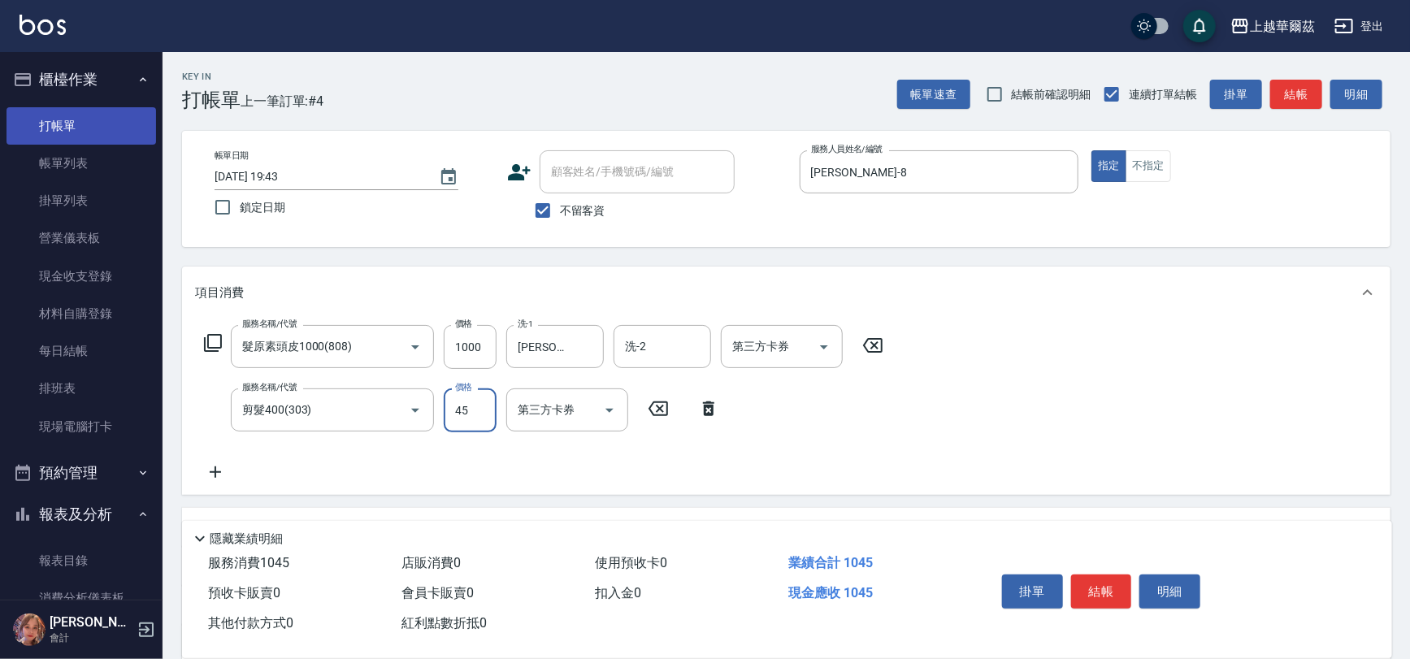
type input "450"
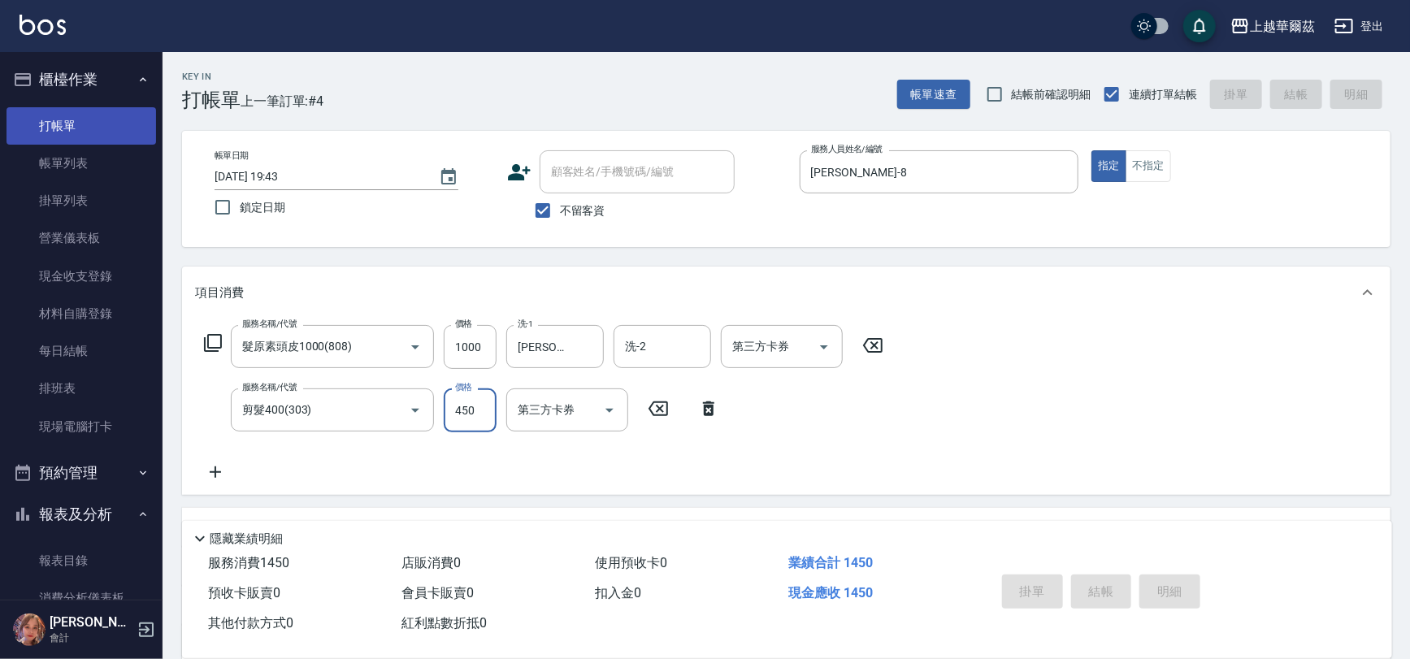
type input "2025/10/13 19:44"
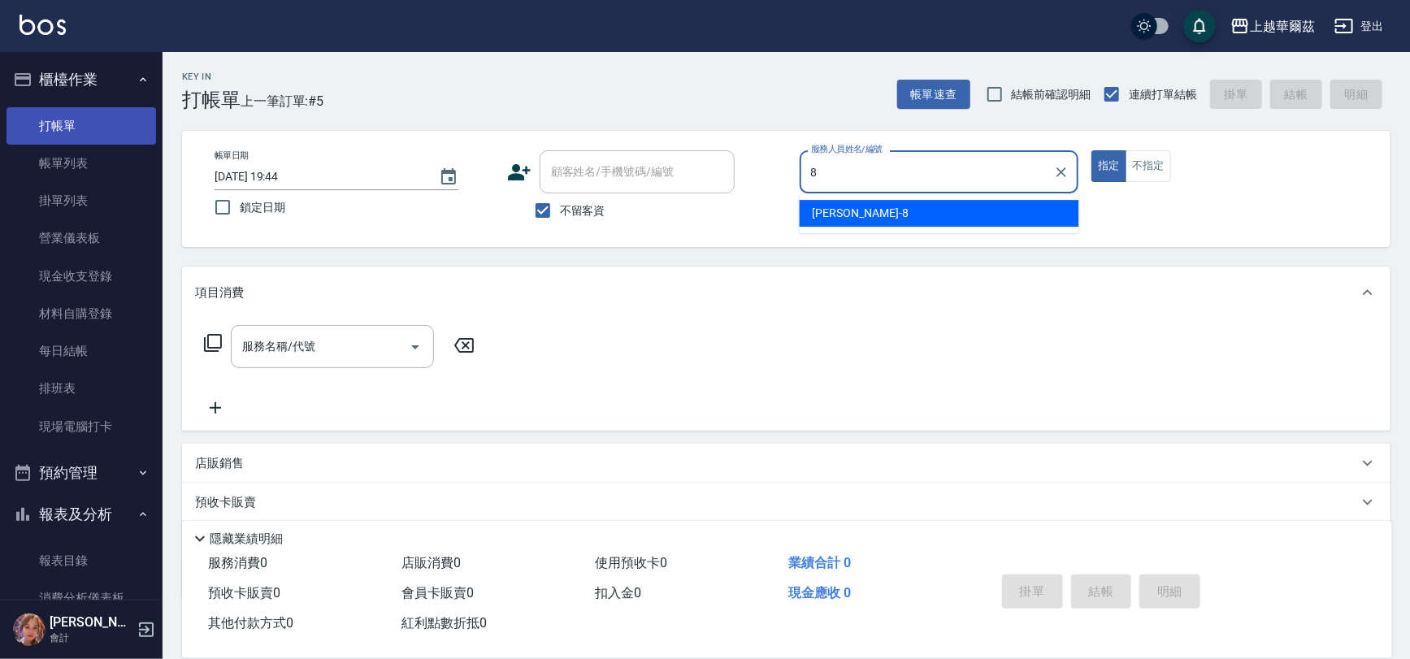
type input "Tina-8"
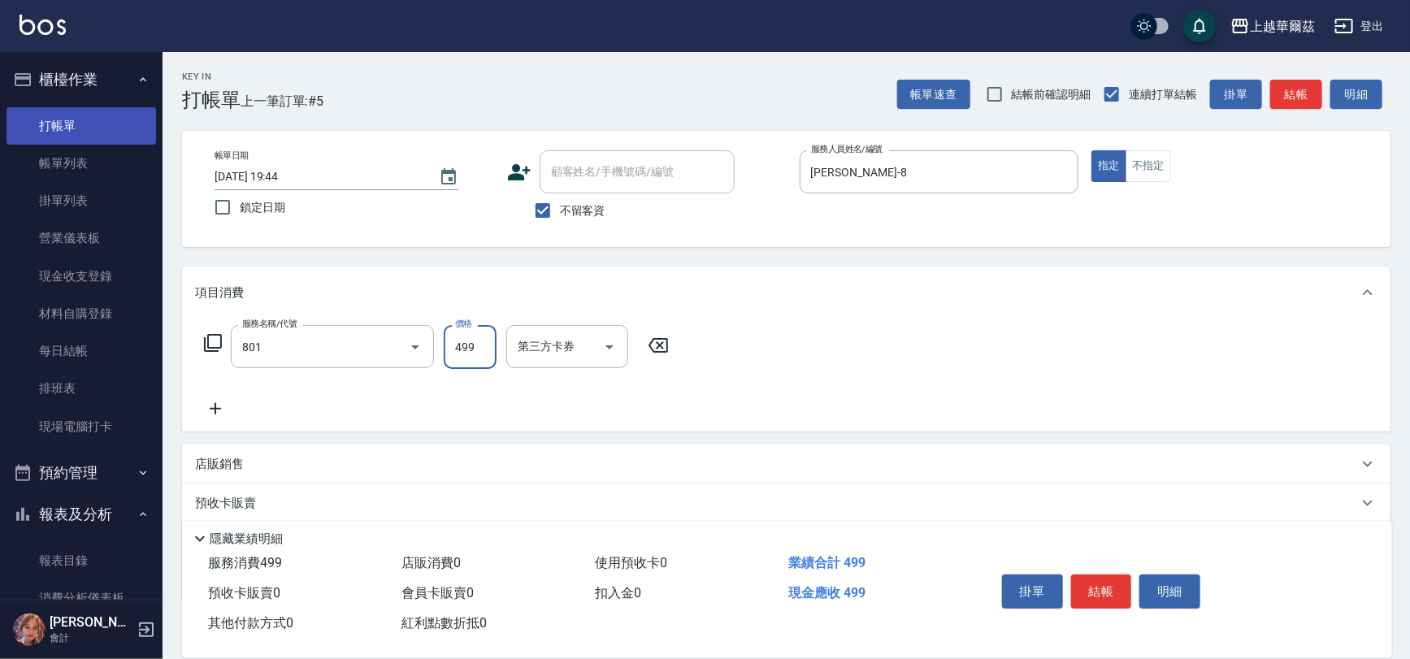
type input "舒壓洗499(801)"
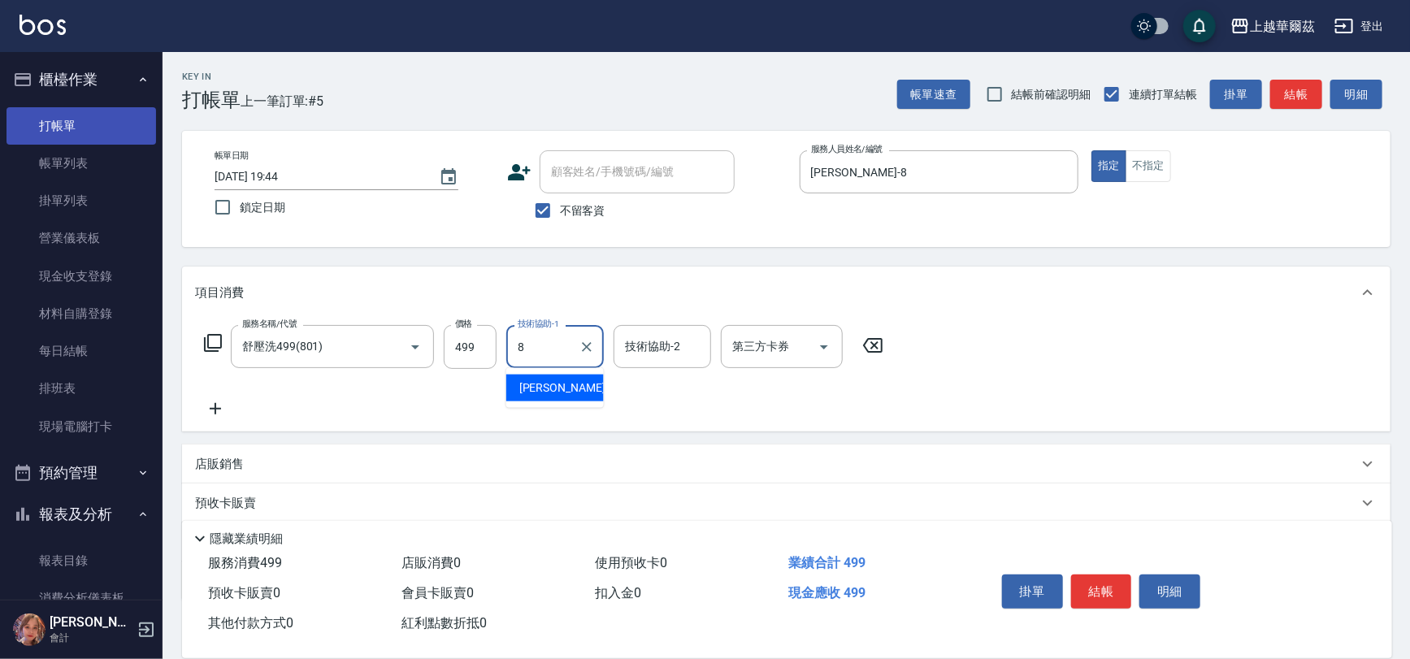
type input "Tina-8"
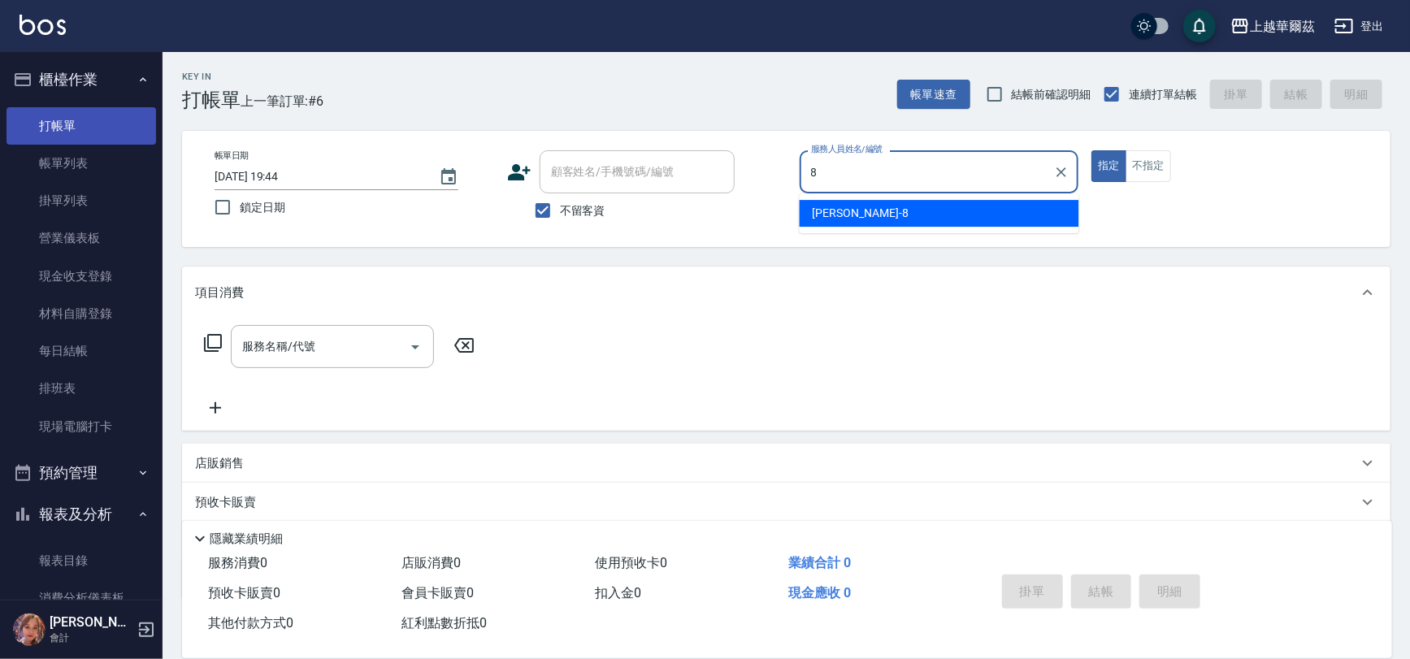
type input "Tina-8"
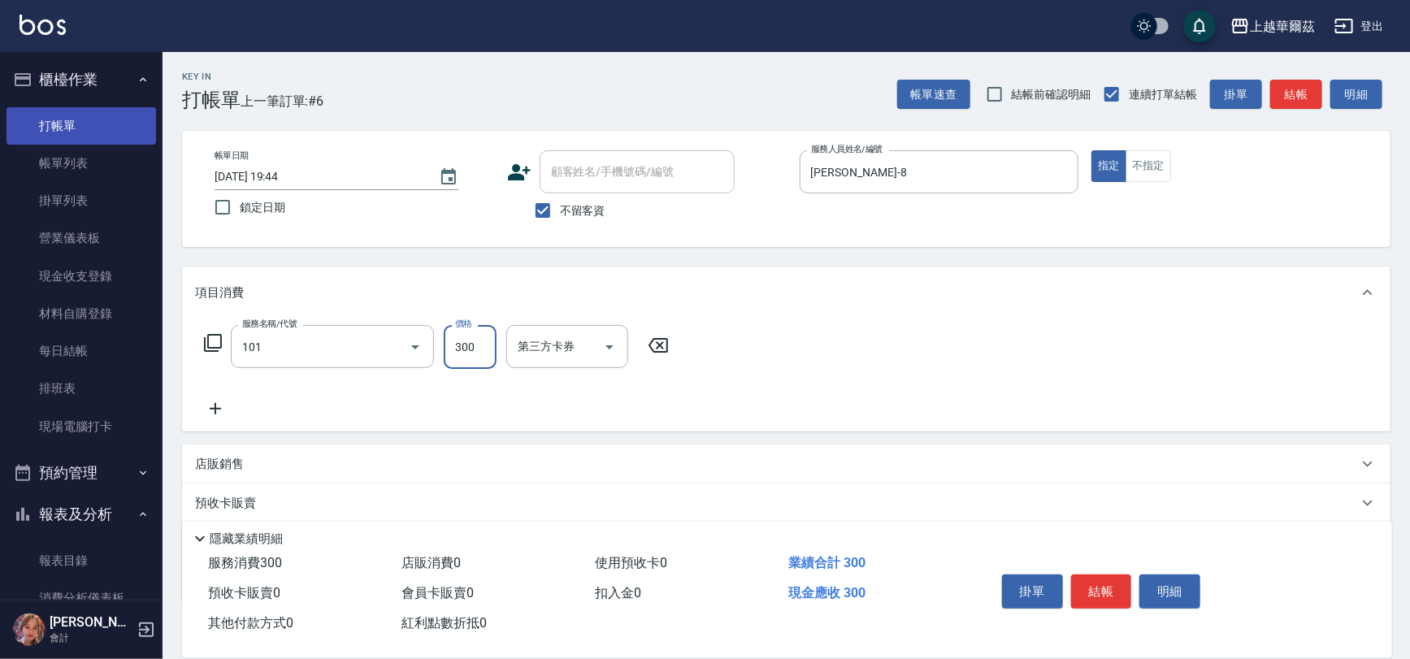
type input "洗髮300(101)"
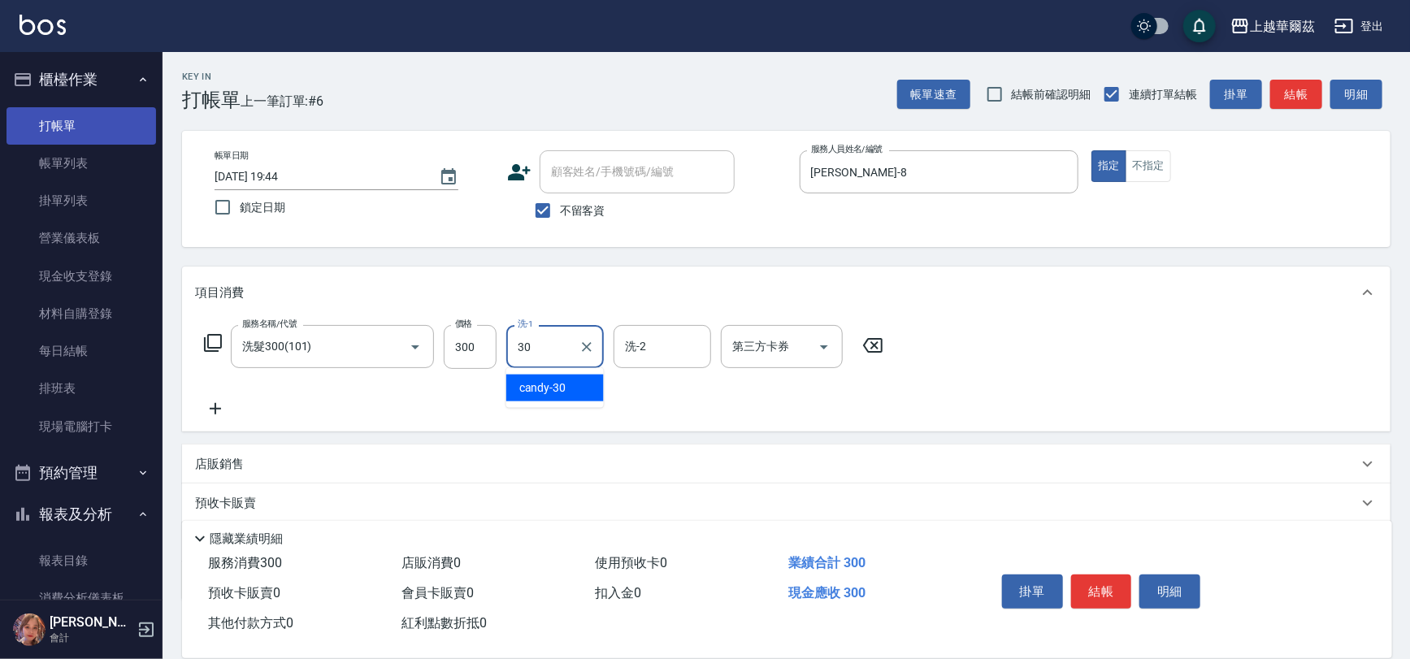
type input "candy-30"
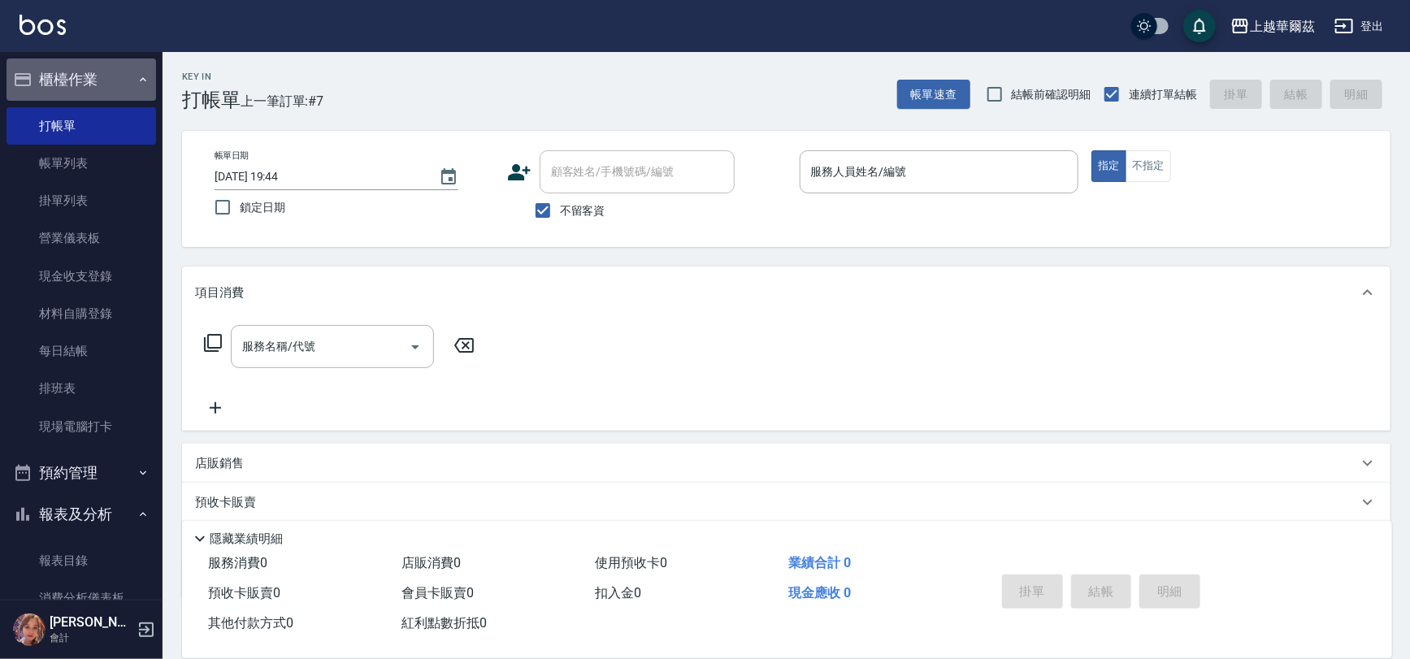
click at [89, 60] on button "櫃檯作業" at bounding box center [82, 80] width 150 height 42
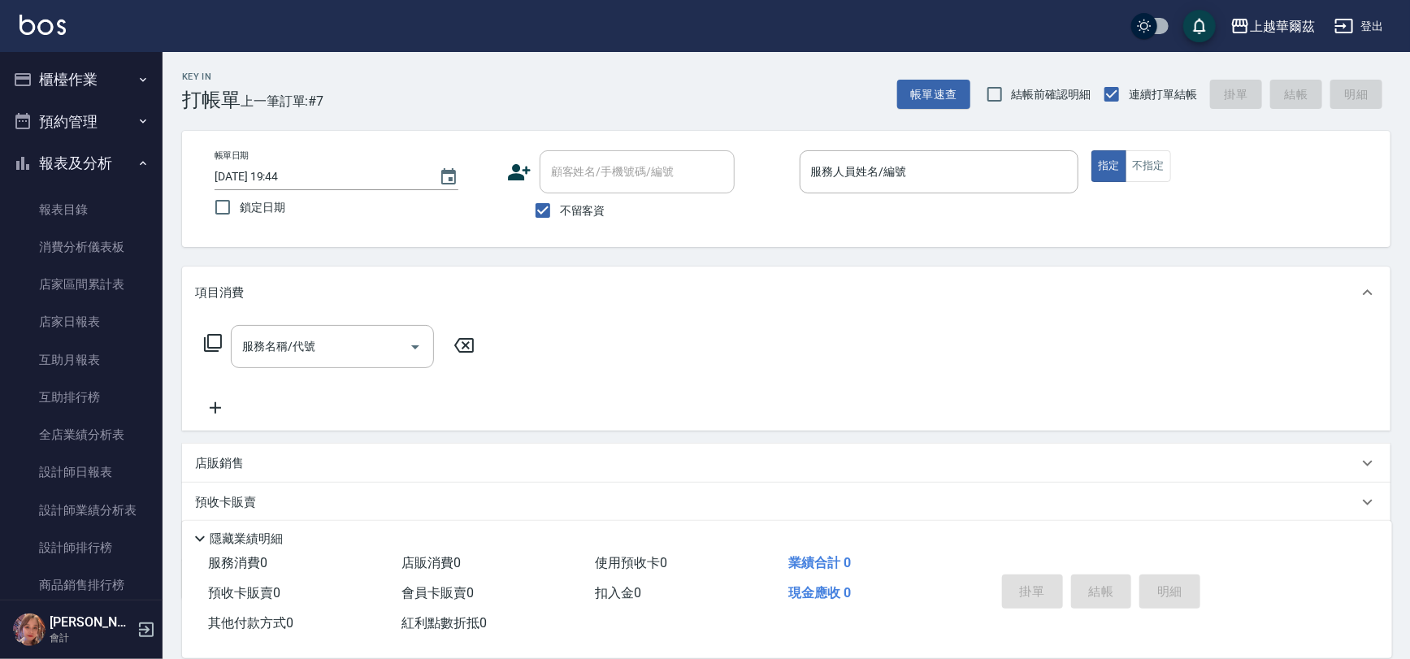
click at [96, 164] on button "報表及分析" at bounding box center [82, 163] width 150 height 42
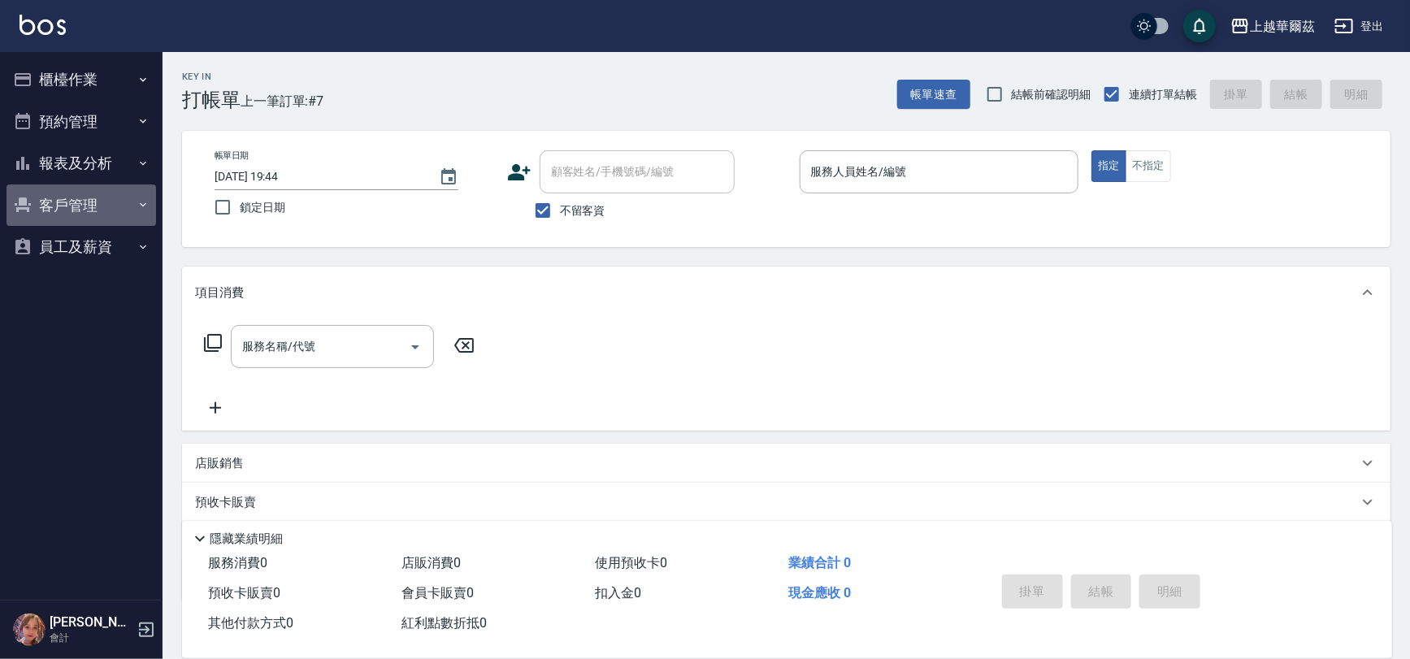
click at [111, 205] on button "客戶管理" at bounding box center [82, 206] width 150 height 42
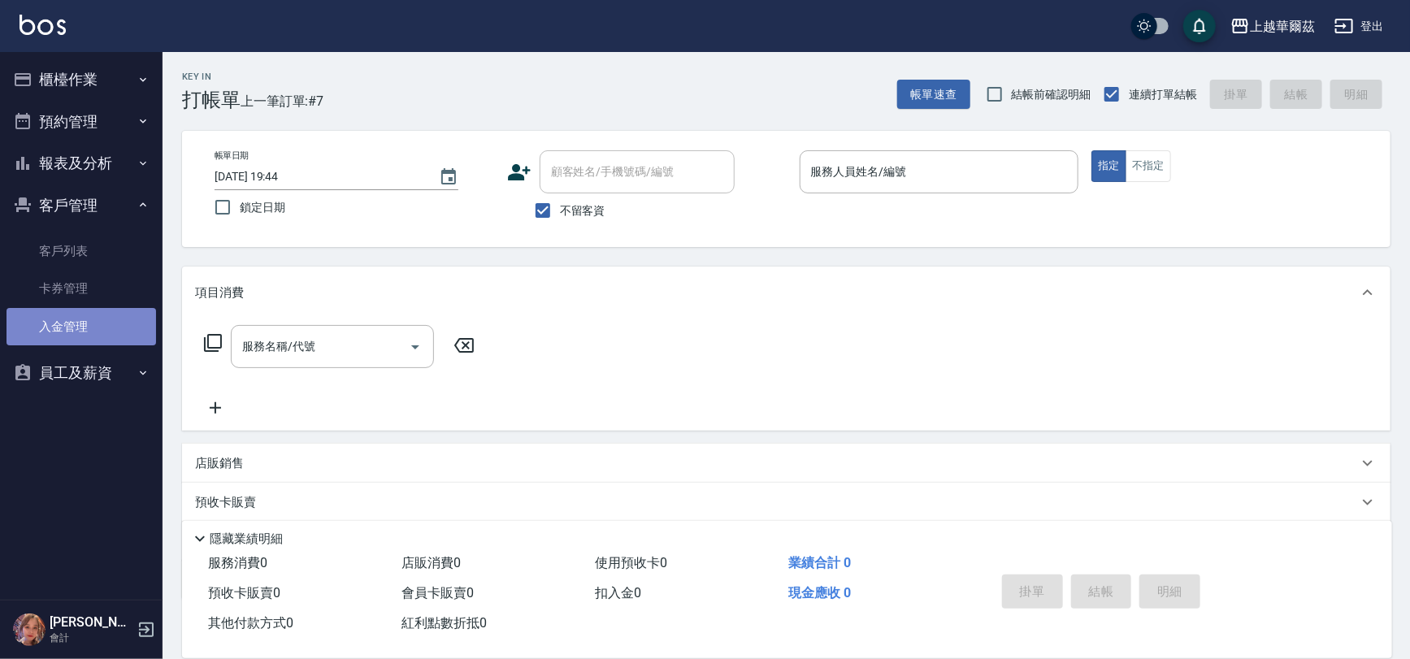
click at [105, 320] on link "入金管理" at bounding box center [82, 326] width 150 height 37
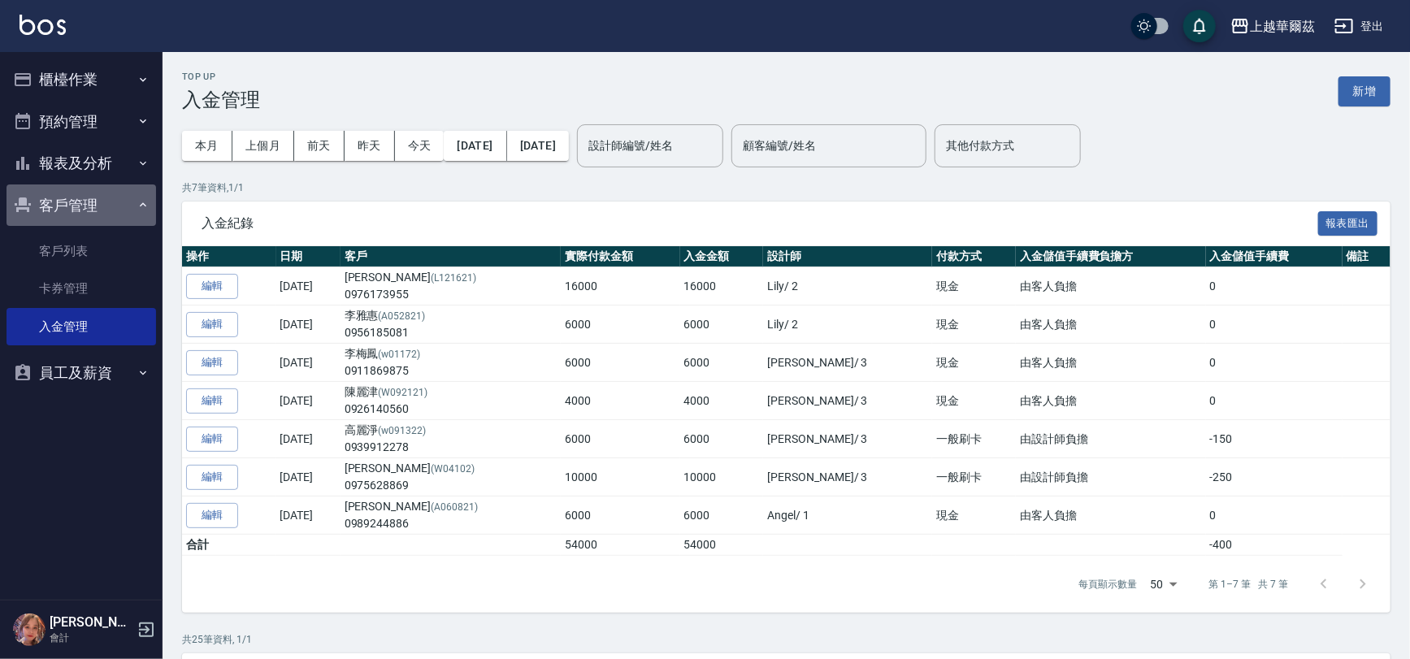
click at [89, 211] on button "客戶管理" at bounding box center [82, 206] width 150 height 42
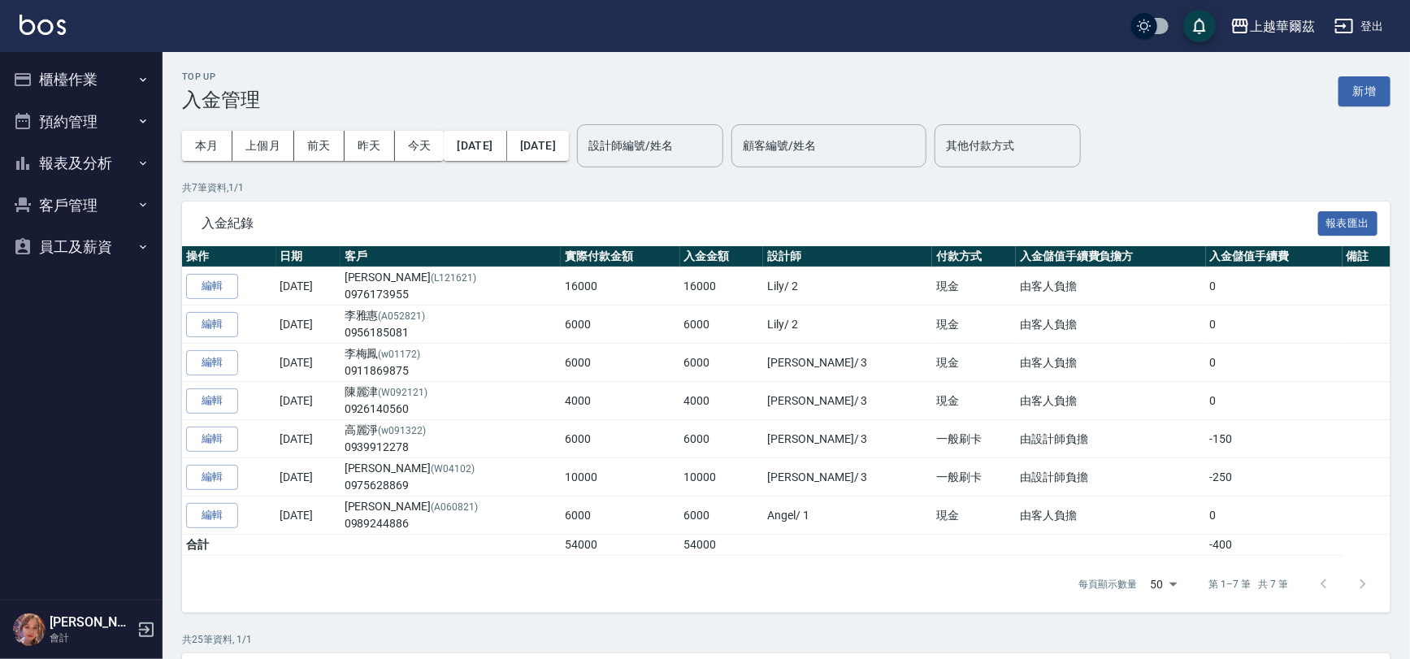
click at [91, 78] on button "櫃檯作業" at bounding box center [82, 80] width 150 height 42
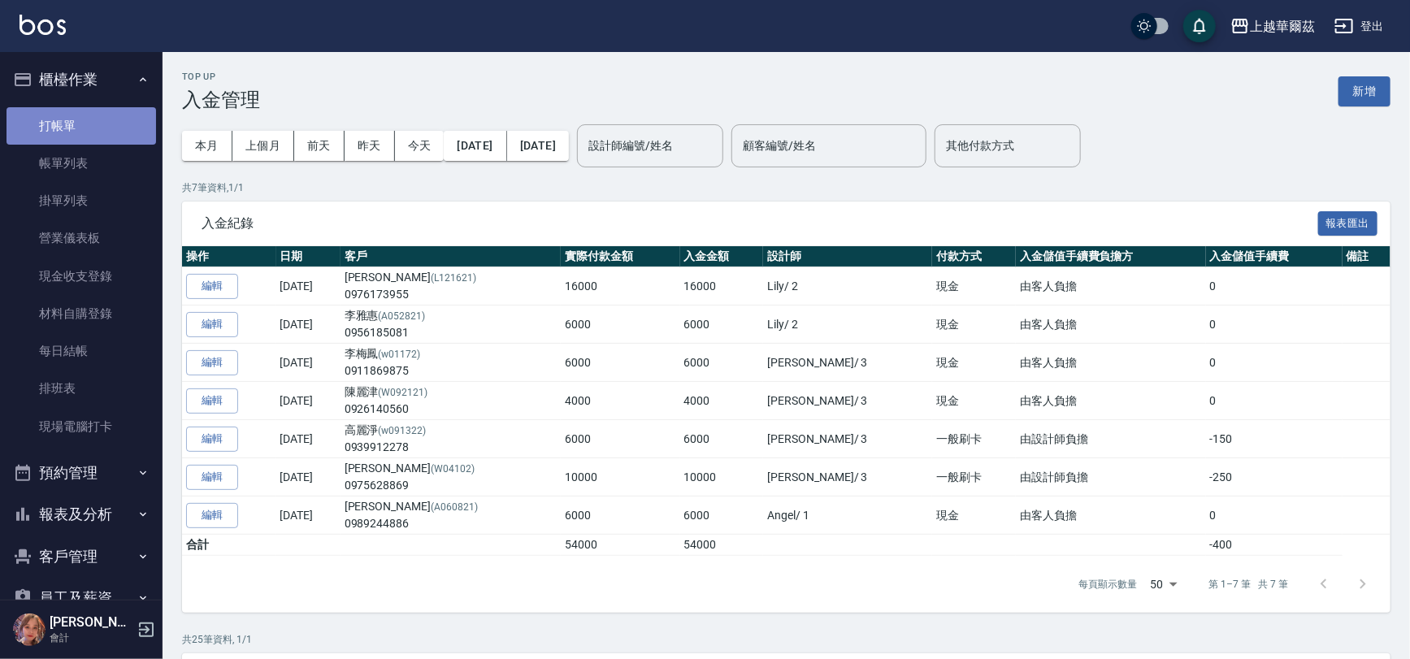
click at [112, 137] on link "打帳單" at bounding box center [82, 125] width 150 height 37
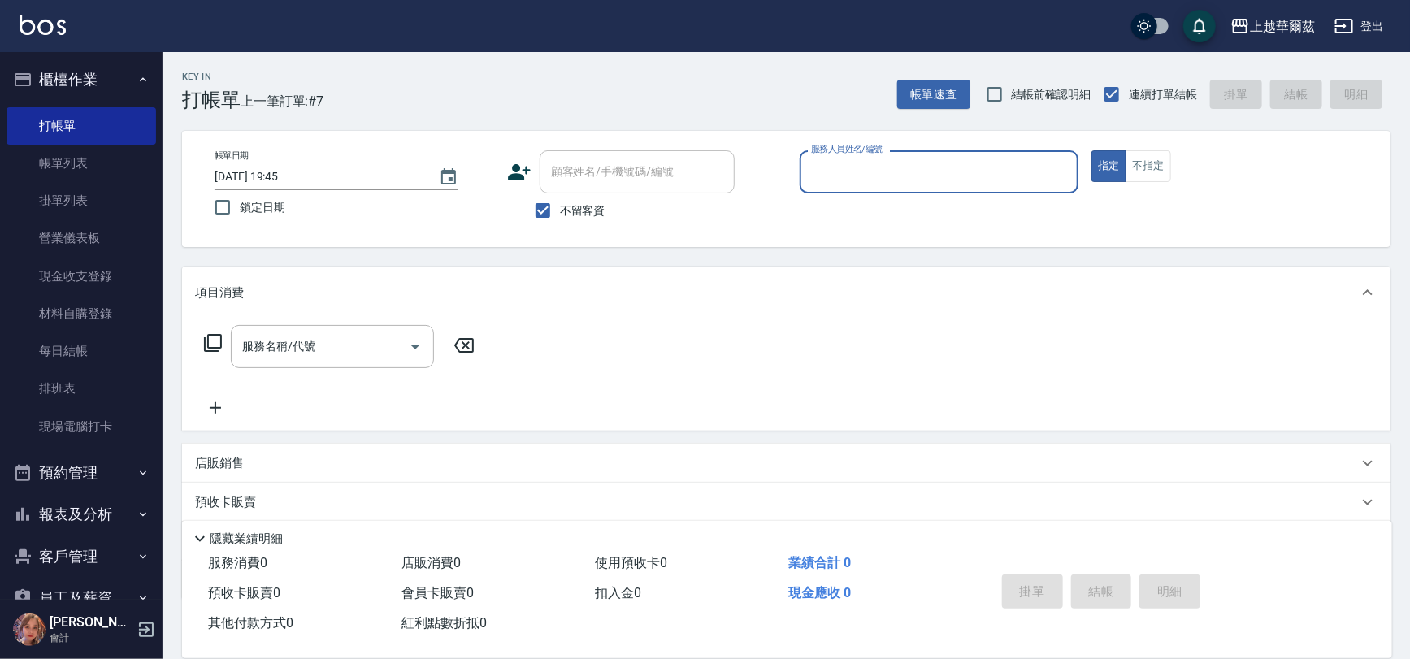
click at [93, 82] on button "櫃檯作業" at bounding box center [82, 80] width 150 height 42
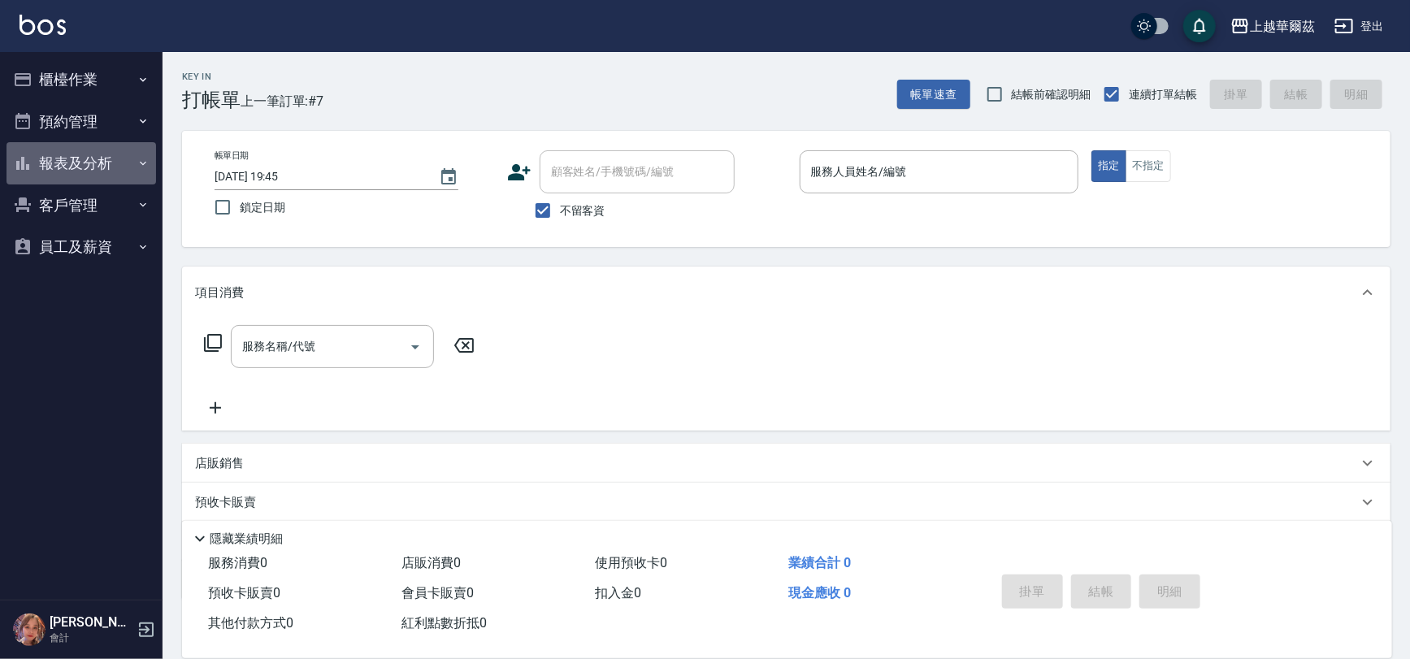
click at [87, 163] on button "報表及分析" at bounding box center [82, 163] width 150 height 42
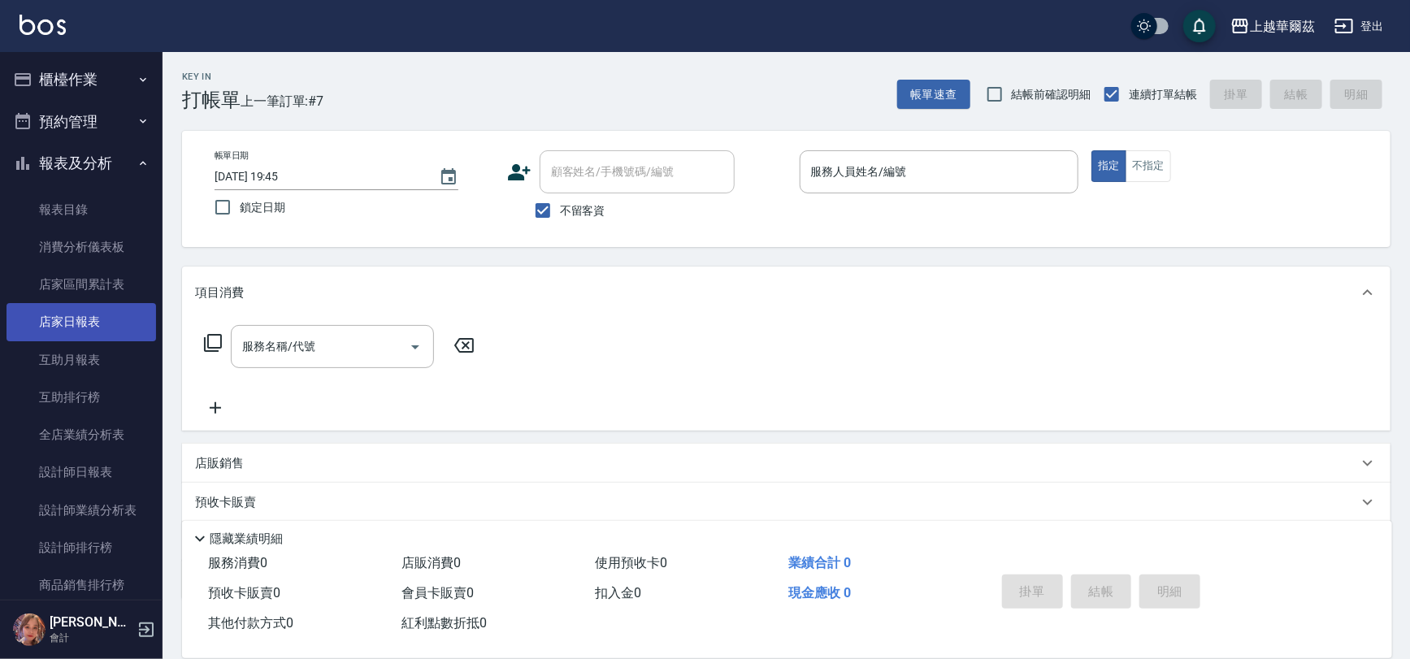
click at [80, 322] on link "店家日報表" at bounding box center [82, 321] width 150 height 37
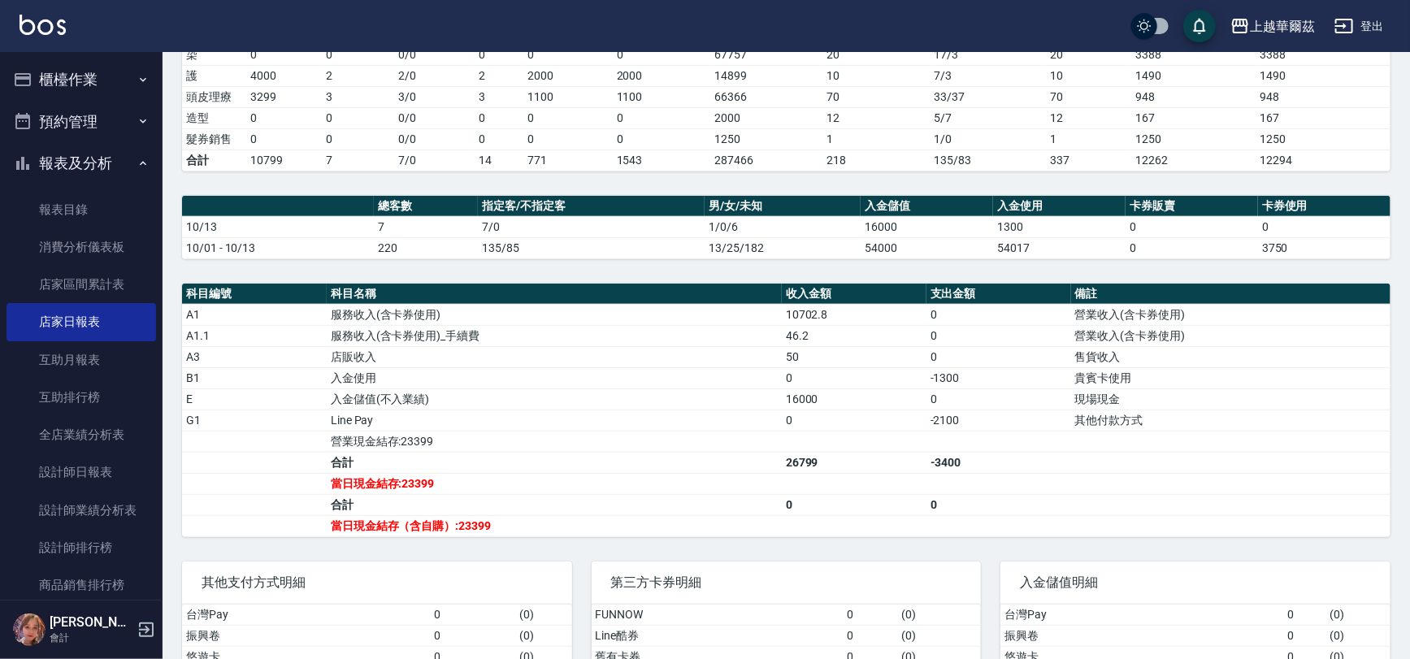
scroll to position [337, 0]
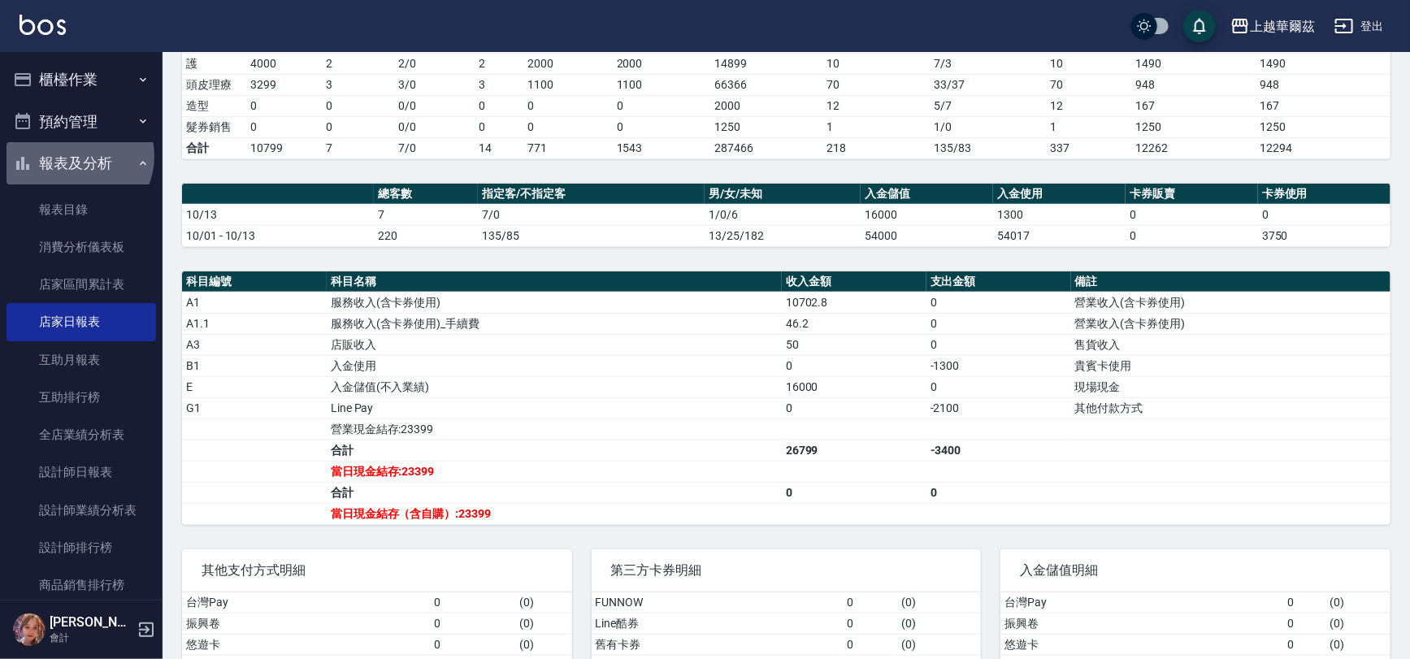
click at [77, 156] on button "報表及分析" at bounding box center [82, 163] width 150 height 42
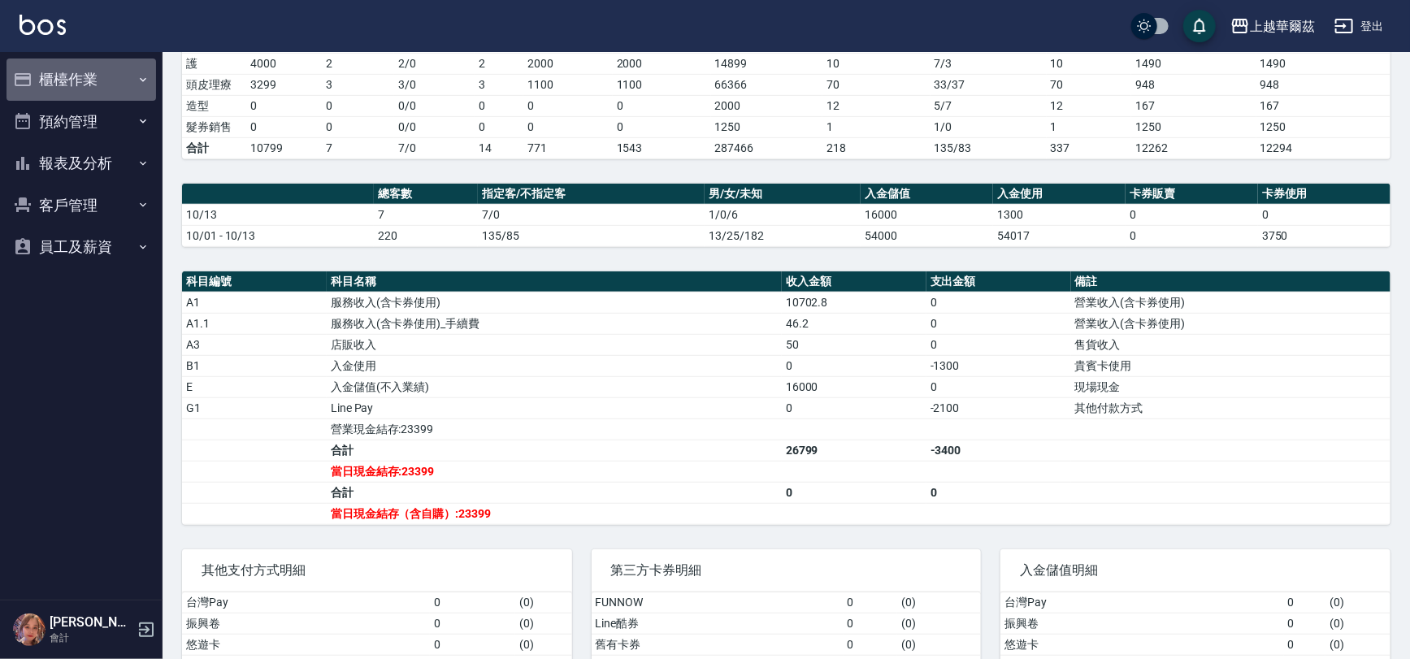
click at [89, 87] on button "櫃檯作業" at bounding box center [82, 80] width 150 height 42
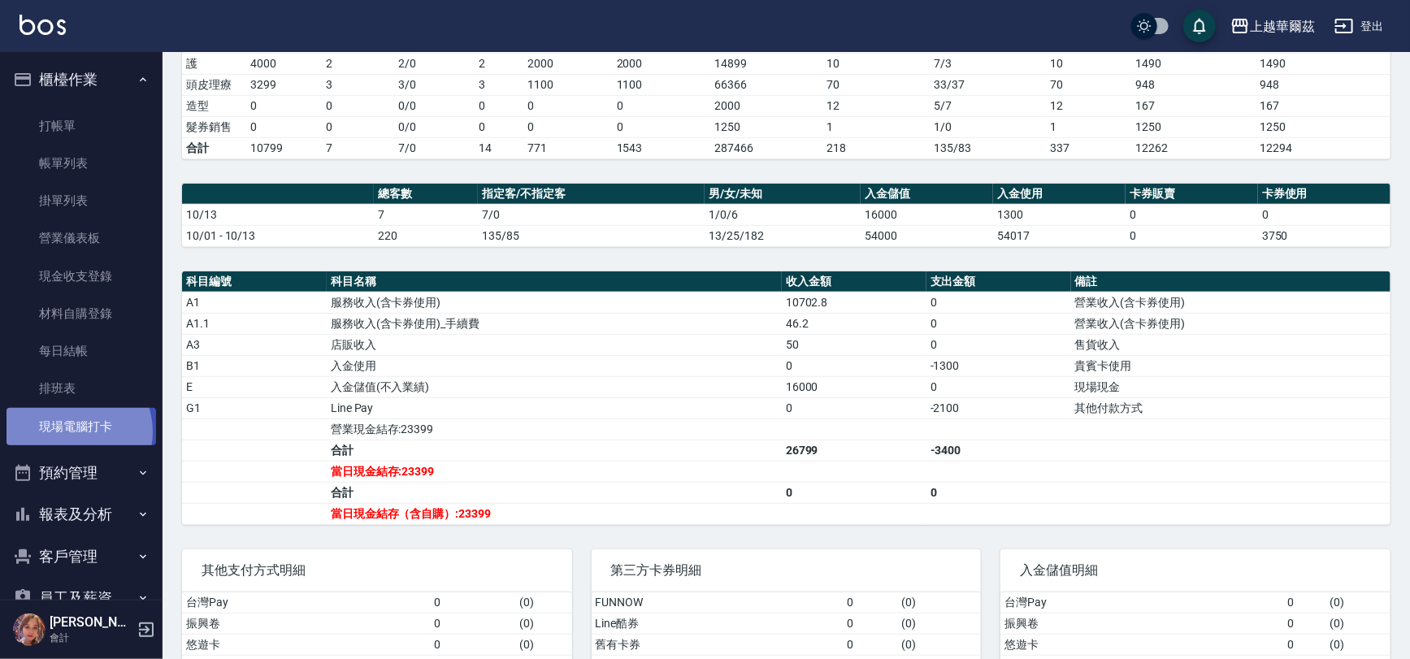
click at [76, 432] on link "現場電腦打卡" at bounding box center [82, 426] width 150 height 37
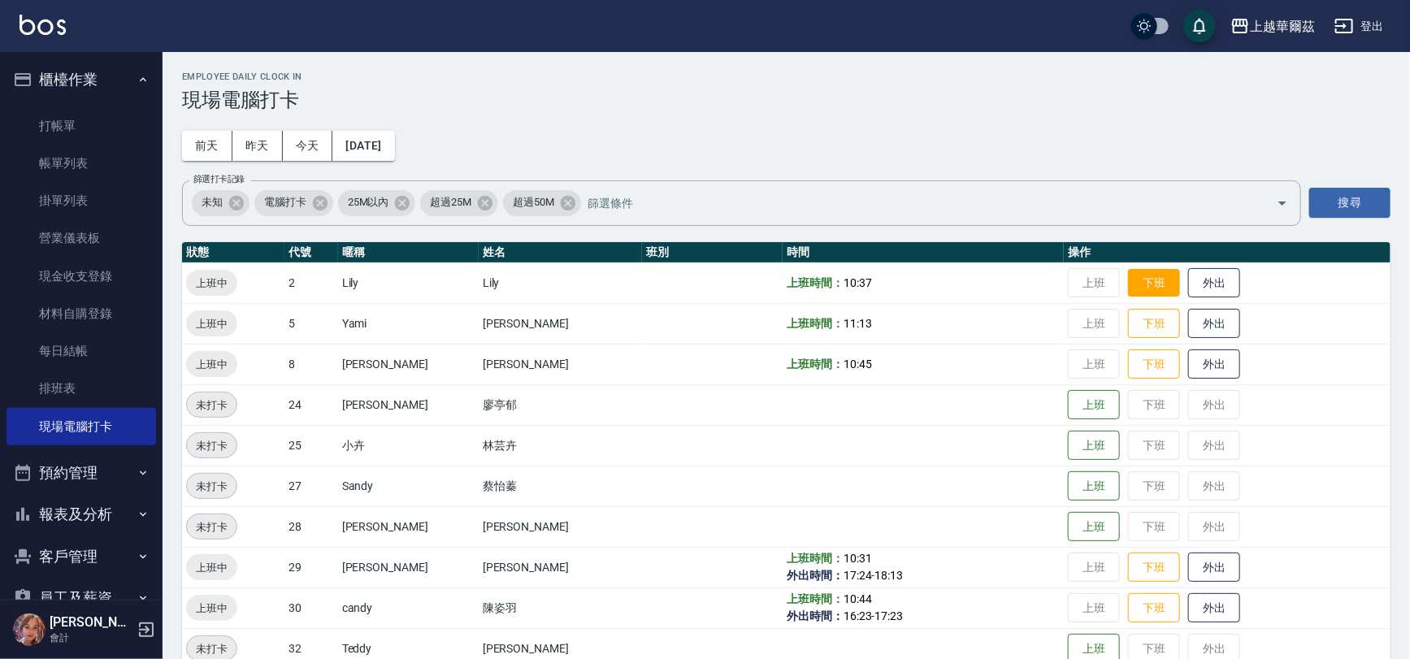
click at [1128, 288] on button "下班" at bounding box center [1154, 283] width 52 height 28
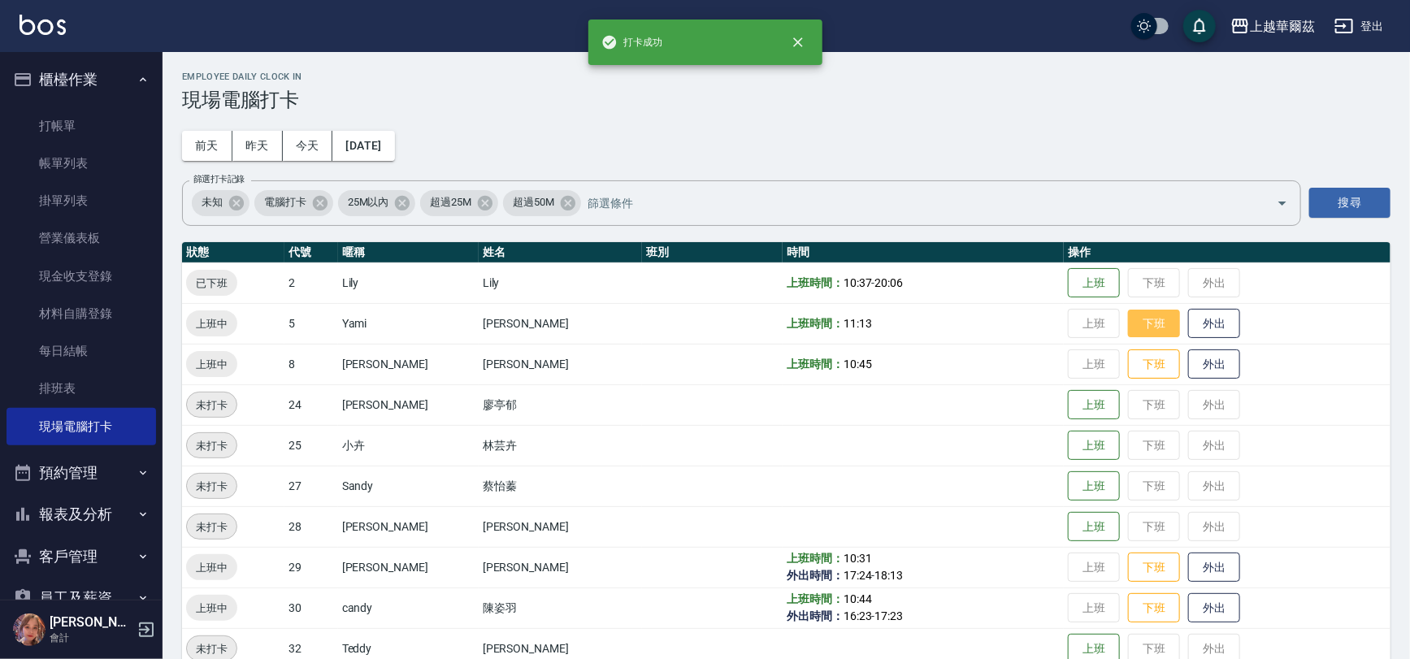
click at [1131, 324] on button "下班" at bounding box center [1154, 324] width 52 height 28
click at [1128, 358] on button "下班" at bounding box center [1154, 364] width 52 height 28
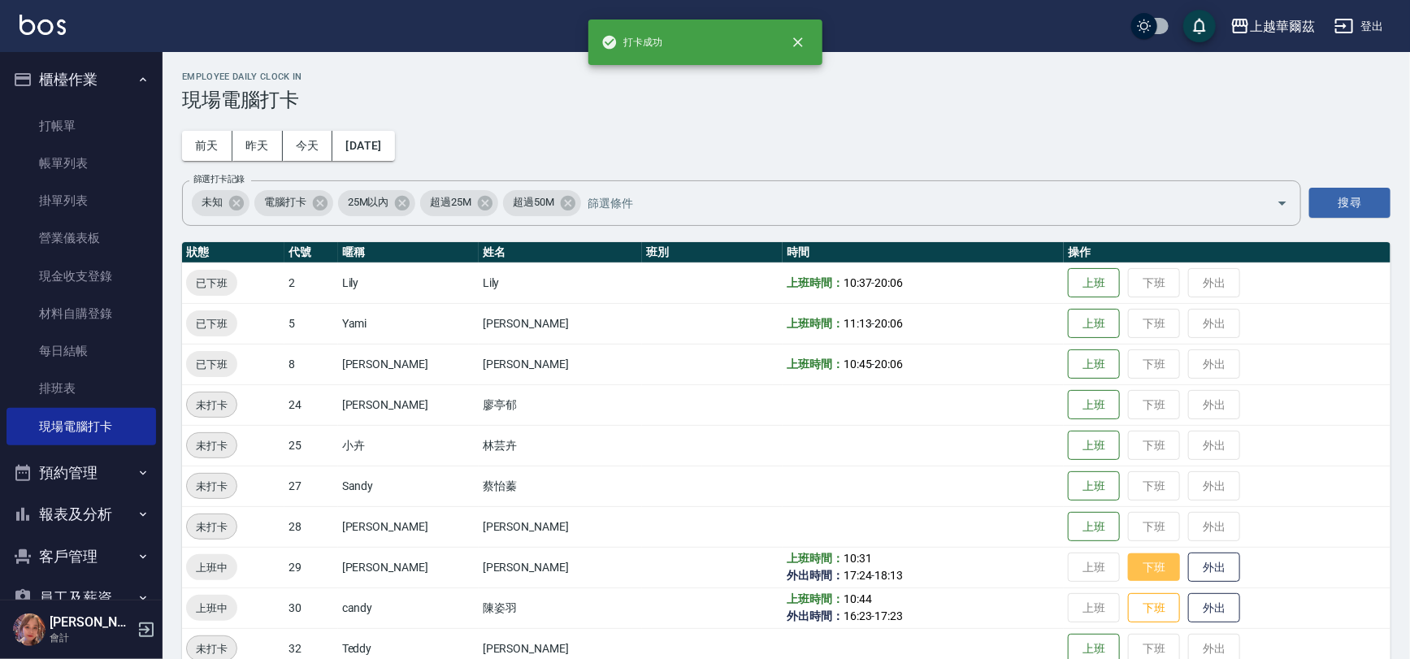
click at [1128, 571] on button "下班" at bounding box center [1154, 568] width 52 height 28
click at [1128, 610] on button "下班" at bounding box center [1154, 608] width 52 height 28
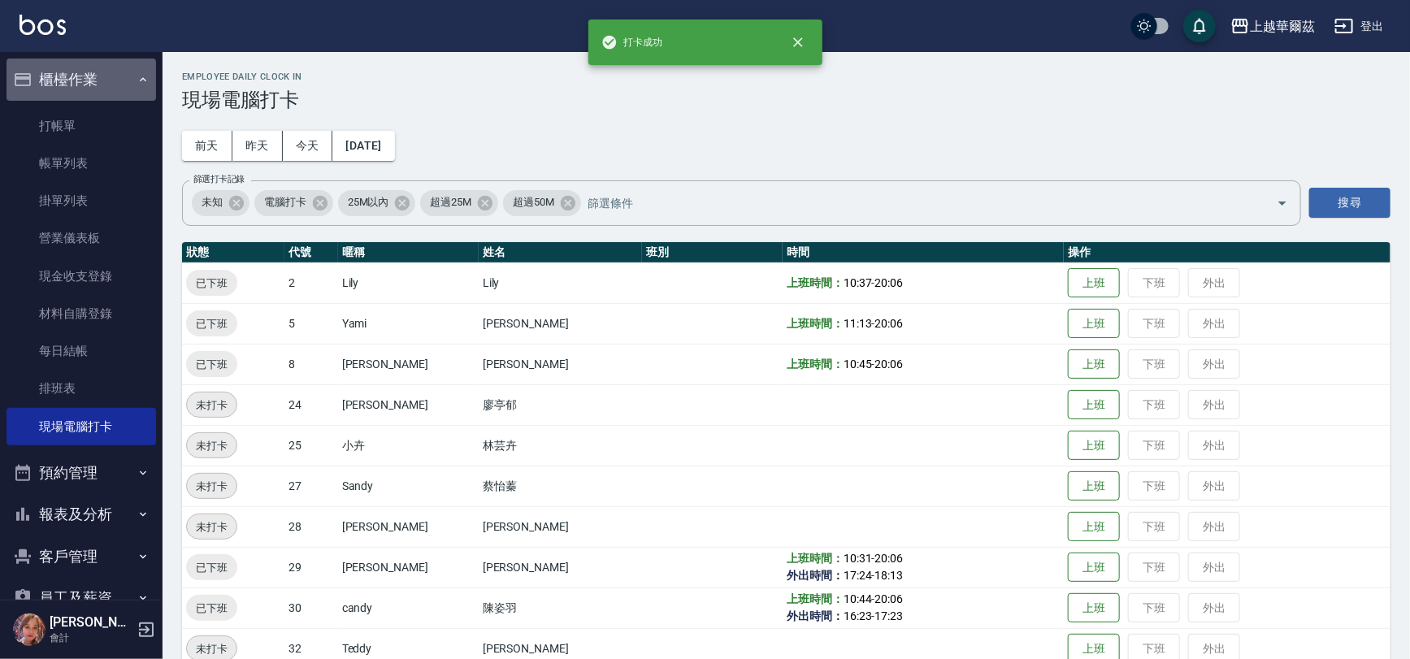
click at [120, 73] on button "櫃檯作業" at bounding box center [82, 80] width 150 height 42
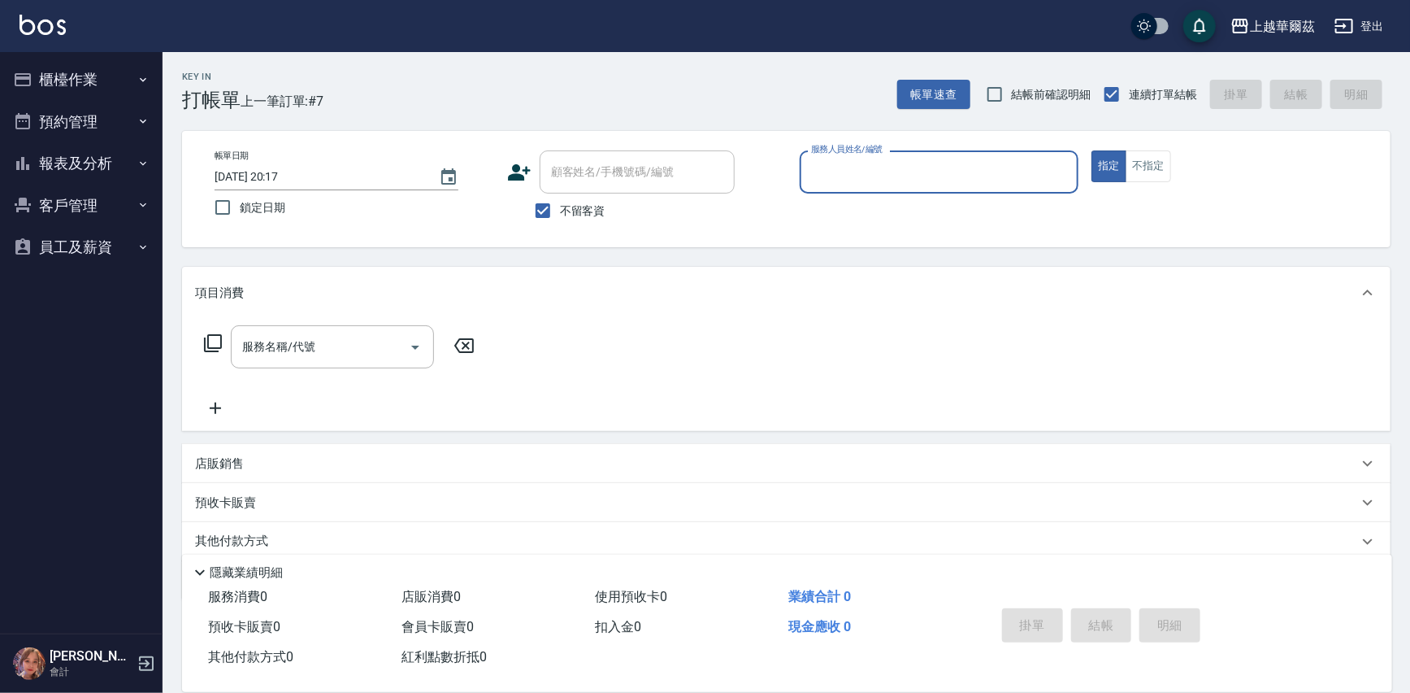
drag, startPoint x: 59, startPoint y: 75, endPoint x: 81, endPoint y: 97, distance: 31.0
click at [59, 76] on button "櫃檯作業" at bounding box center [82, 80] width 150 height 42
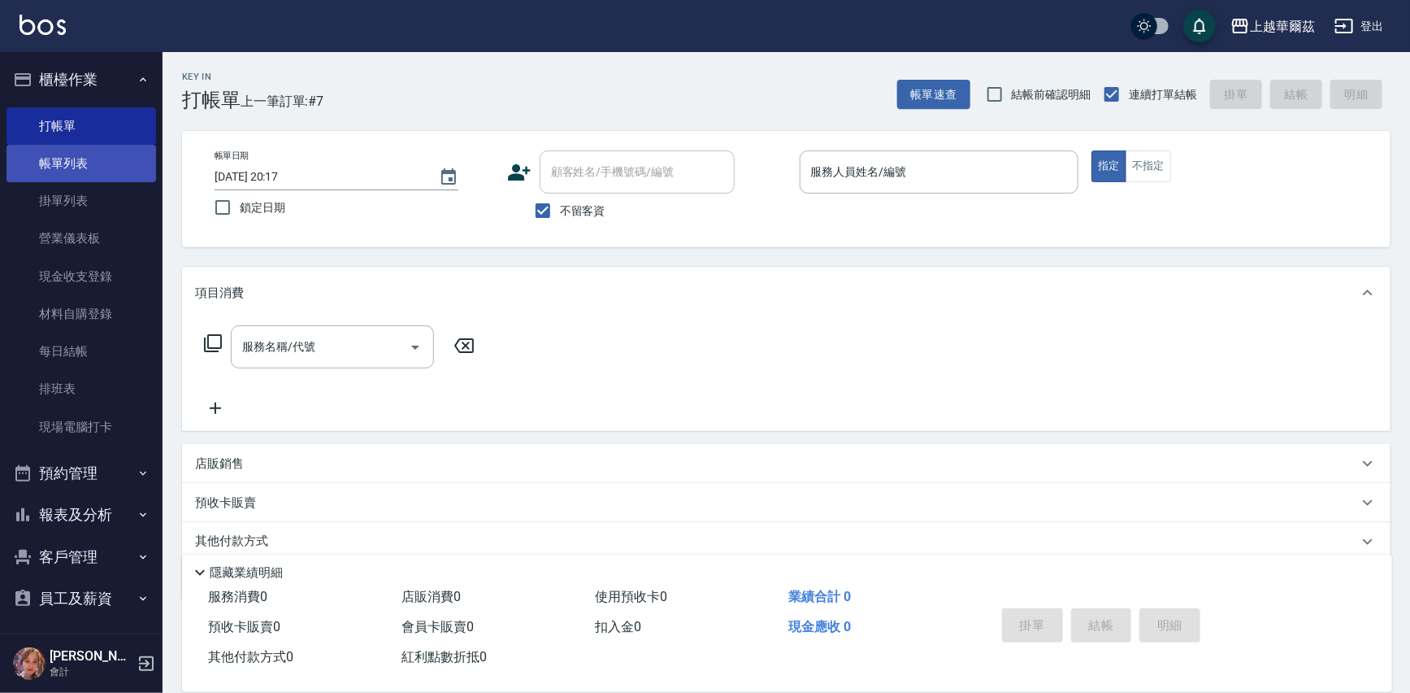
click at [72, 159] on link "帳單列表" at bounding box center [82, 163] width 150 height 37
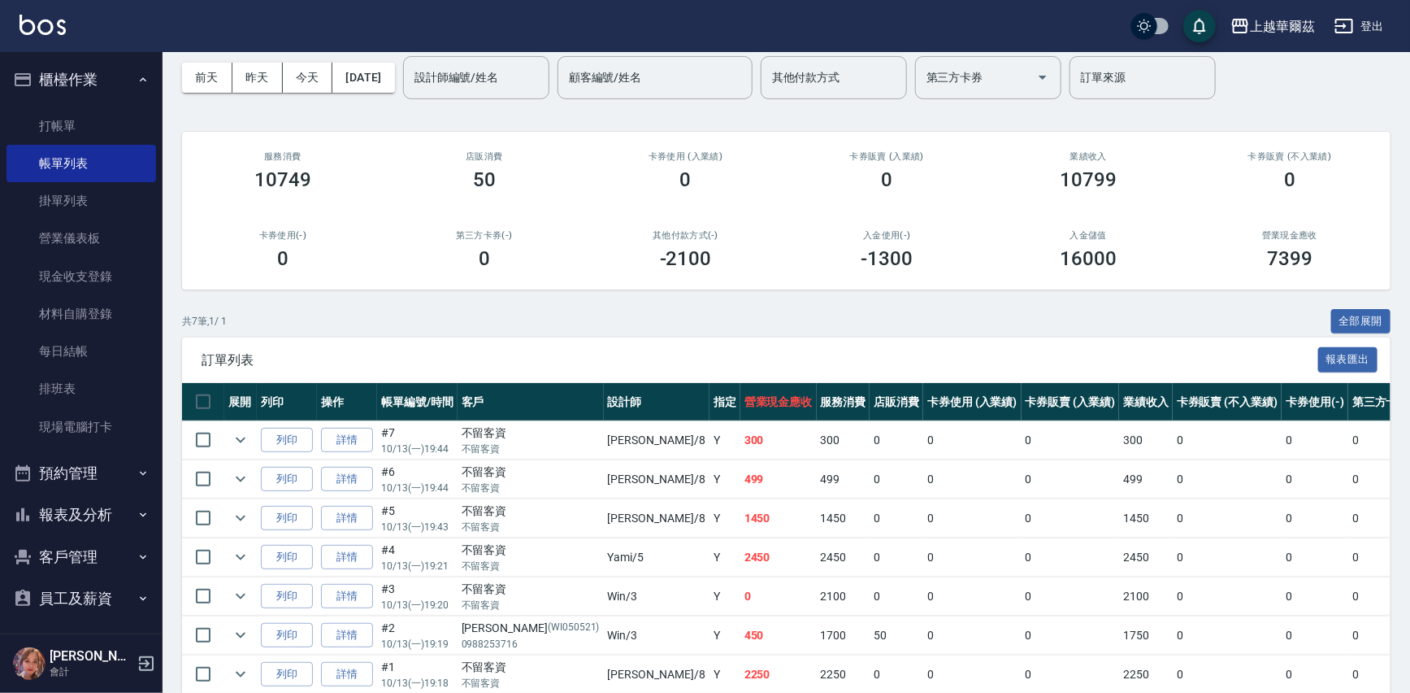
scroll to position [144, 0]
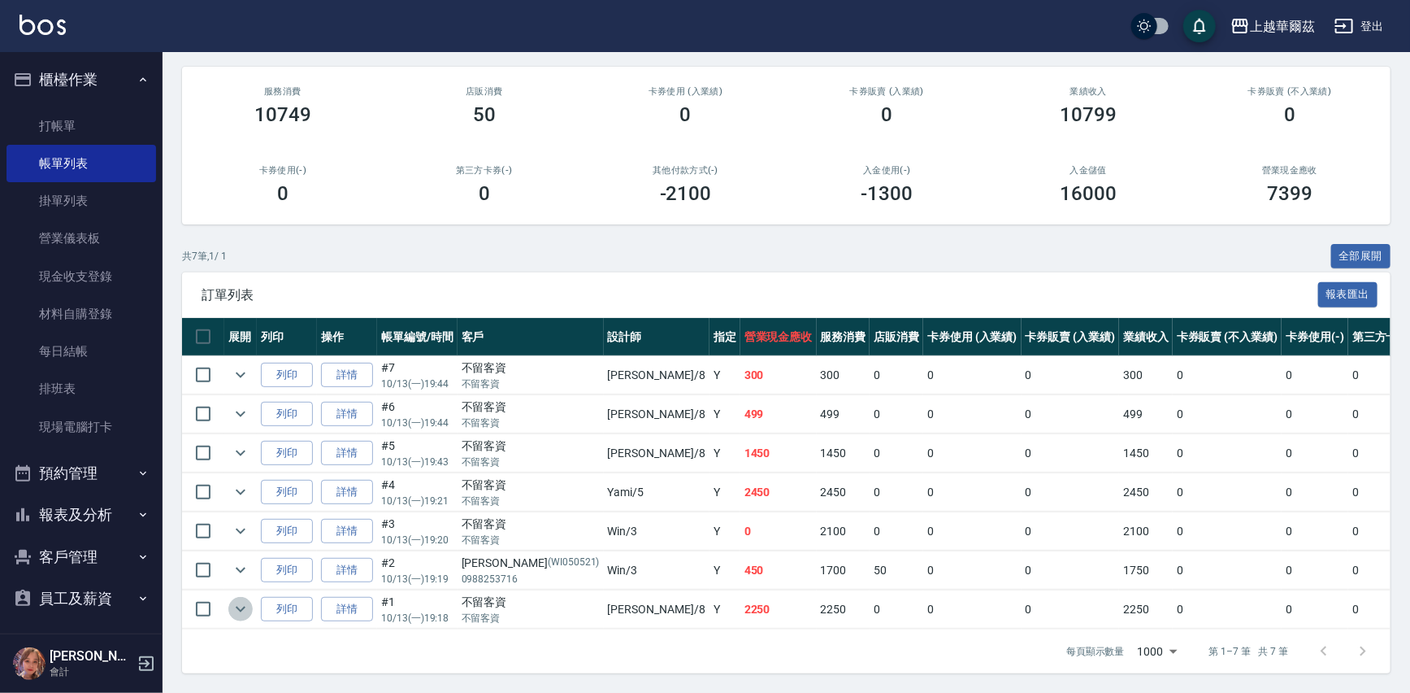
click at [237, 606] on icon "expand row" at bounding box center [241, 609] width 10 height 6
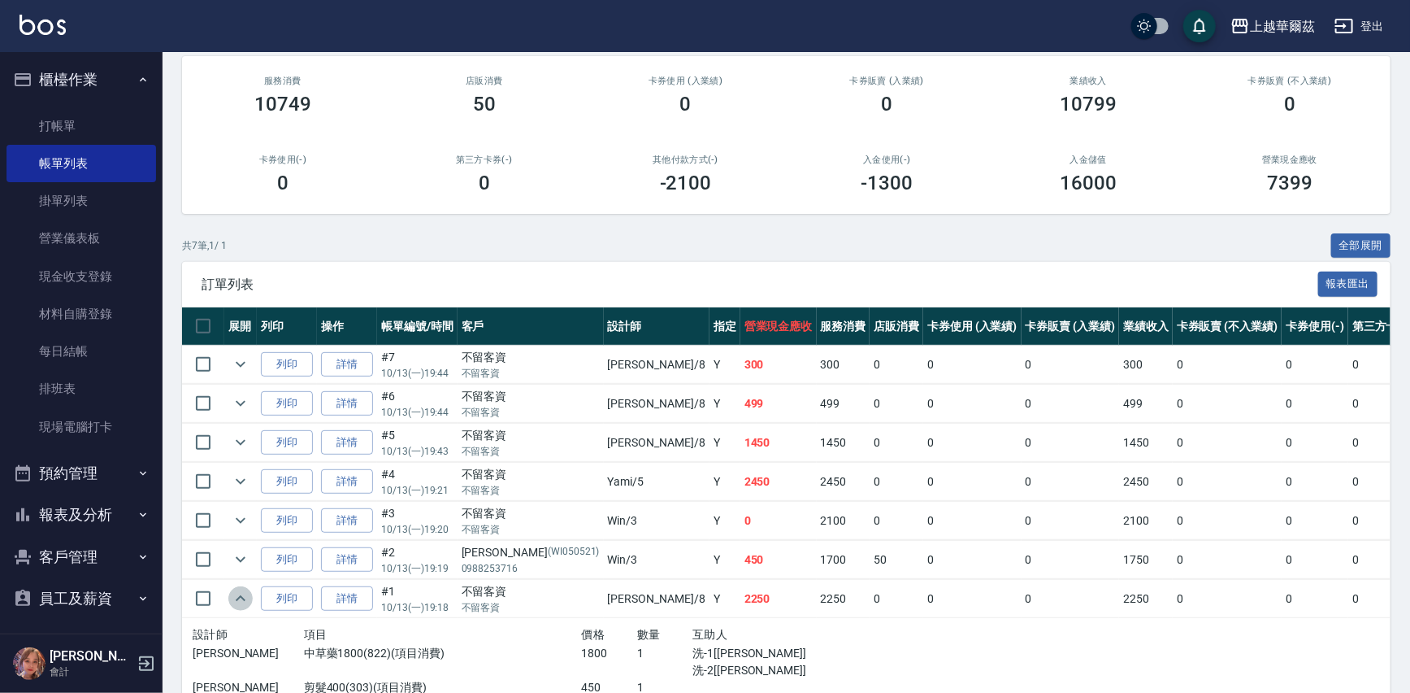
click at [237, 597] on icon "expand row" at bounding box center [241, 598] width 10 height 6
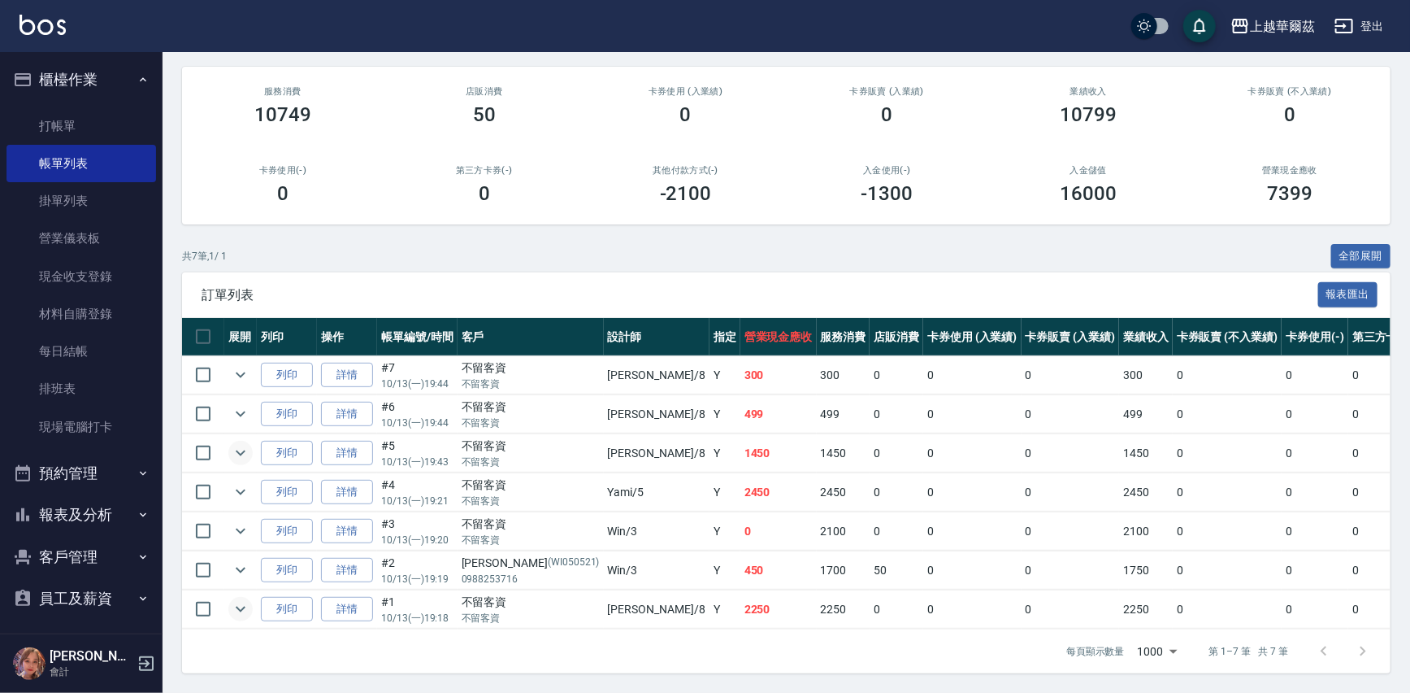
click at [240, 443] on icon "expand row" at bounding box center [241, 453] width 20 height 20
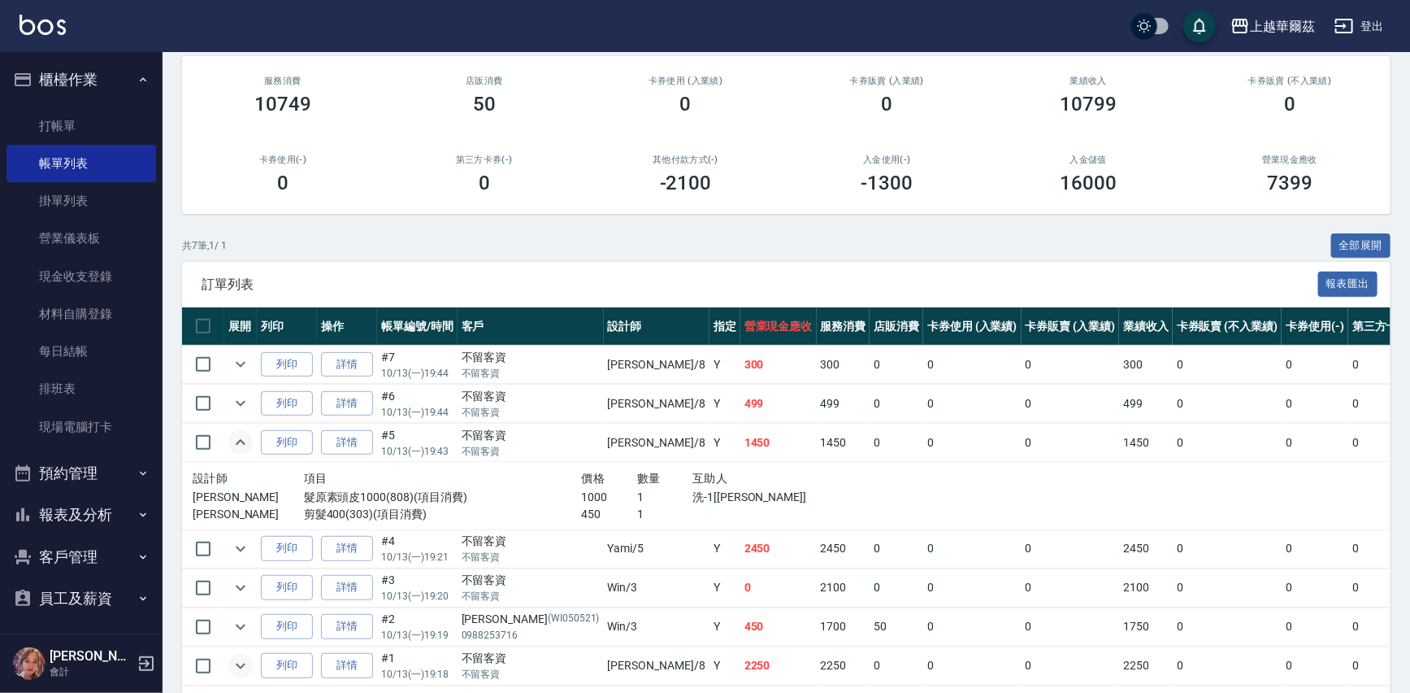
click at [240, 440] on icon "expand row" at bounding box center [241, 442] width 10 height 6
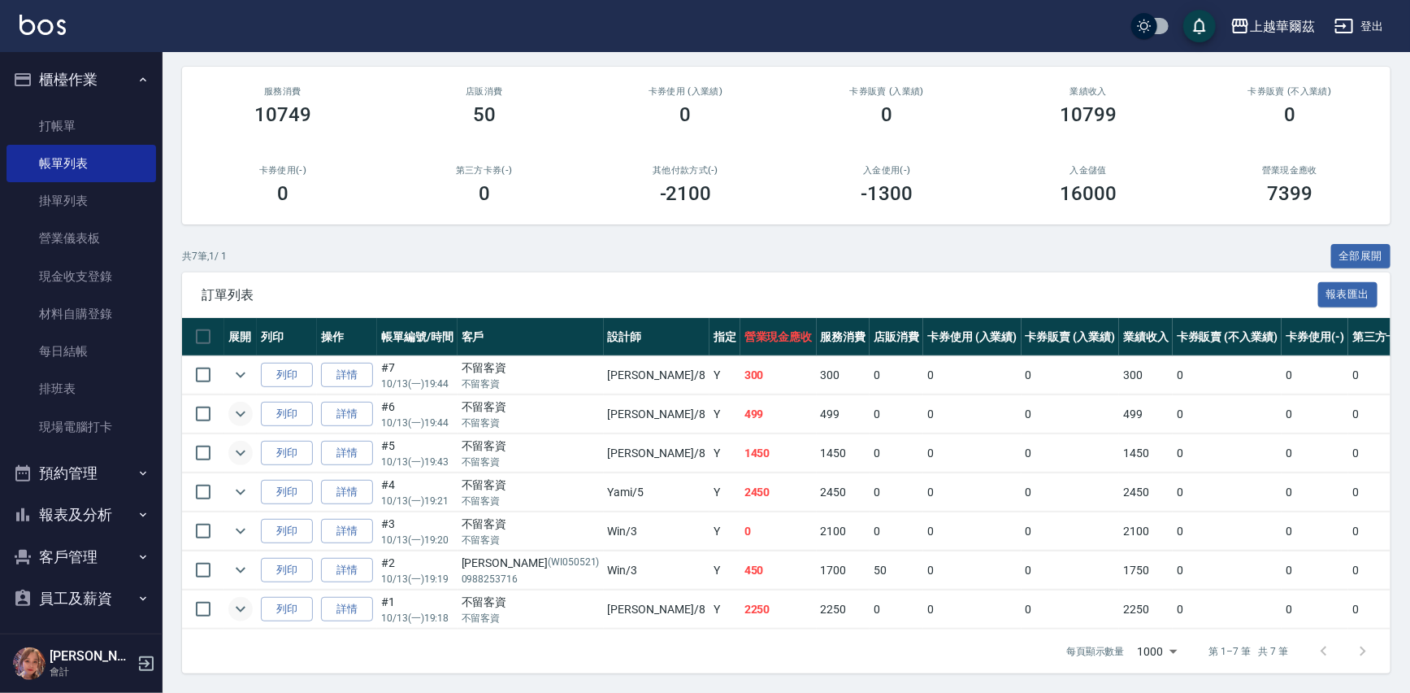
click at [242, 404] on icon "expand row" at bounding box center [241, 414] width 20 height 20
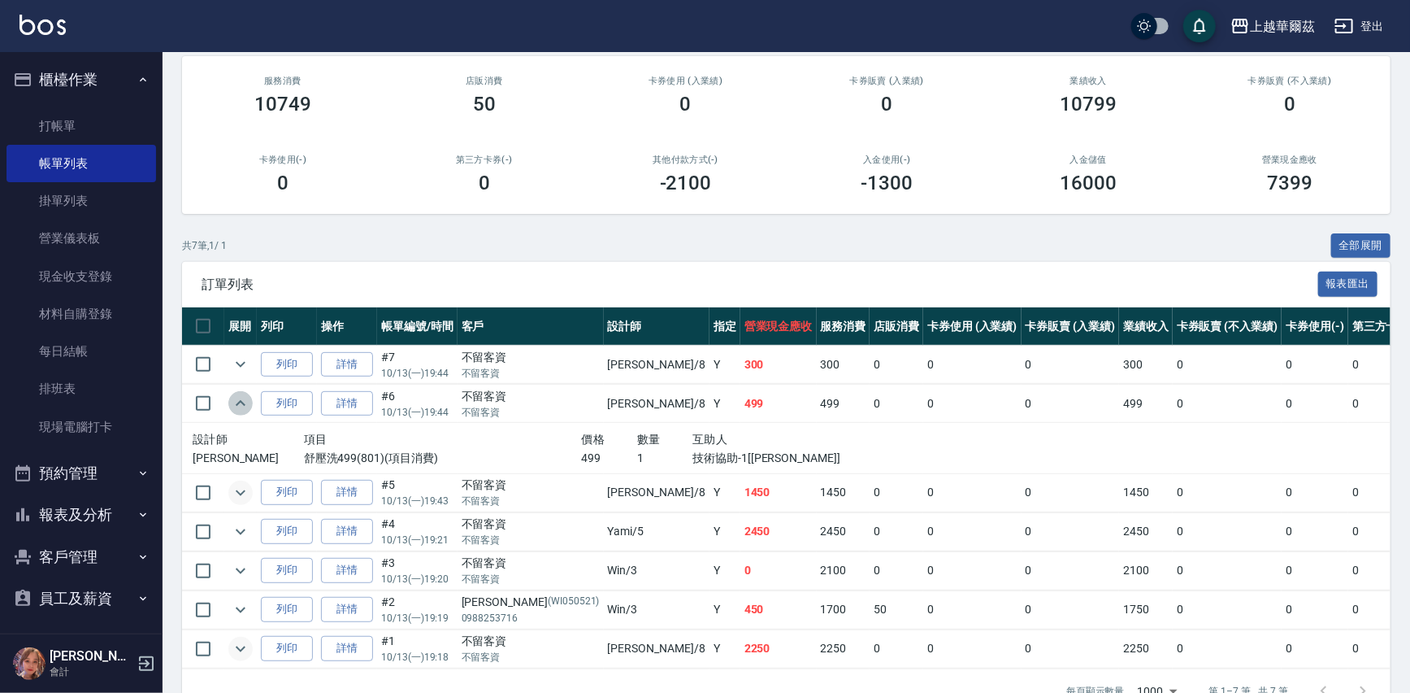
click at [242, 400] on icon "expand row" at bounding box center [241, 403] width 20 height 20
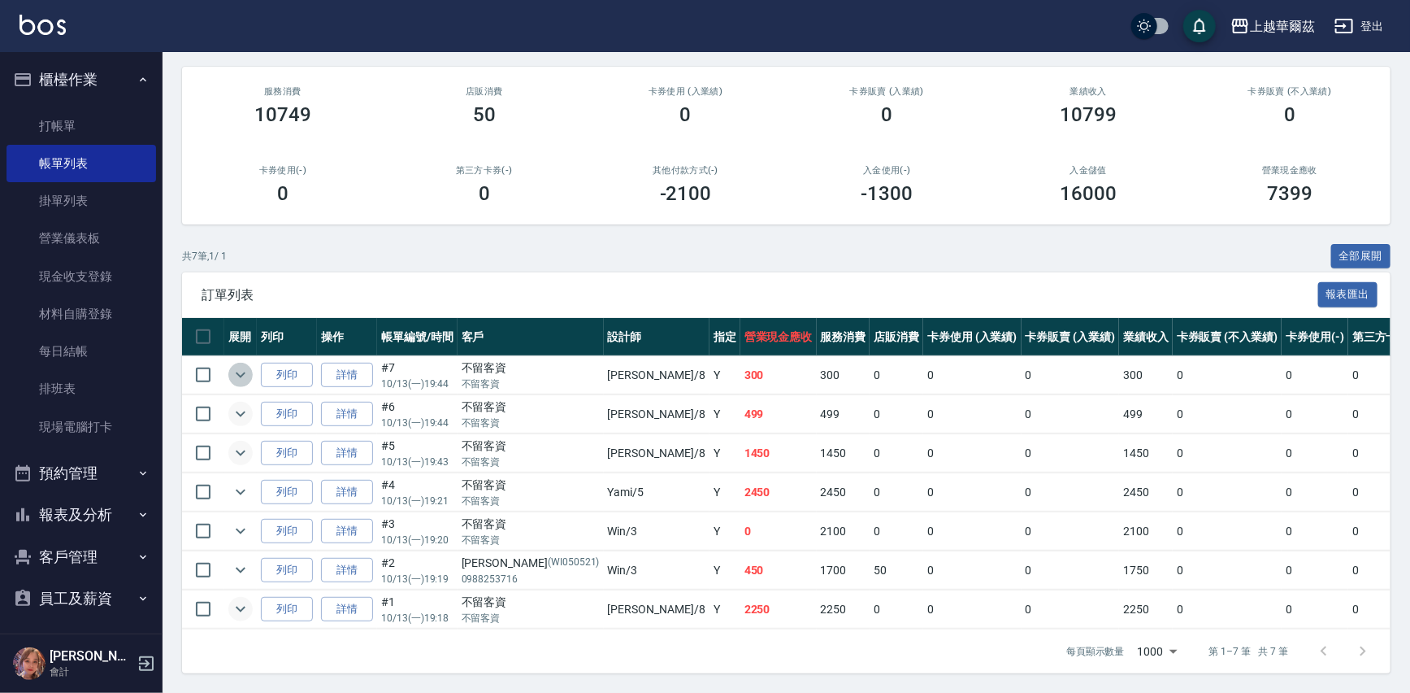
click at [241, 365] on icon "expand row" at bounding box center [241, 375] width 20 height 20
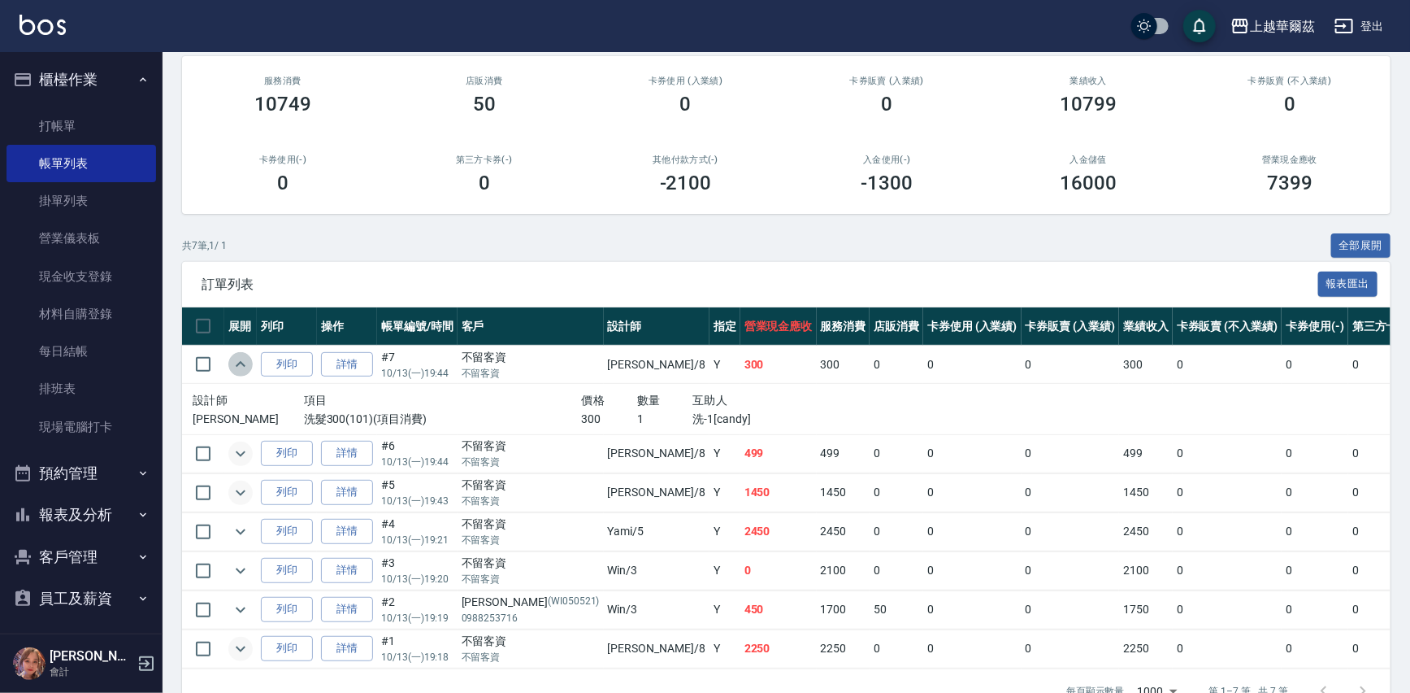
click at [241, 359] on icon "expand row" at bounding box center [241, 364] width 20 height 20
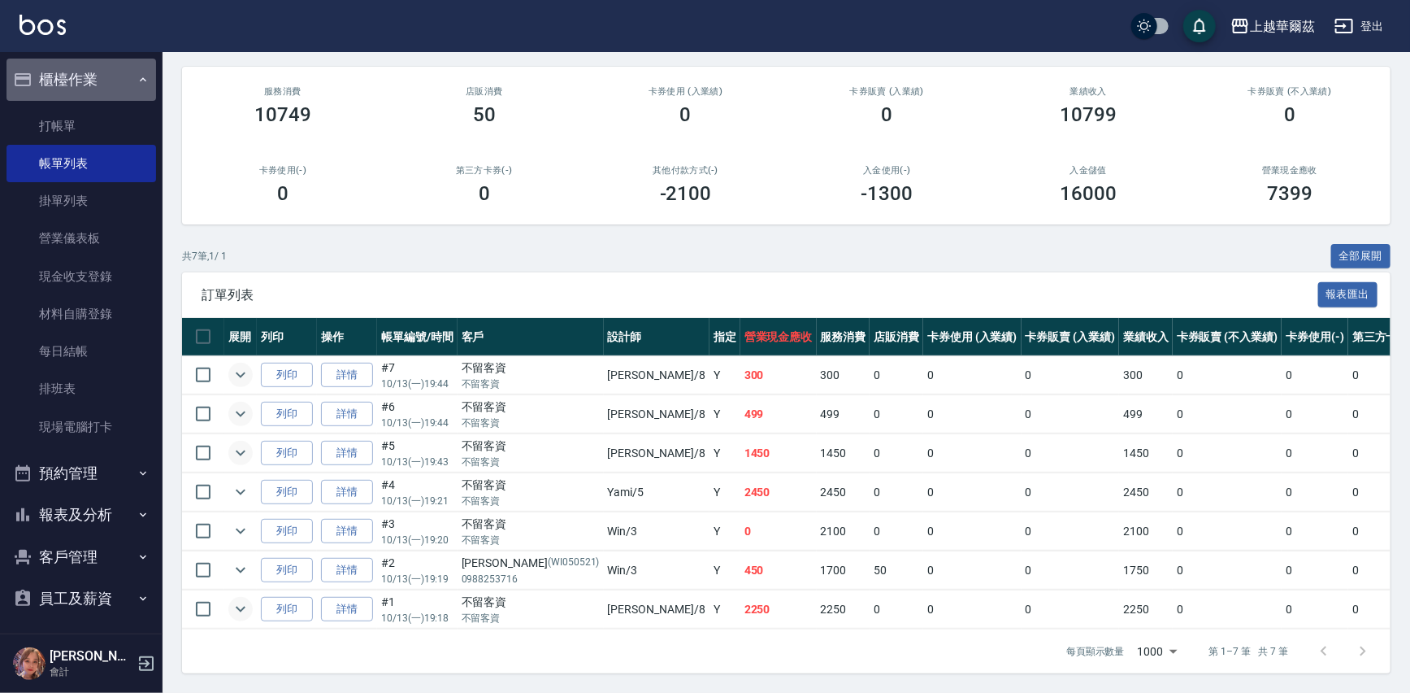
click at [88, 66] on button "櫃檯作業" at bounding box center [82, 80] width 150 height 42
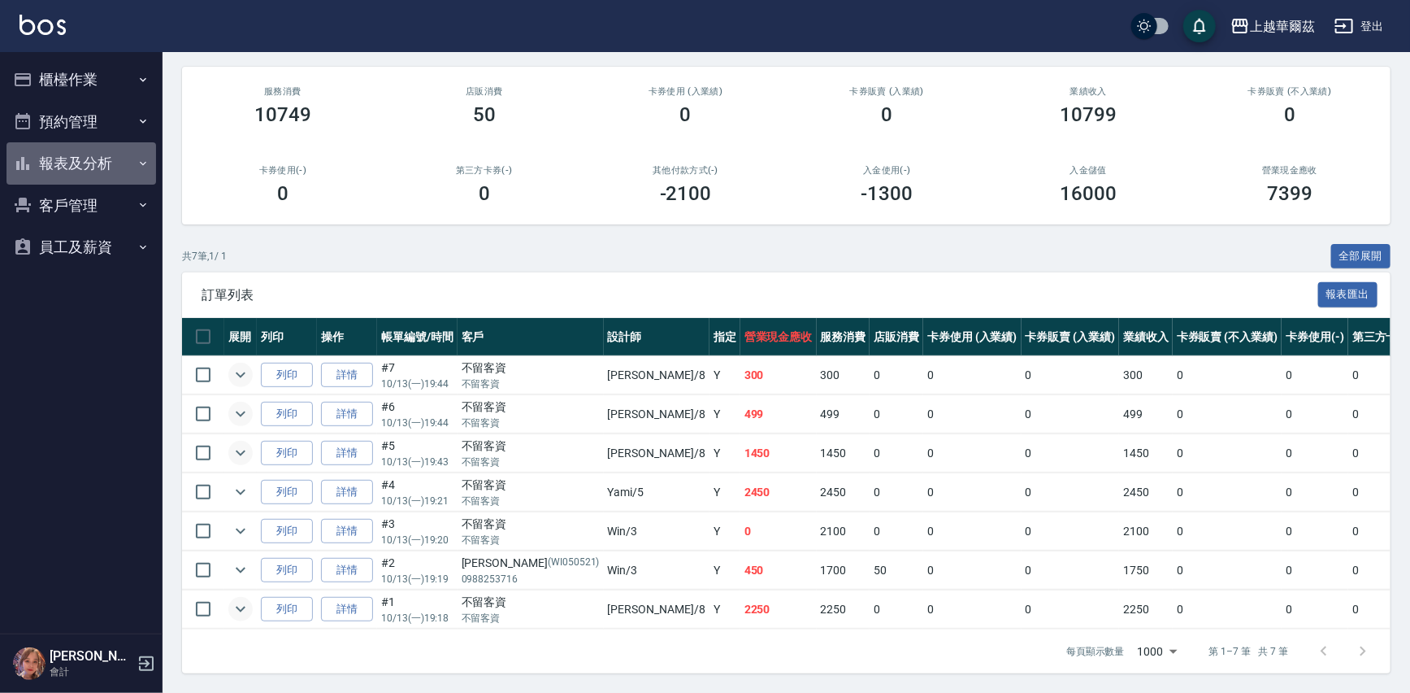
click at [71, 150] on button "報表及分析" at bounding box center [82, 163] width 150 height 42
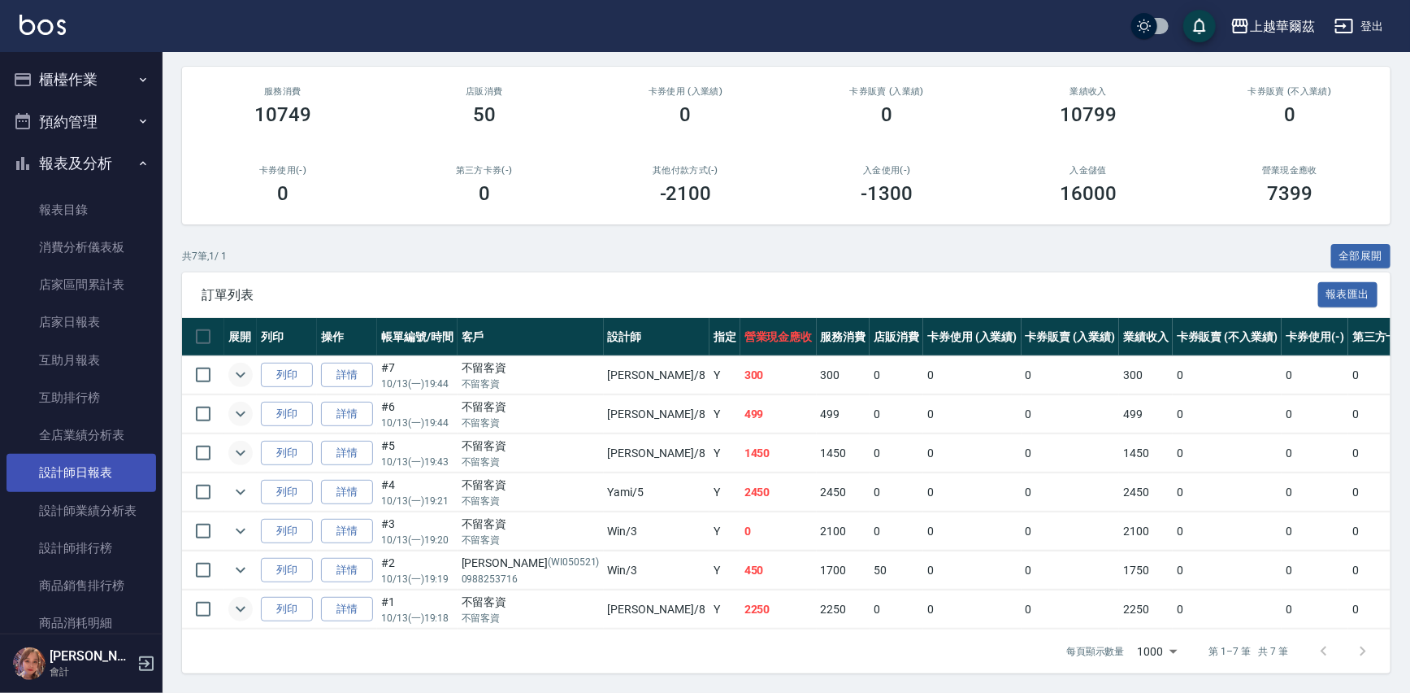
click at [83, 469] on link "設計師日報表" at bounding box center [82, 472] width 150 height 37
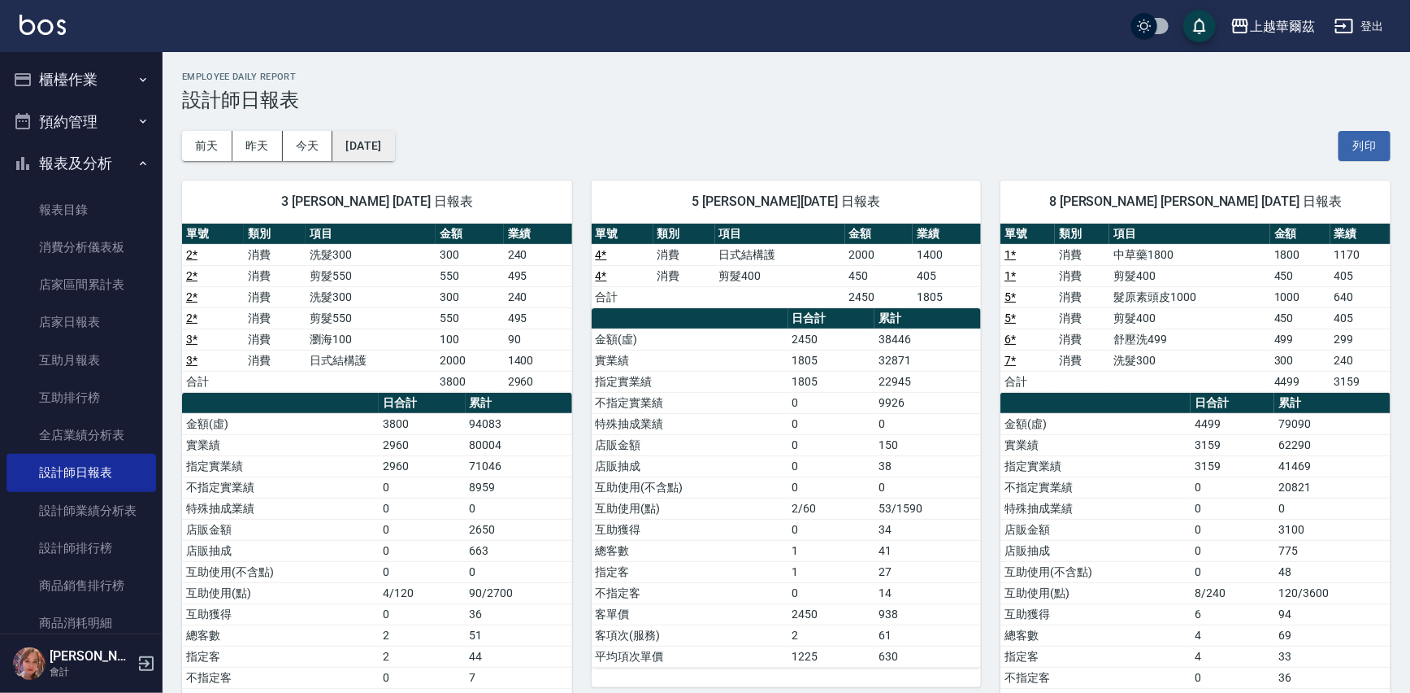
click at [384, 146] on button "[DATE]" at bounding box center [363, 146] width 62 height 30
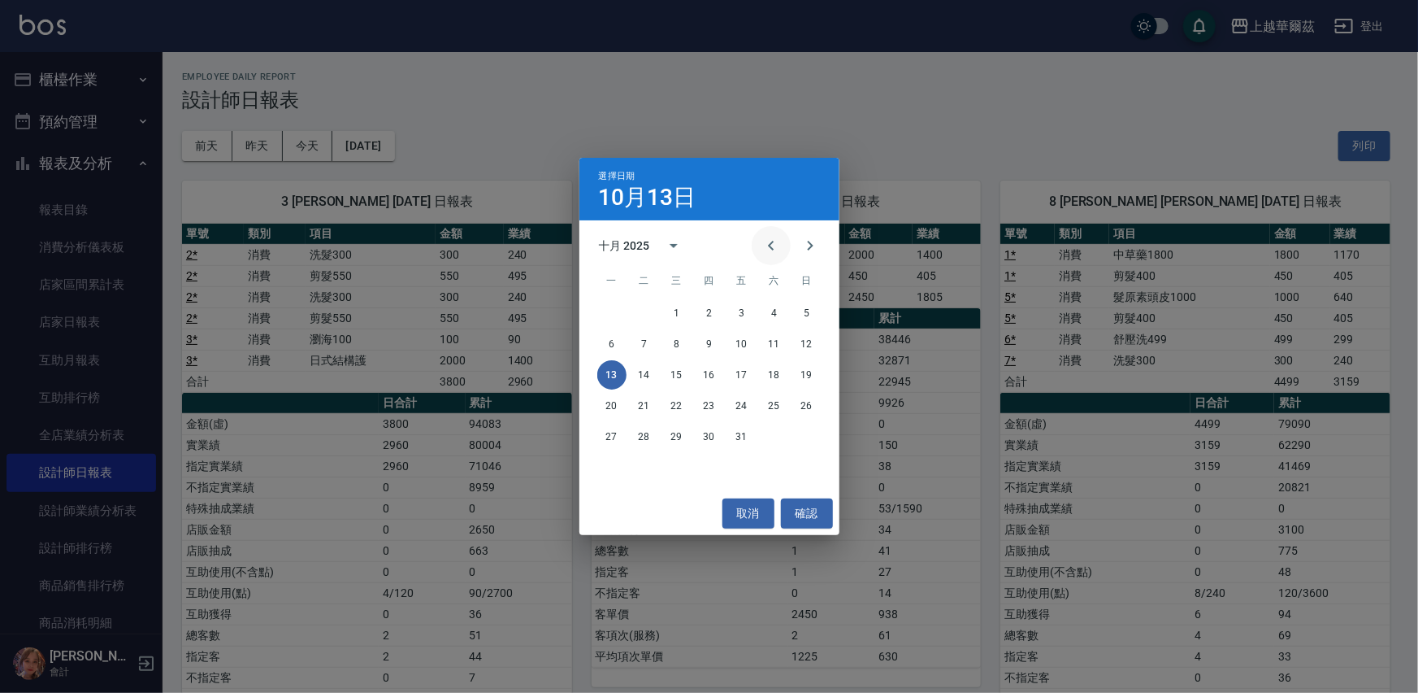
click at [770, 239] on icon "Previous month" at bounding box center [772, 246] width 20 height 20
click at [673, 373] on button "13" at bounding box center [676, 374] width 29 height 29
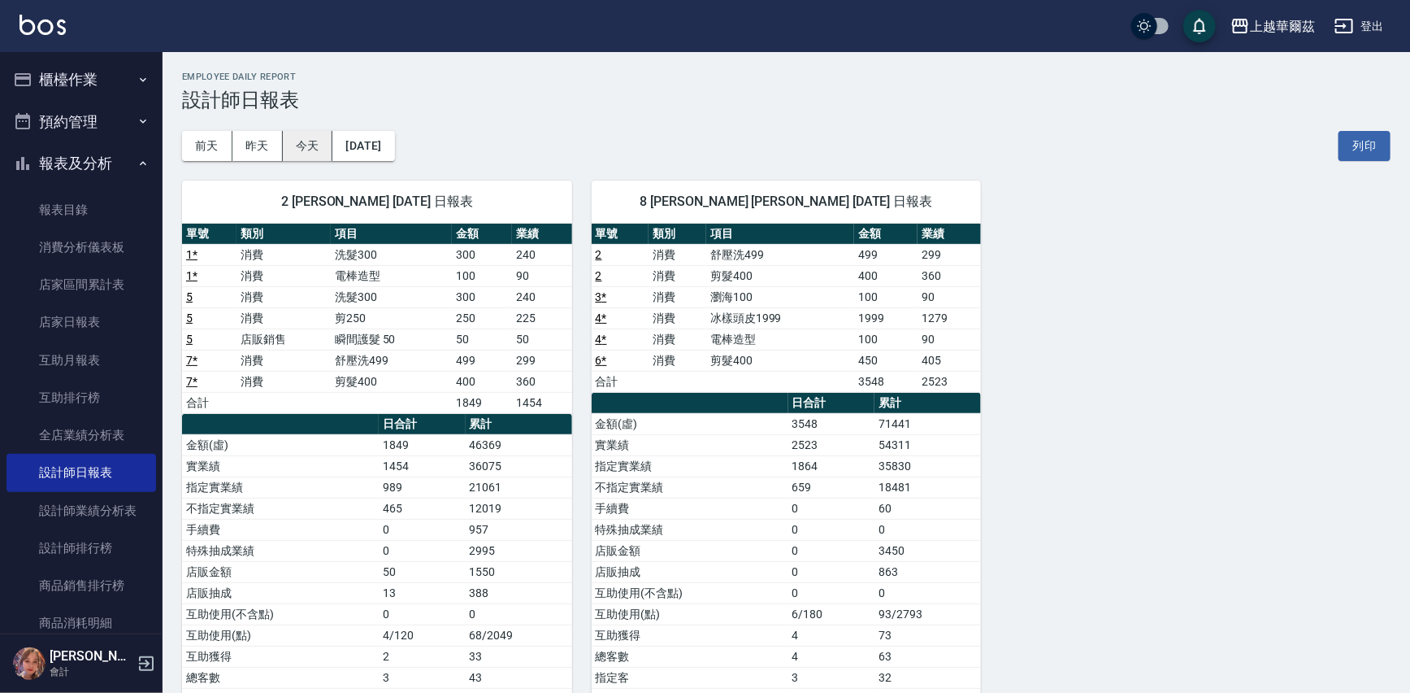
click at [302, 143] on button "今天" at bounding box center [308, 146] width 50 height 30
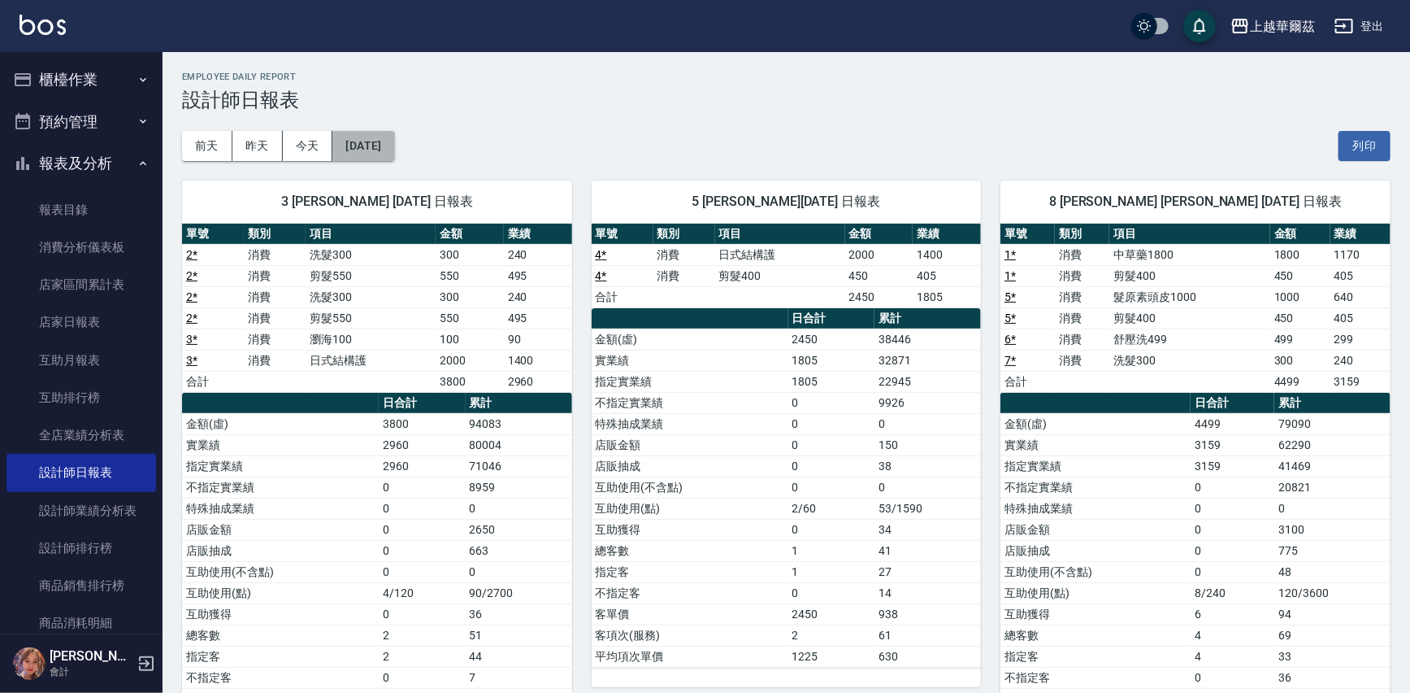
click at [363, 145] on button "[DATE]" at bounding box center [363, 146] width 62 height 30
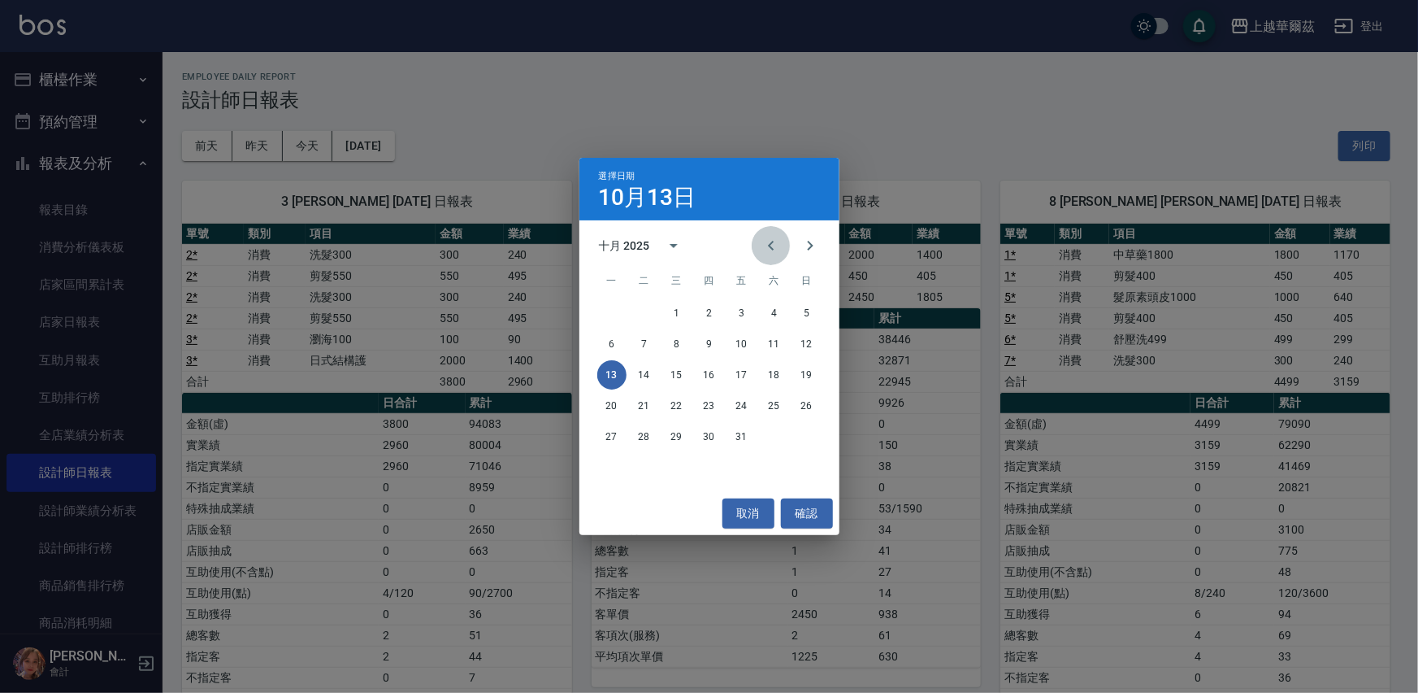
click at [767, 244] on icon "Previous month" at bounding box center [772, 246] width 20 height 20
click at [806, 339] on button "13" at bounding box center [807, 343] width 29 height 29
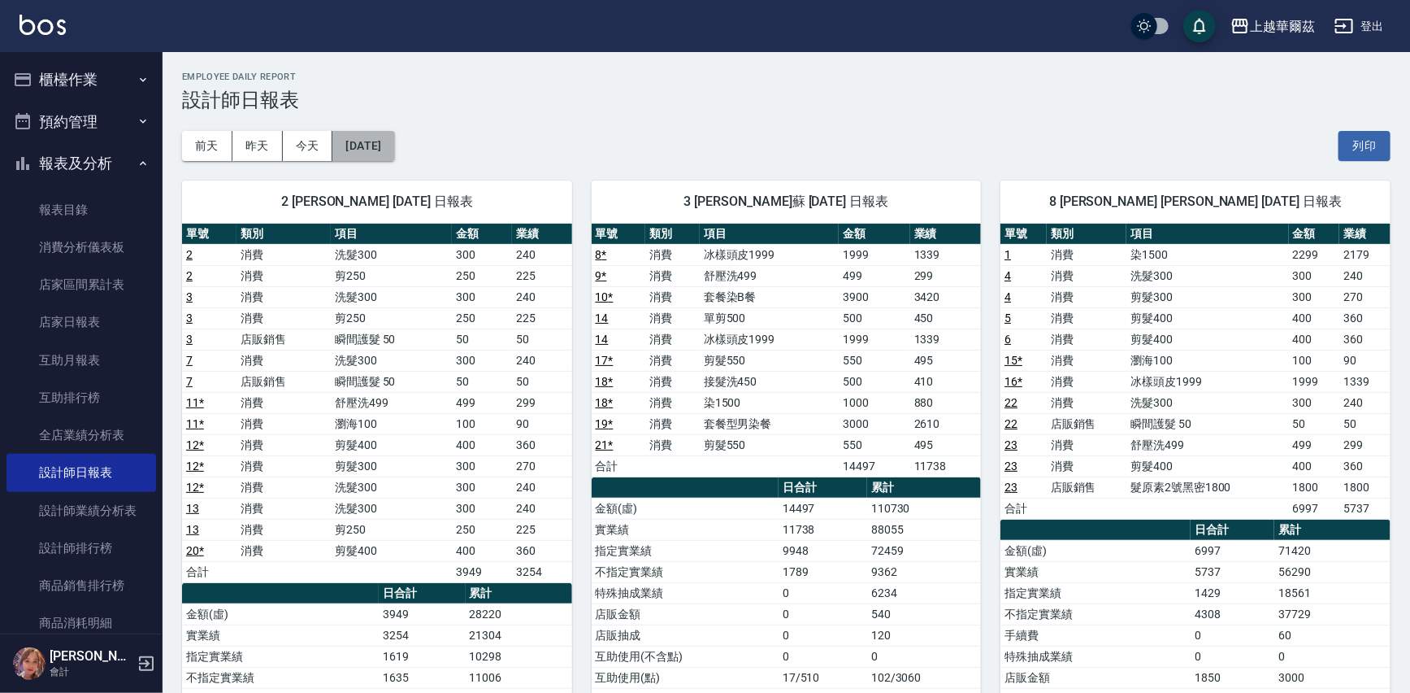
click at [349, 145] on button "[DATE]" at bounding box center [363, 146] width 62 height 30
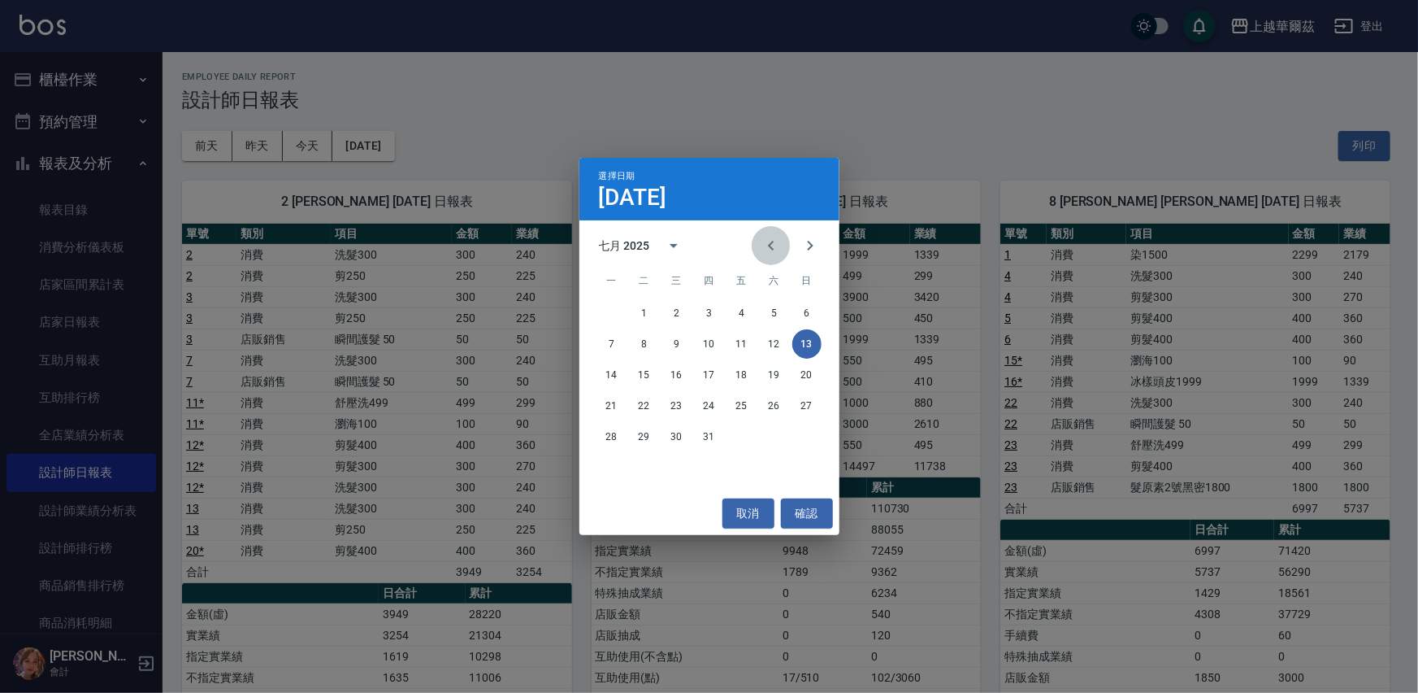
click at [767, 250] on icon "Previous month" at bounding box center [772, 246] width 20 height 20
click at [732, 368] on button "13" at bounding box center [741, 374] width 29 height 29
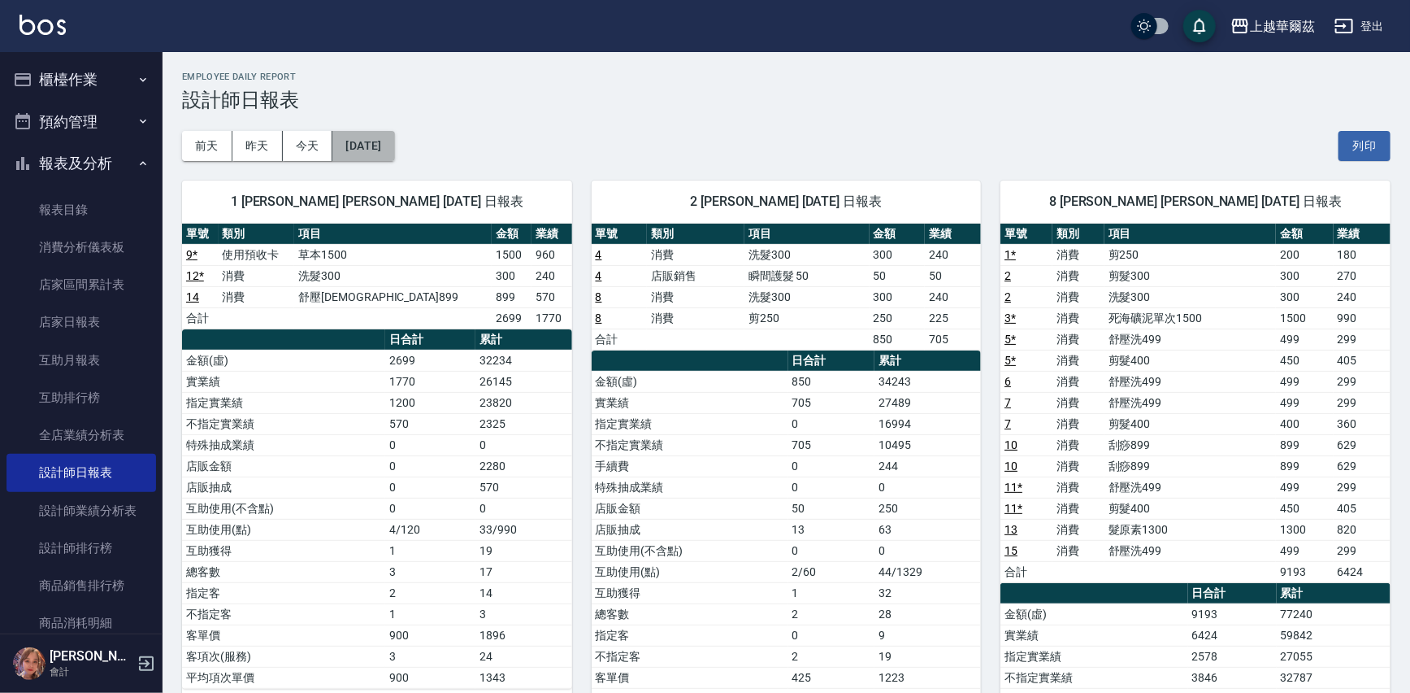
click at [371, 137] on button "[DATE]" at bounding box center [363, 146] width 62 height 30
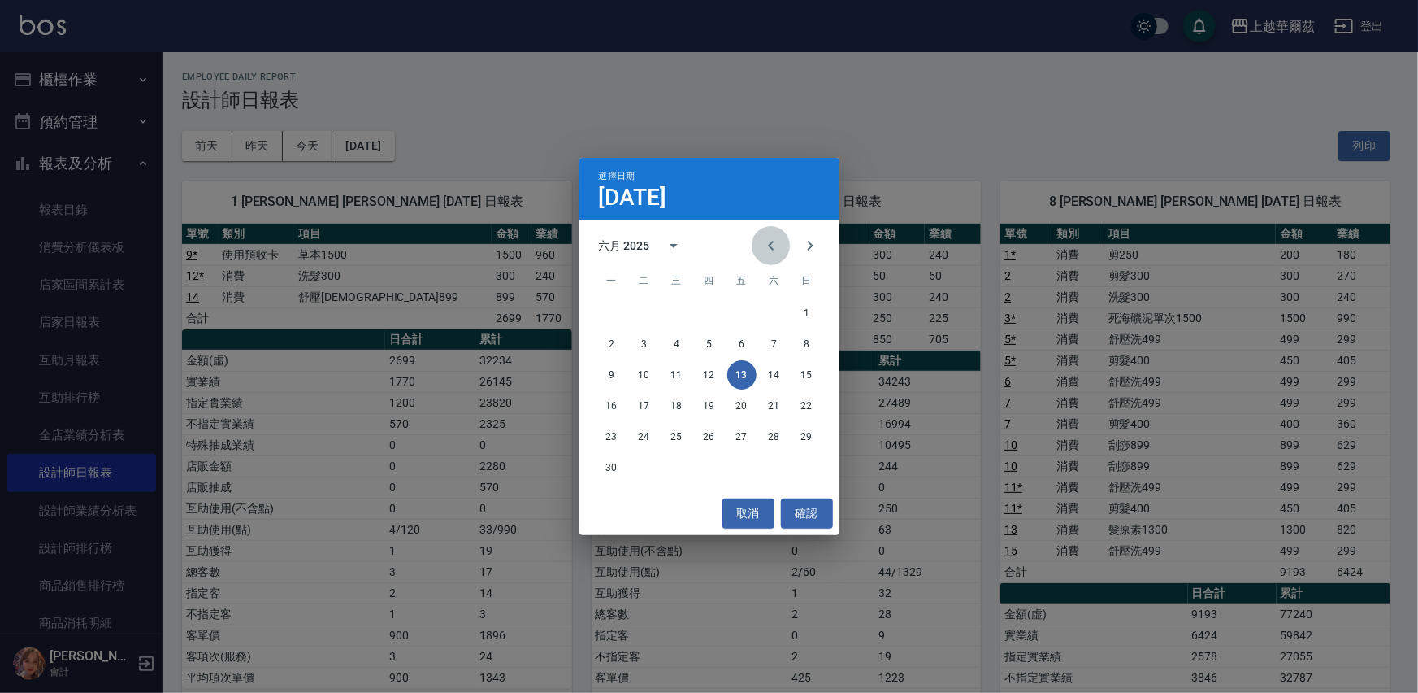
click at [773, 244] on icon "Previous month" at bounding box center [772, 246] width 20 height 20
click at [646, 371] on button "13" at bounding box center [644, 374] width 29 height 29
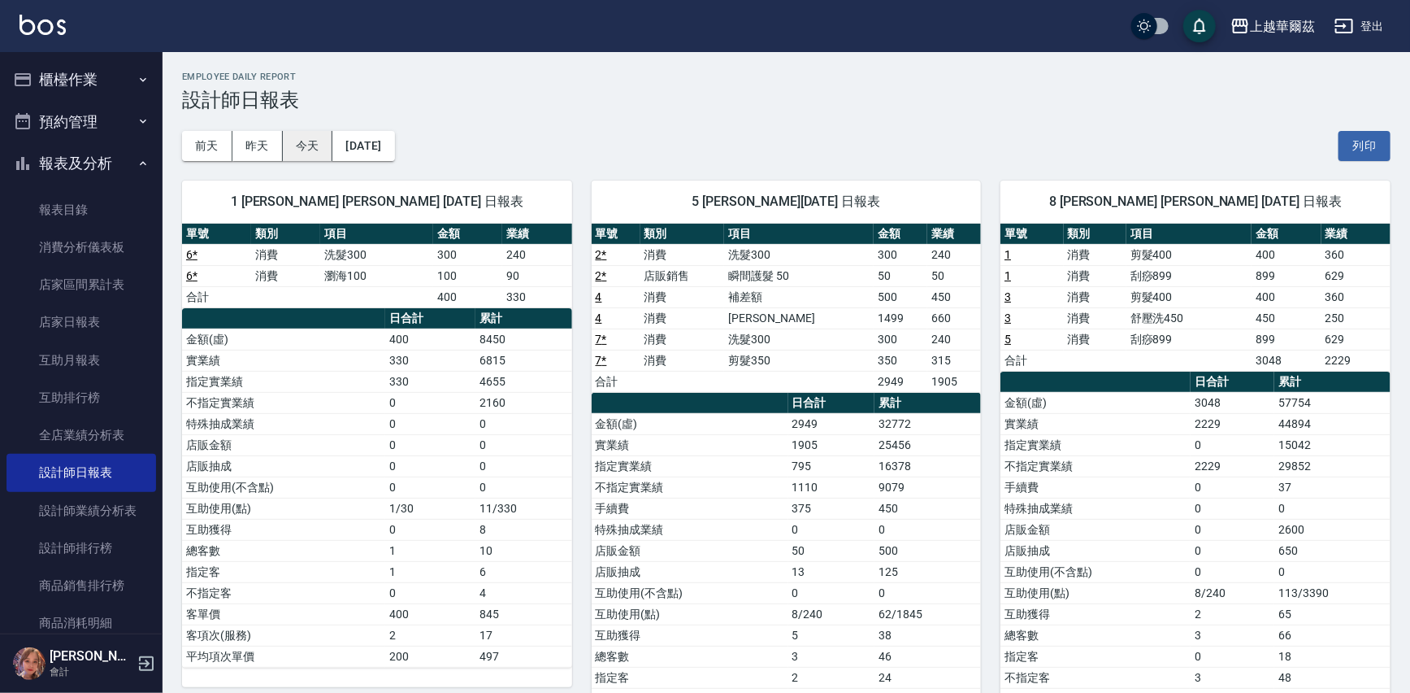
click at [325, 141] on button "今天" at bounding box center [308, 146] width 50 height 30
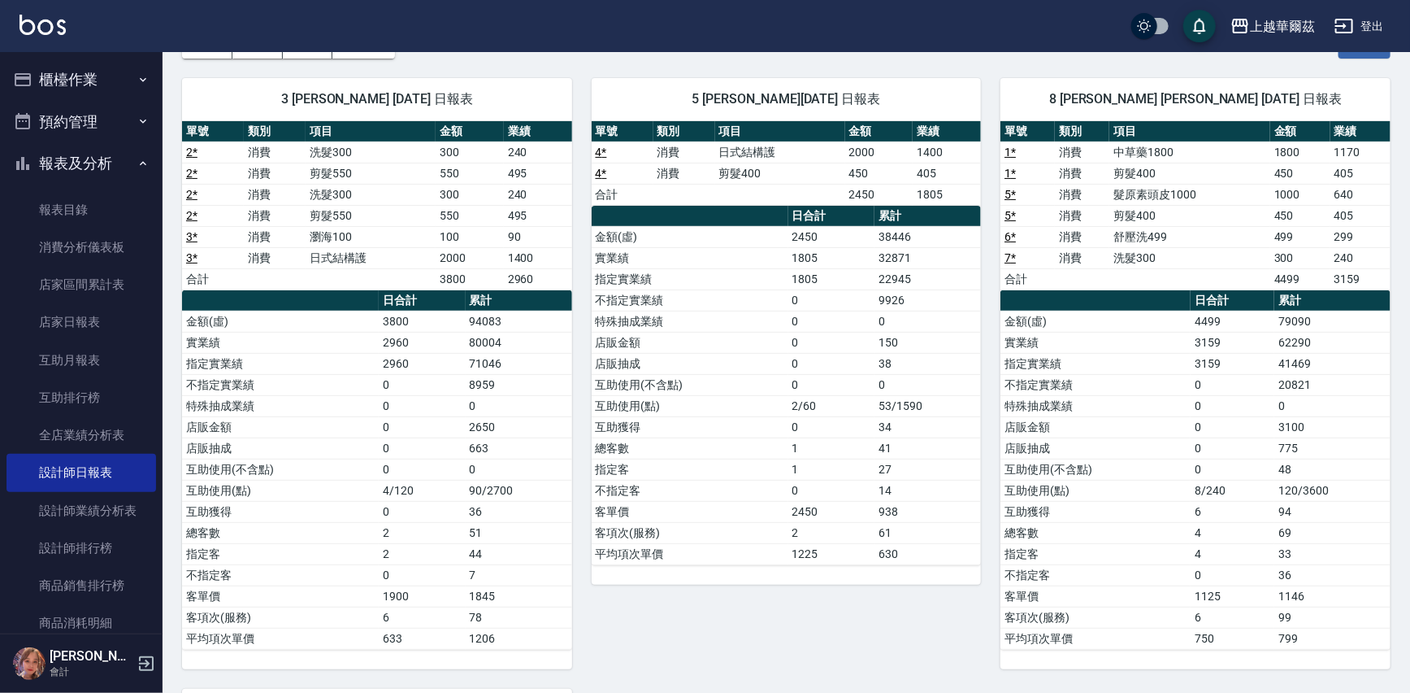
scroll to position [111, 0]
